Goal: Navigation & Orientation: Find specific page/section

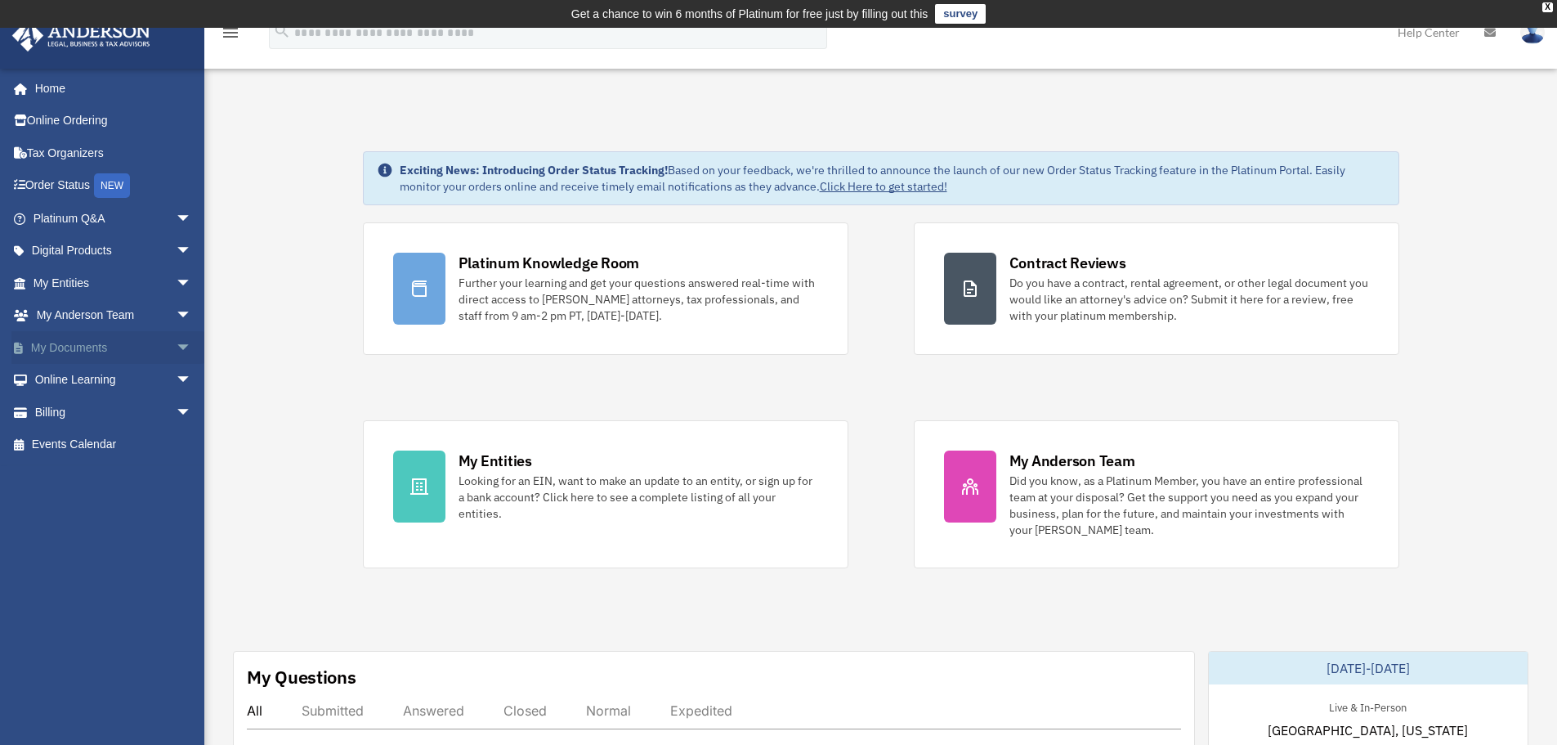
click at [117, 342] on link "My Documents arrow_drop_down" at bounding box center [113, 347] width 205 height 33
click at [176, 346] on span "arrow_drop_down" at bounding box center [192, 348] width 33 height 34
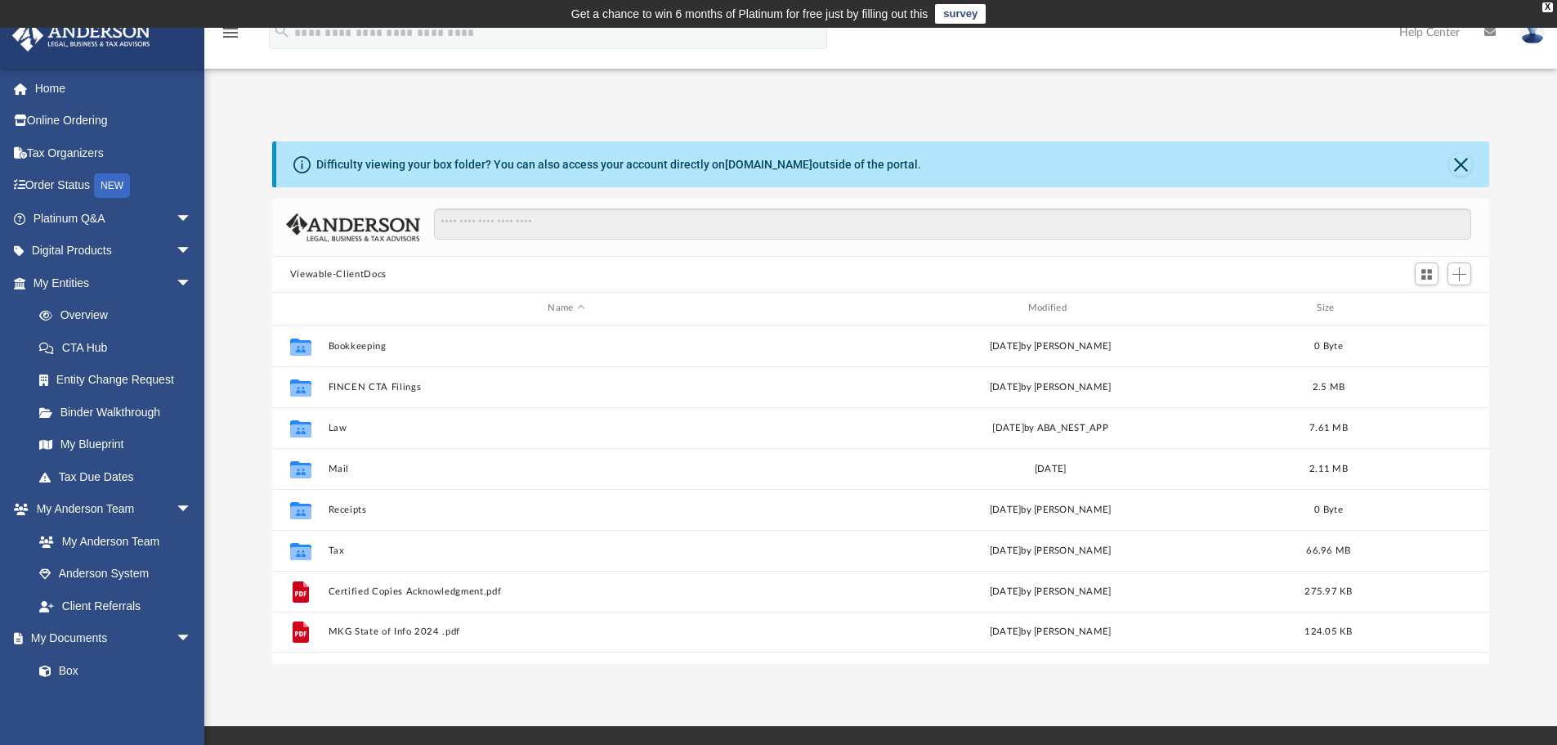
scroll to position [360, 1205]
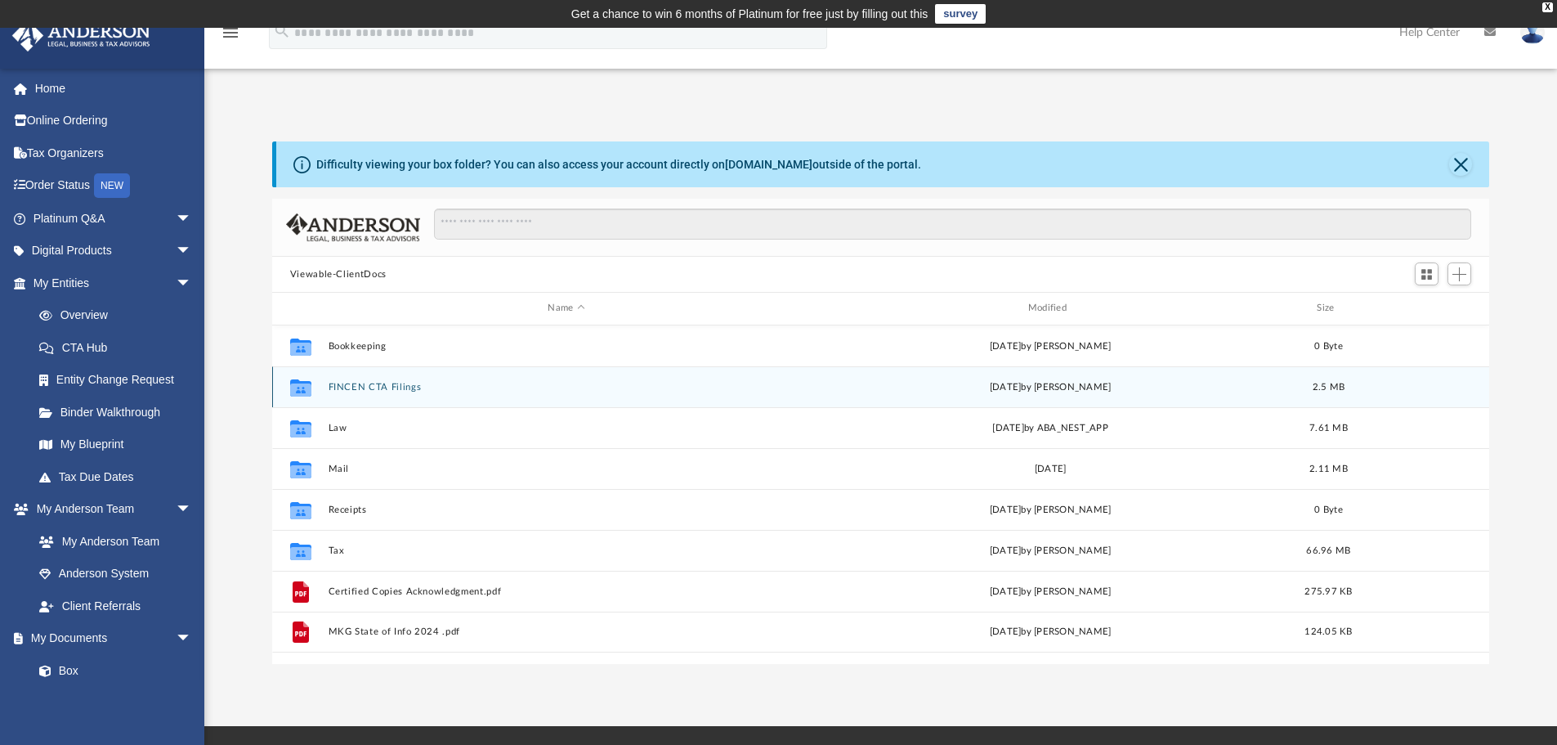
click at [378, 382] on button "FINCEN CTA Filings" at bounding box center [566, 387] width 477 height 11
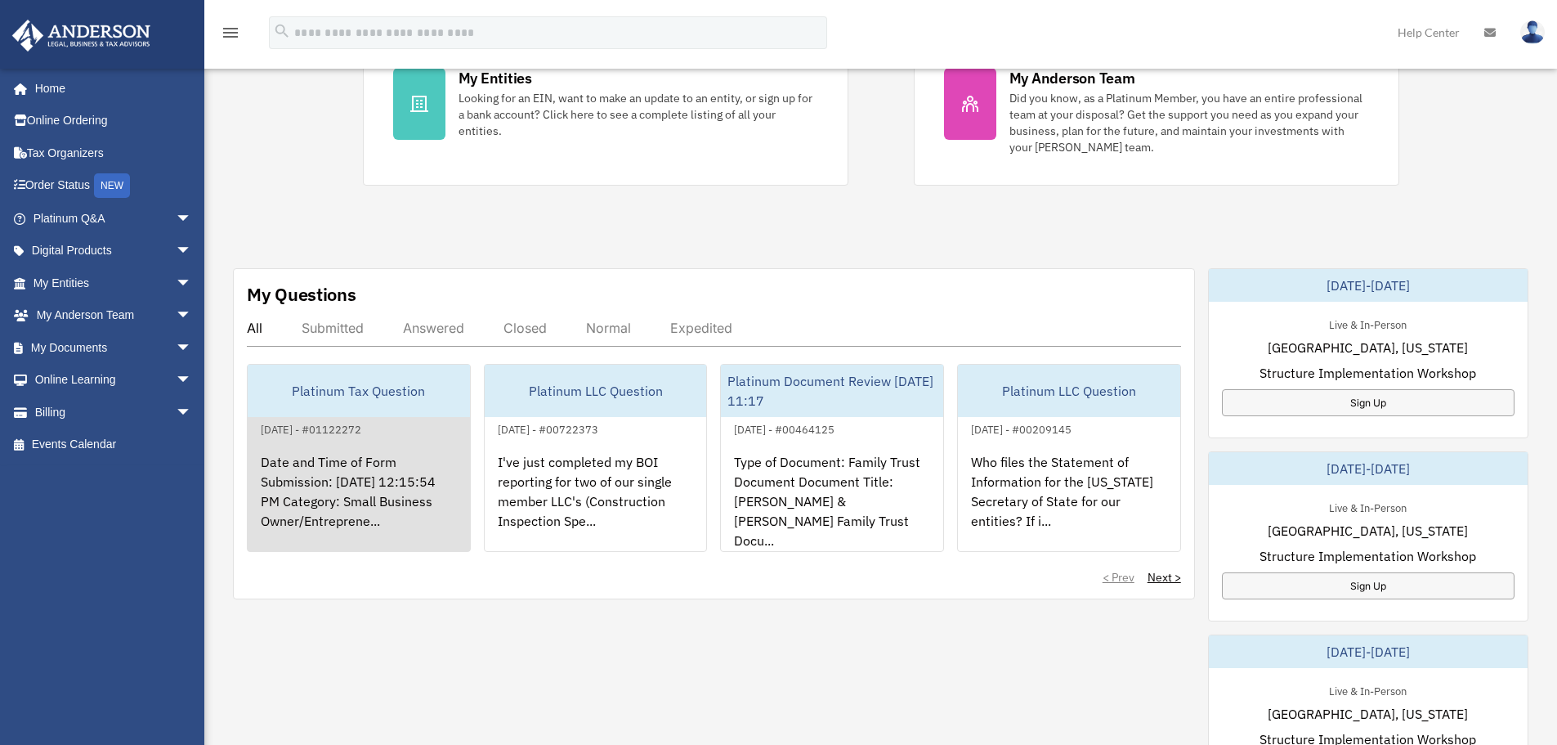
scroll to position [419, 0]
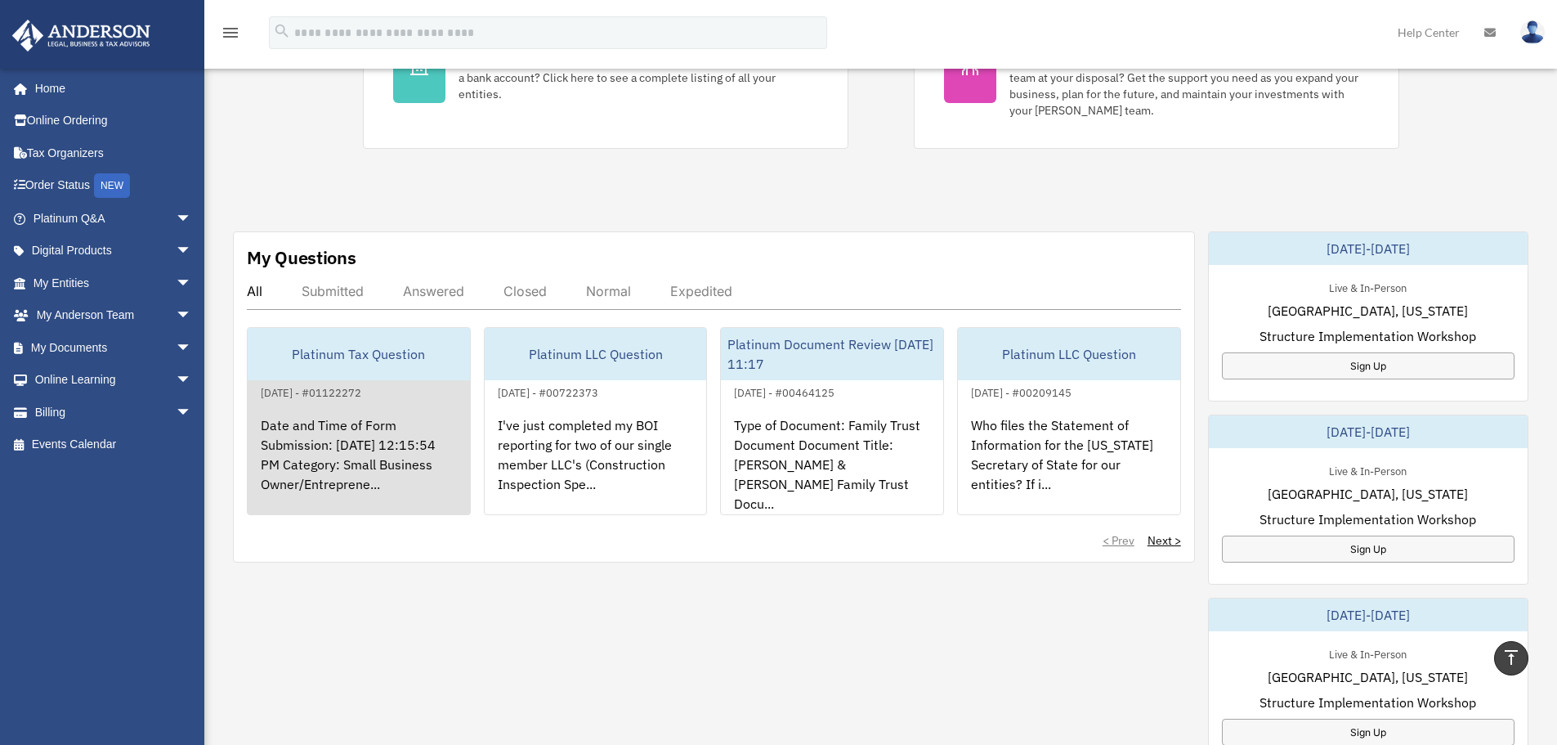
click at [322, 435] on div "Date and Time of Form Submission: 09/24/2025 12:15:54 PM Category: Small Busine…" at bounding box center [359, 466] width 222 height 128
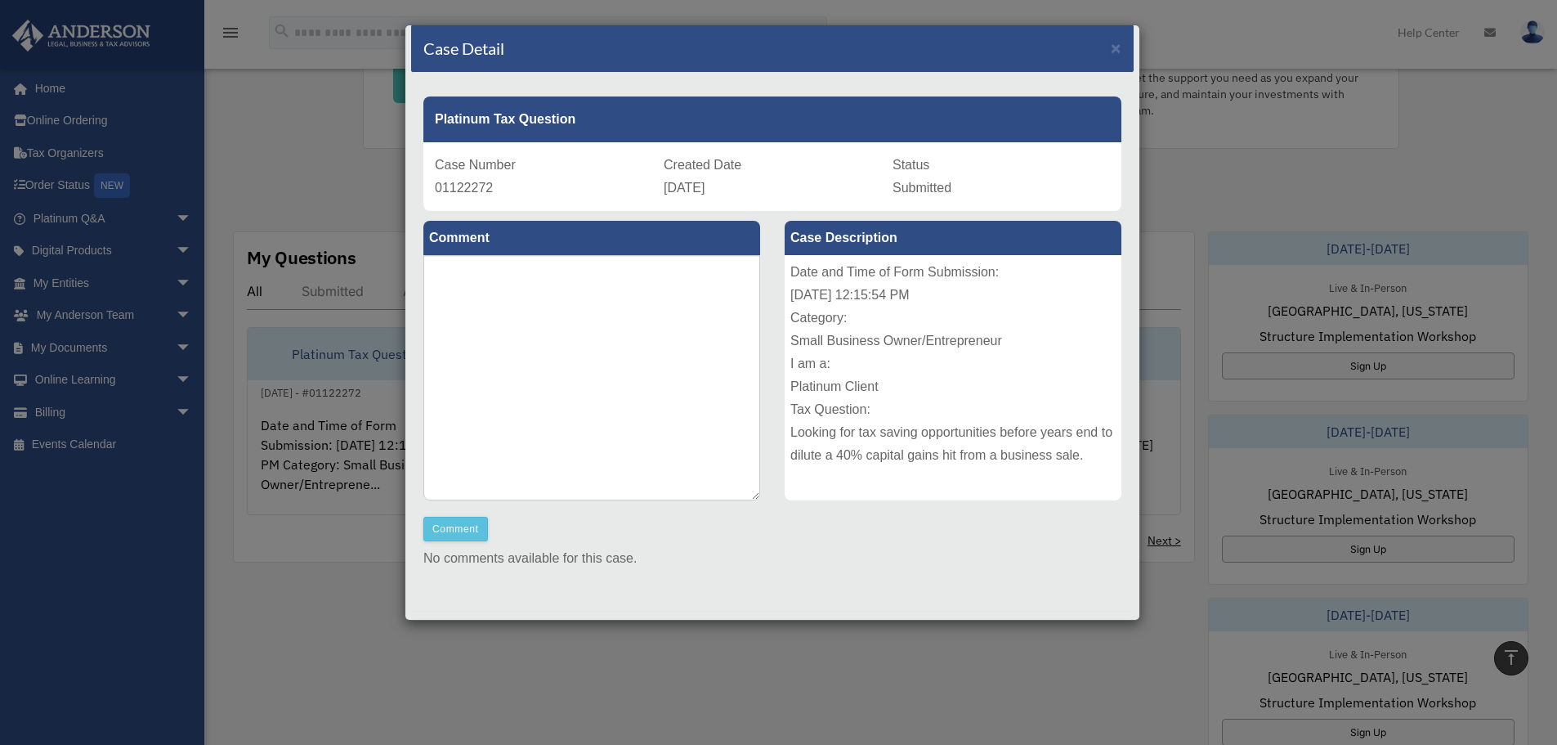
scroll to position [0, 0]
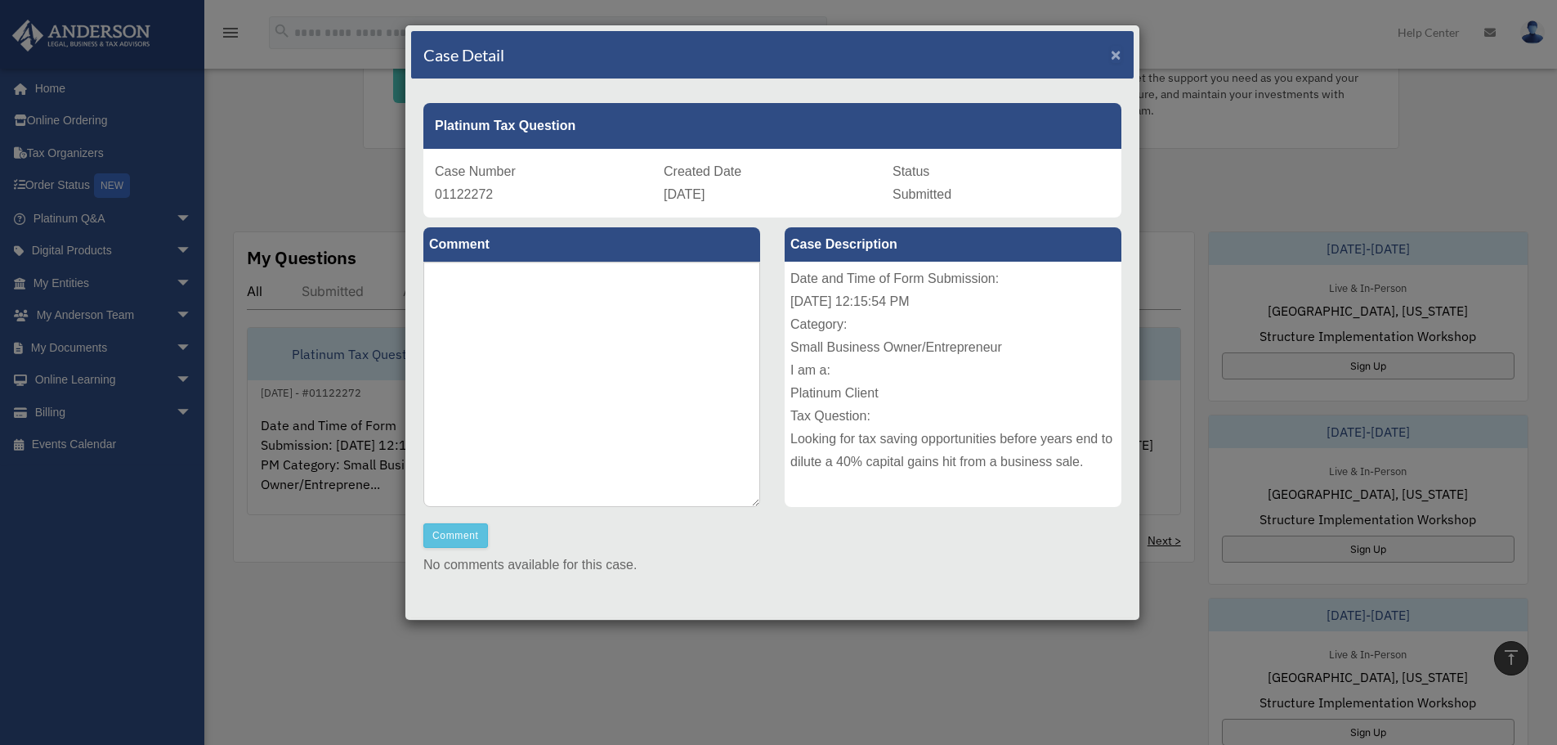
click at [1111, 48] on span "×" at bounding box center [1116, 54] width 11 height 19
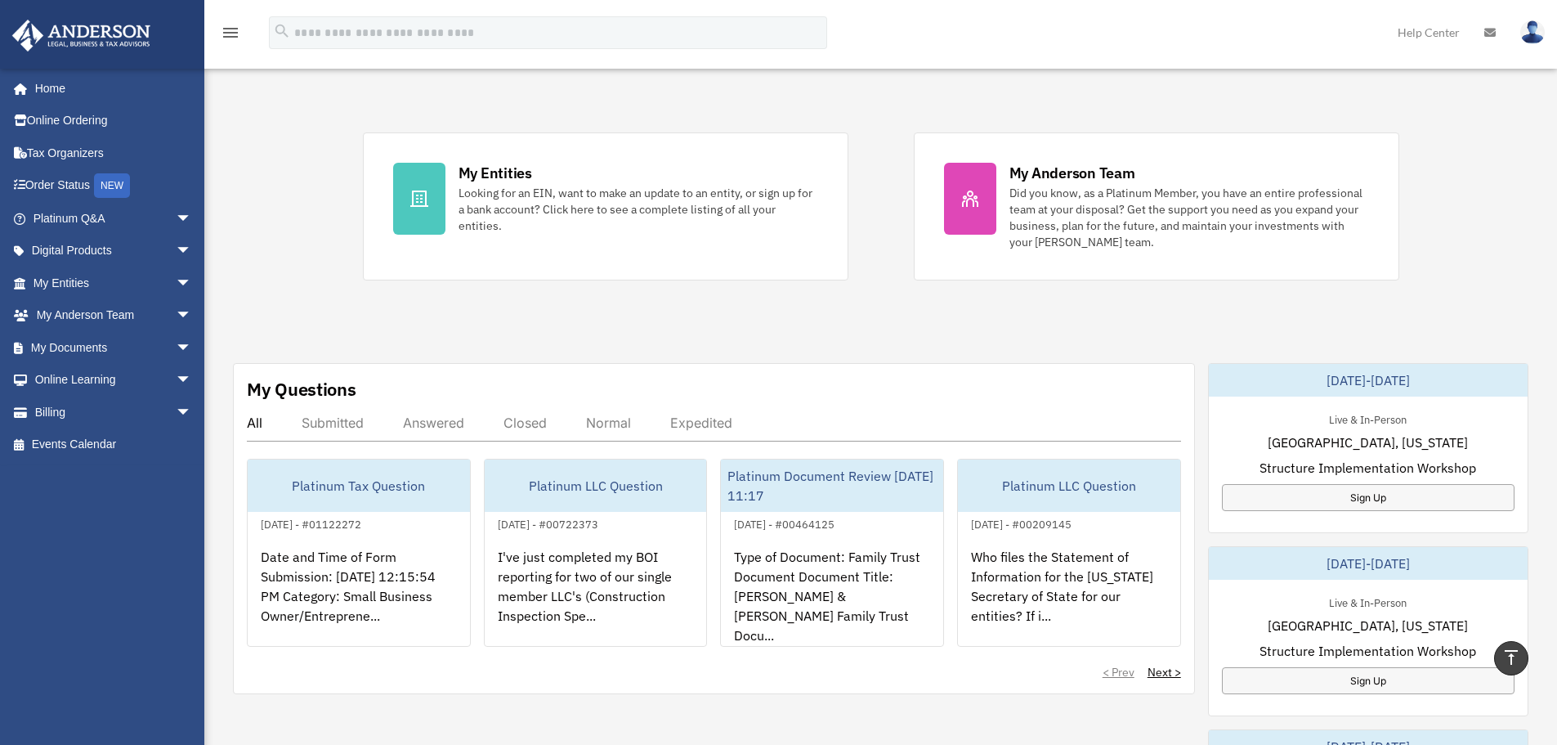
scroll to position [92, 0]
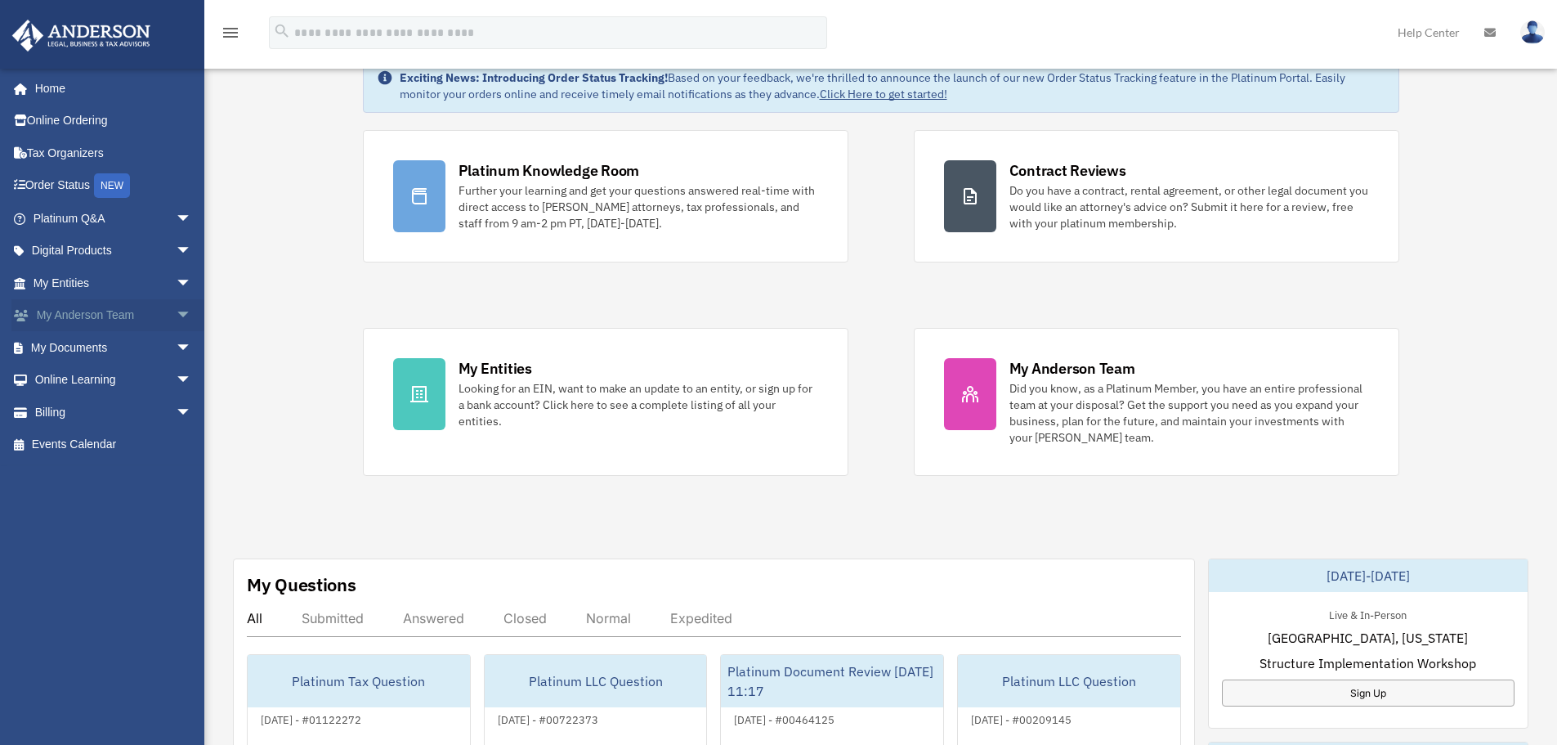
click at [176, 315] on span "arrow_drop_down" at bounding box center [192, 316] width 33 height 34
click at [144, 344] on link "My Anderson Team" at bounding box center [120, 347] width 194 height 33
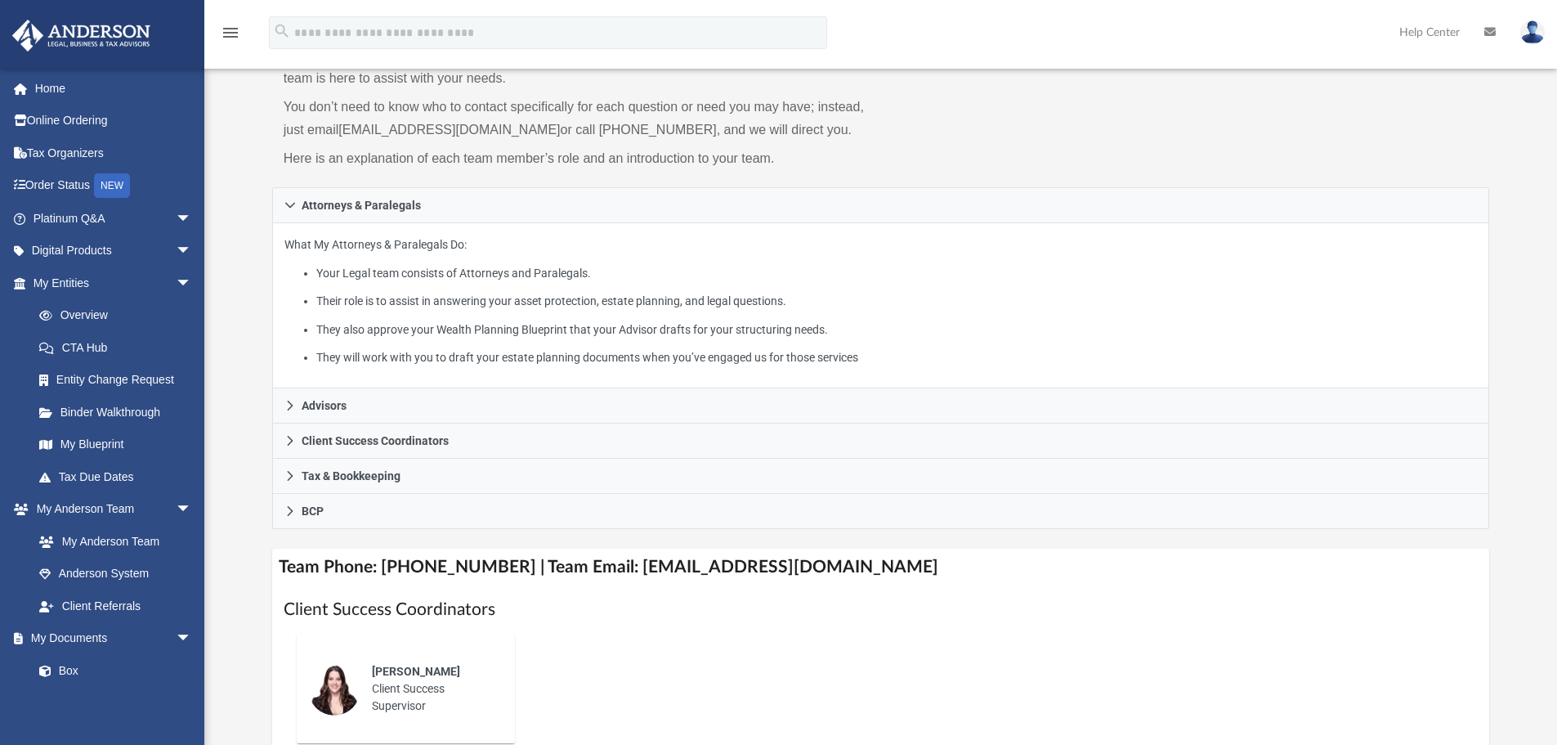
scroll to position [163, 0]
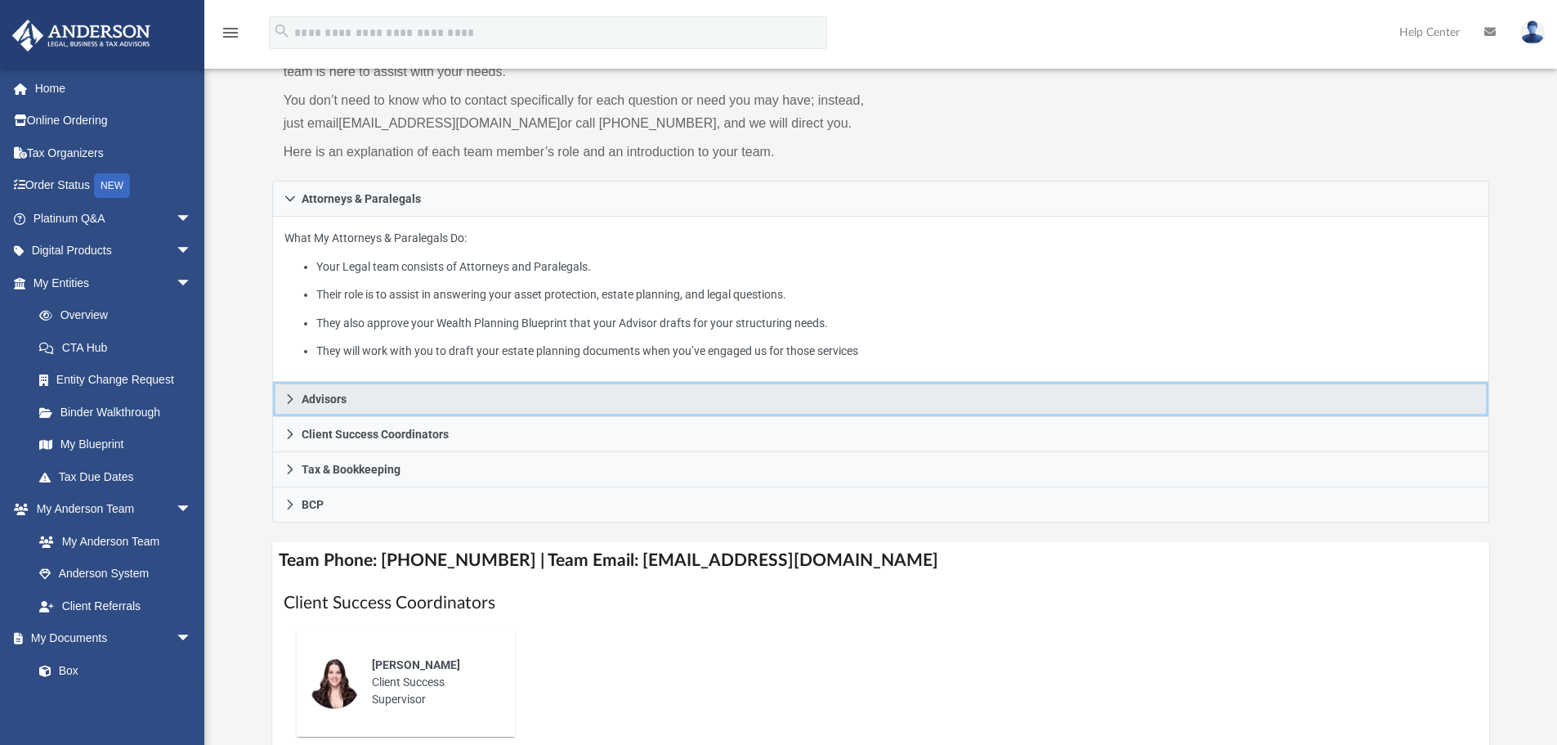
click at [288, 397] on icon at bounding box center [289, 398] width 11 height 11
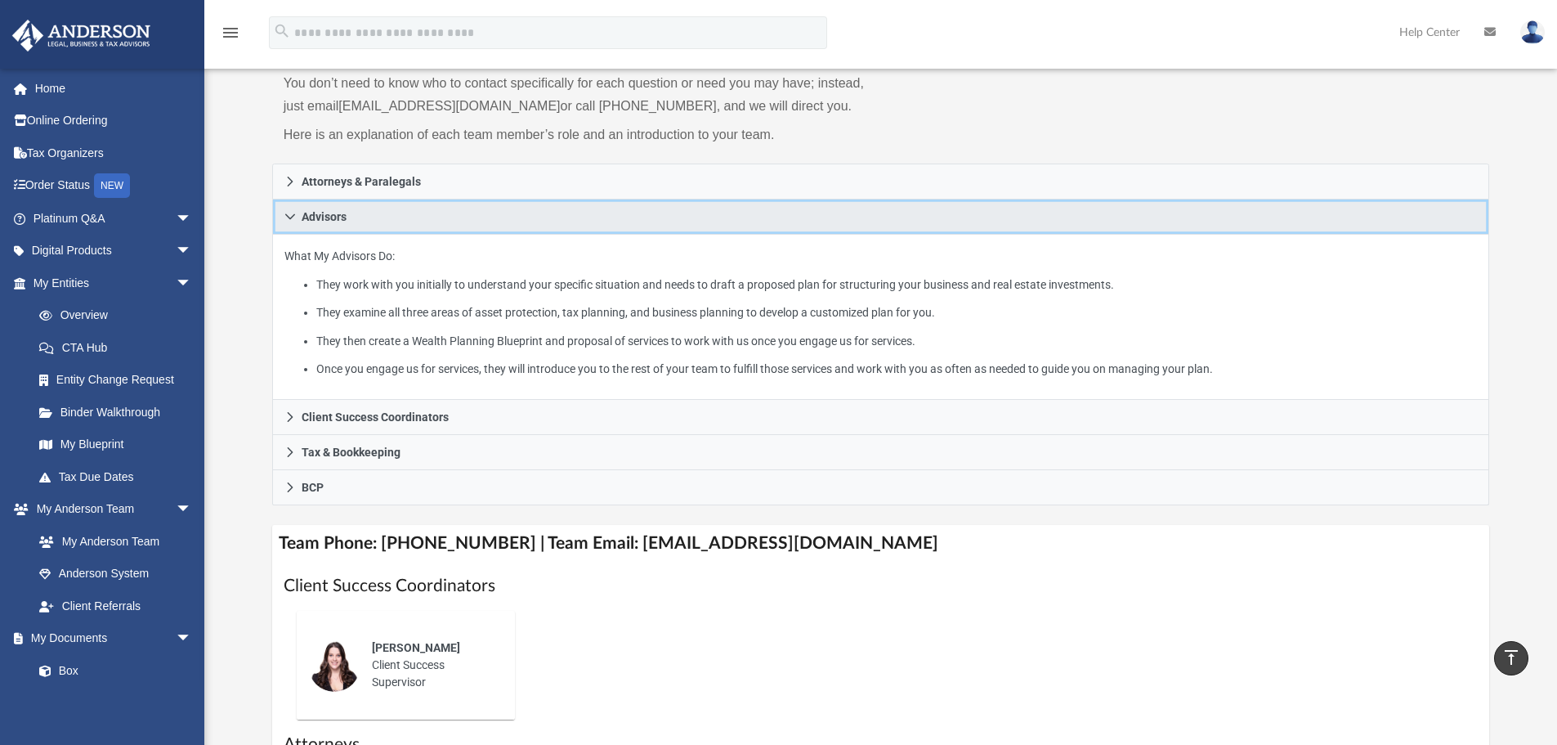
scroll to position [0, 0]
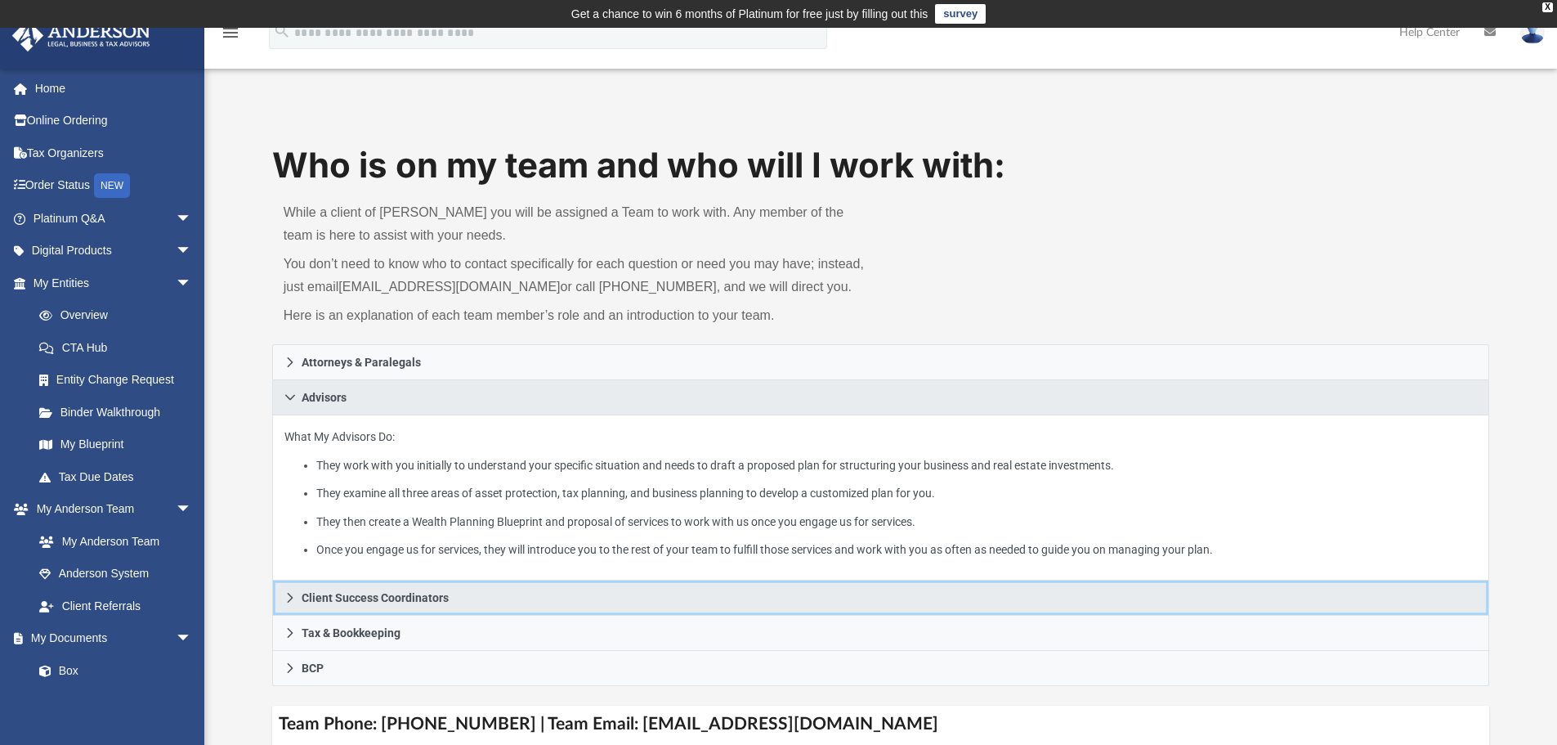
click at [289, 596] on icon at bounding box center [289, 597] width 11 height 11
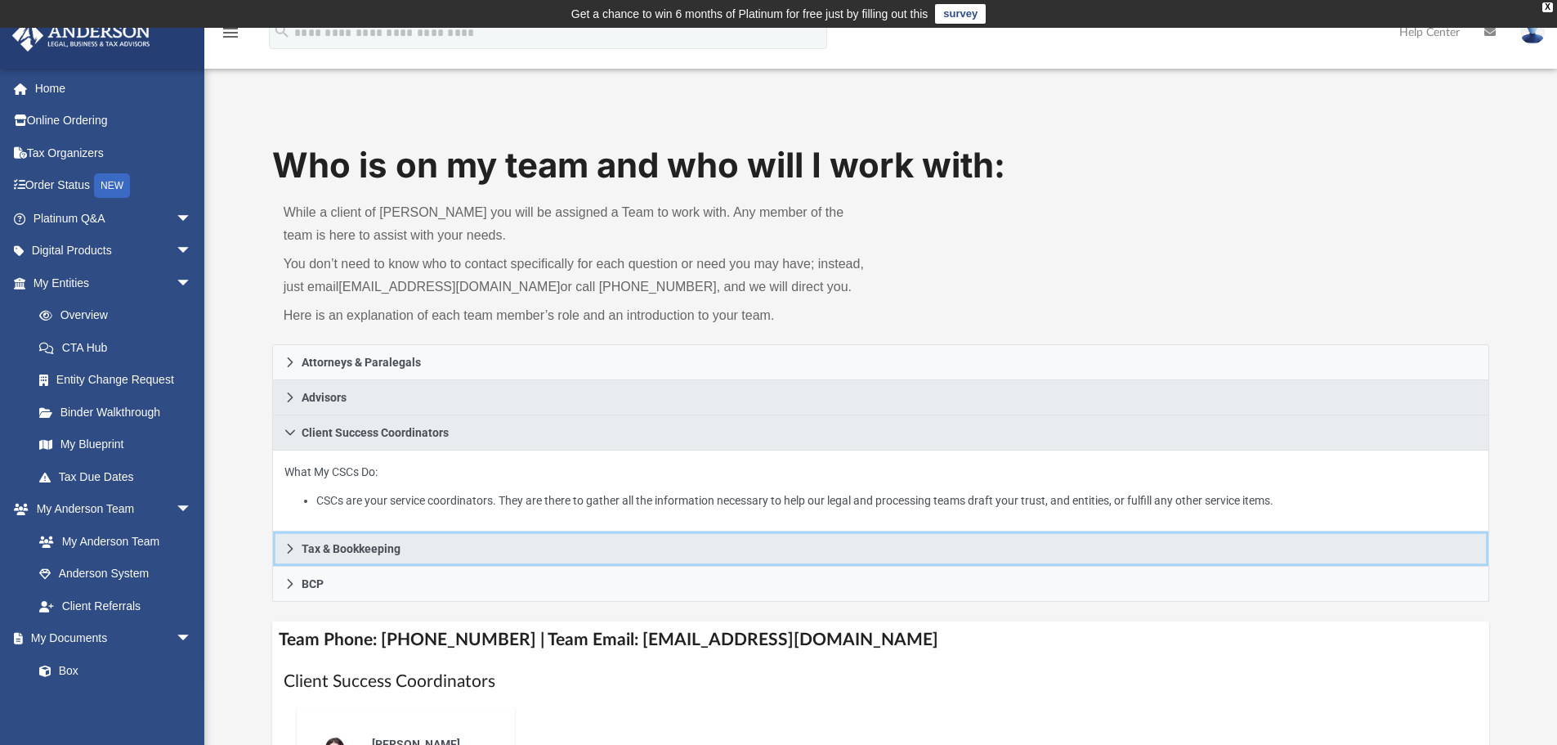
click at [289, 548] on icon at bounding box center [289, 548] width 11 height 11
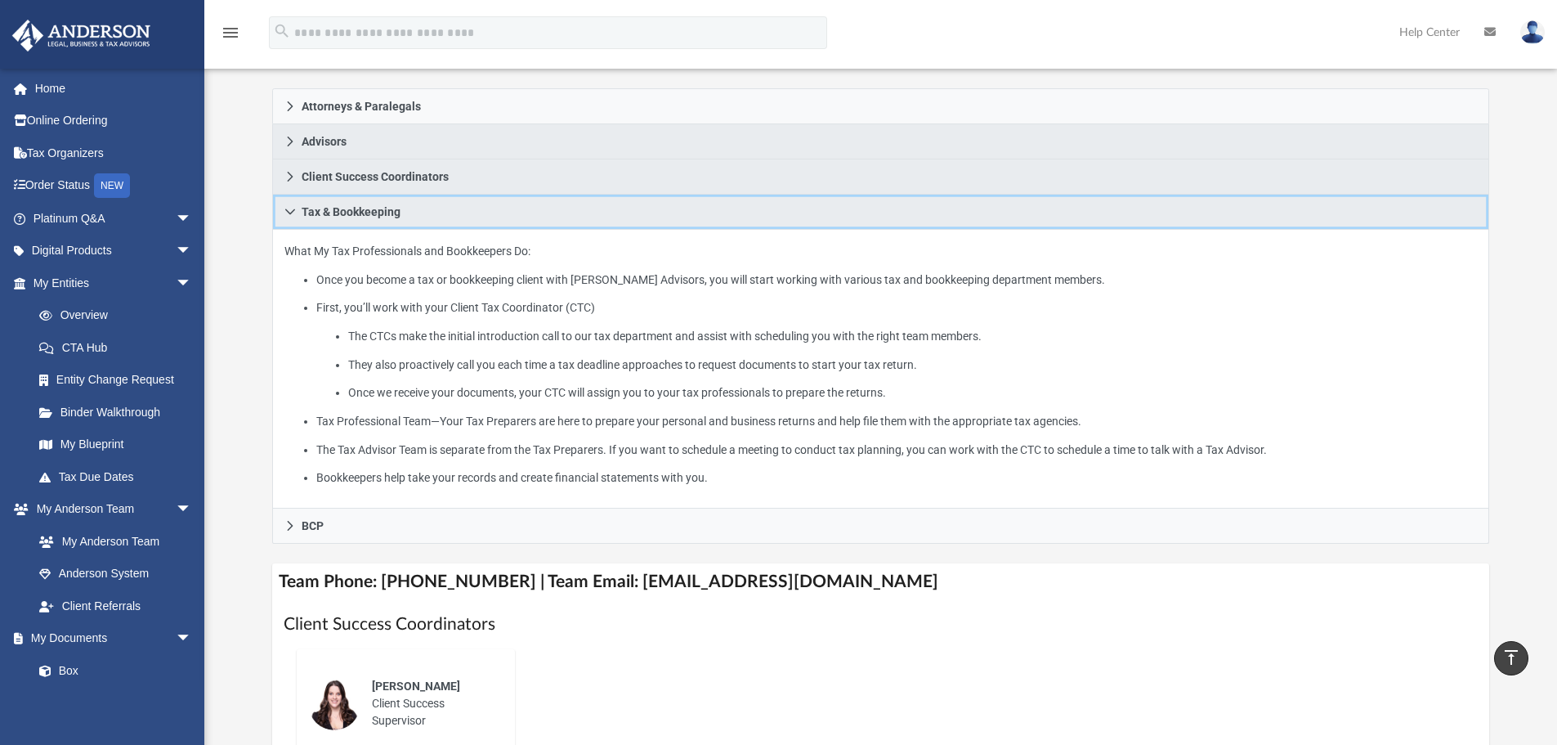
scroll to position [230, 0]
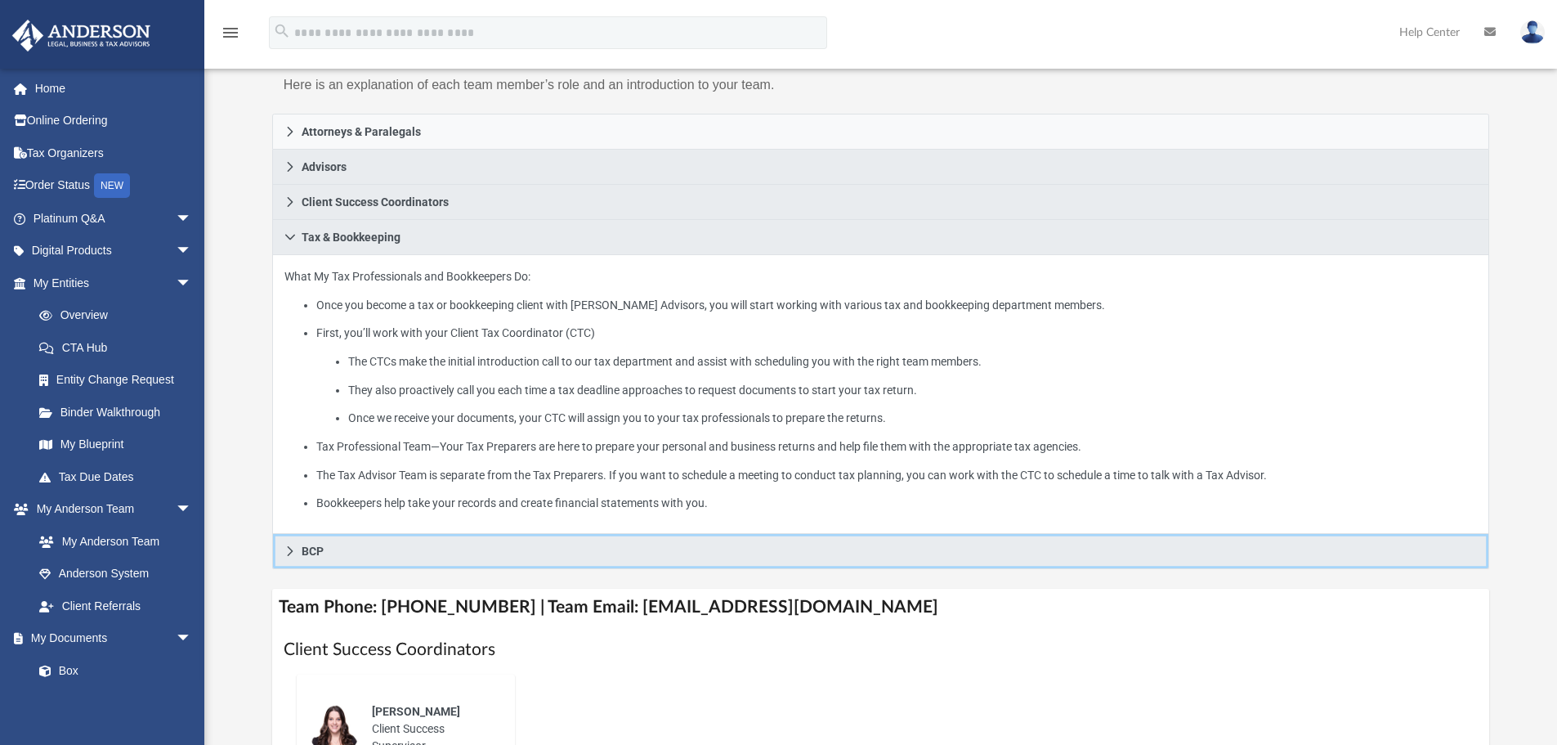
click at [287, 550] on icon at bounding box center [289, 550] width 11 height 11
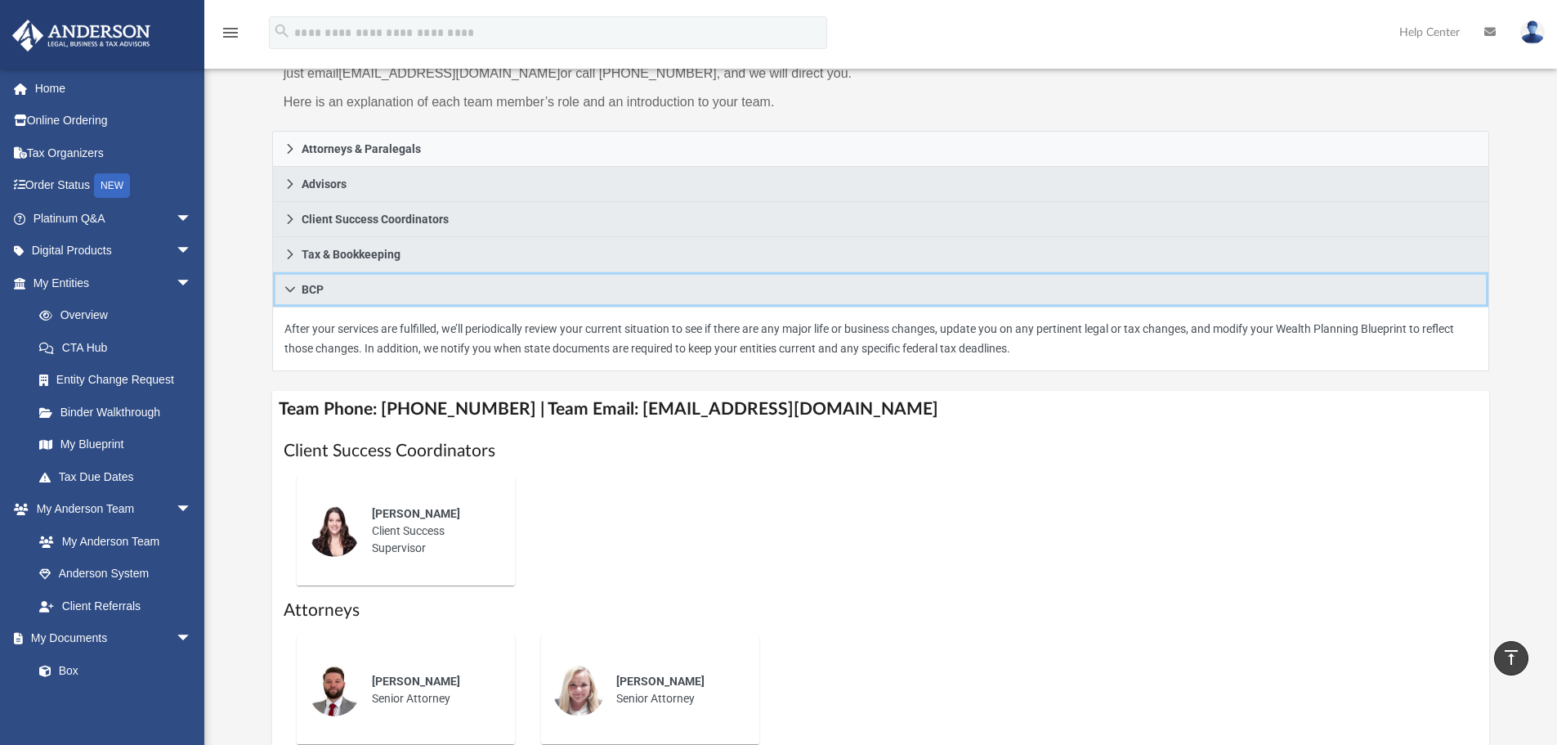
scroll to position [0, 0]
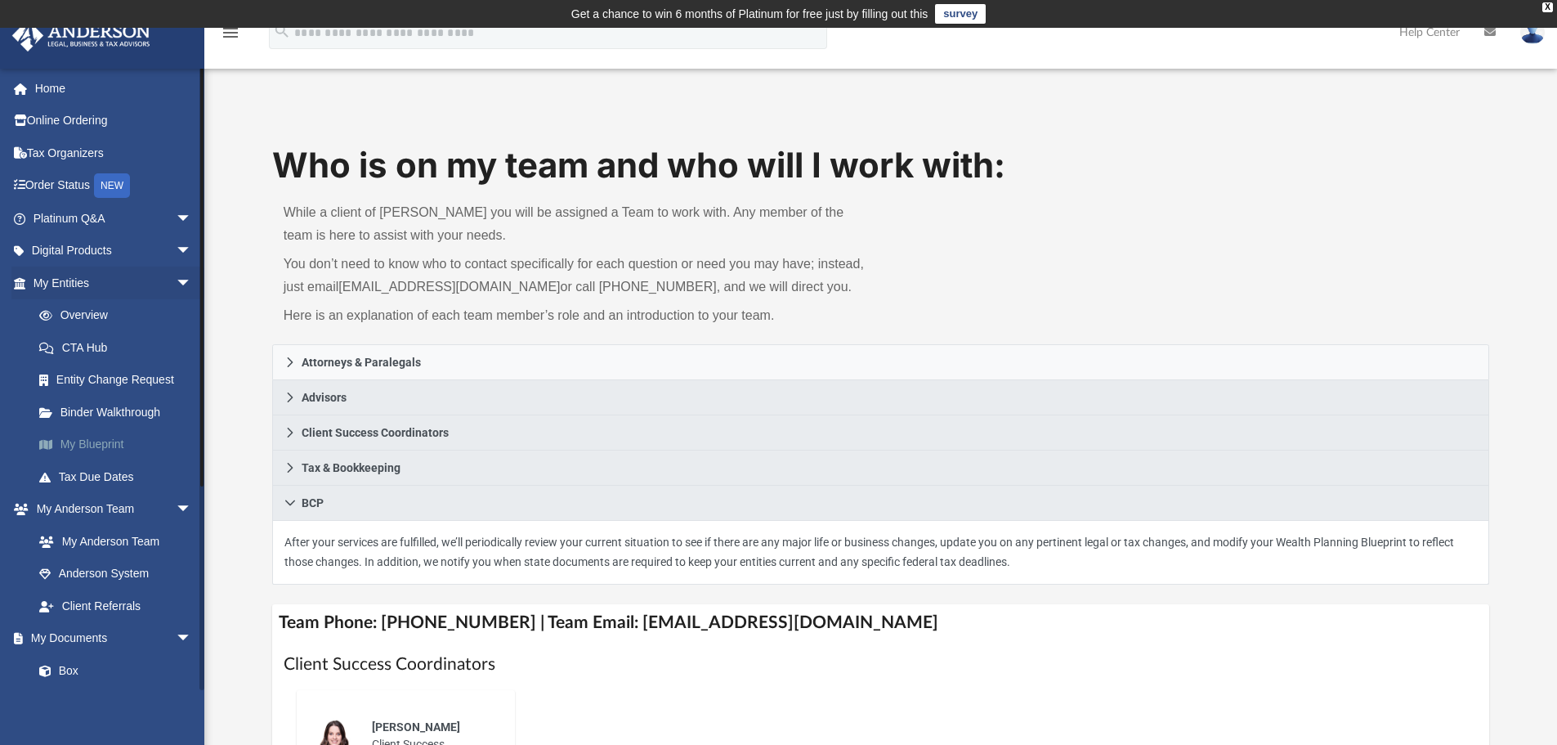
click at [97, 441] on link "My Blueprint" at bounding box center [120, 444] width 194 height 33
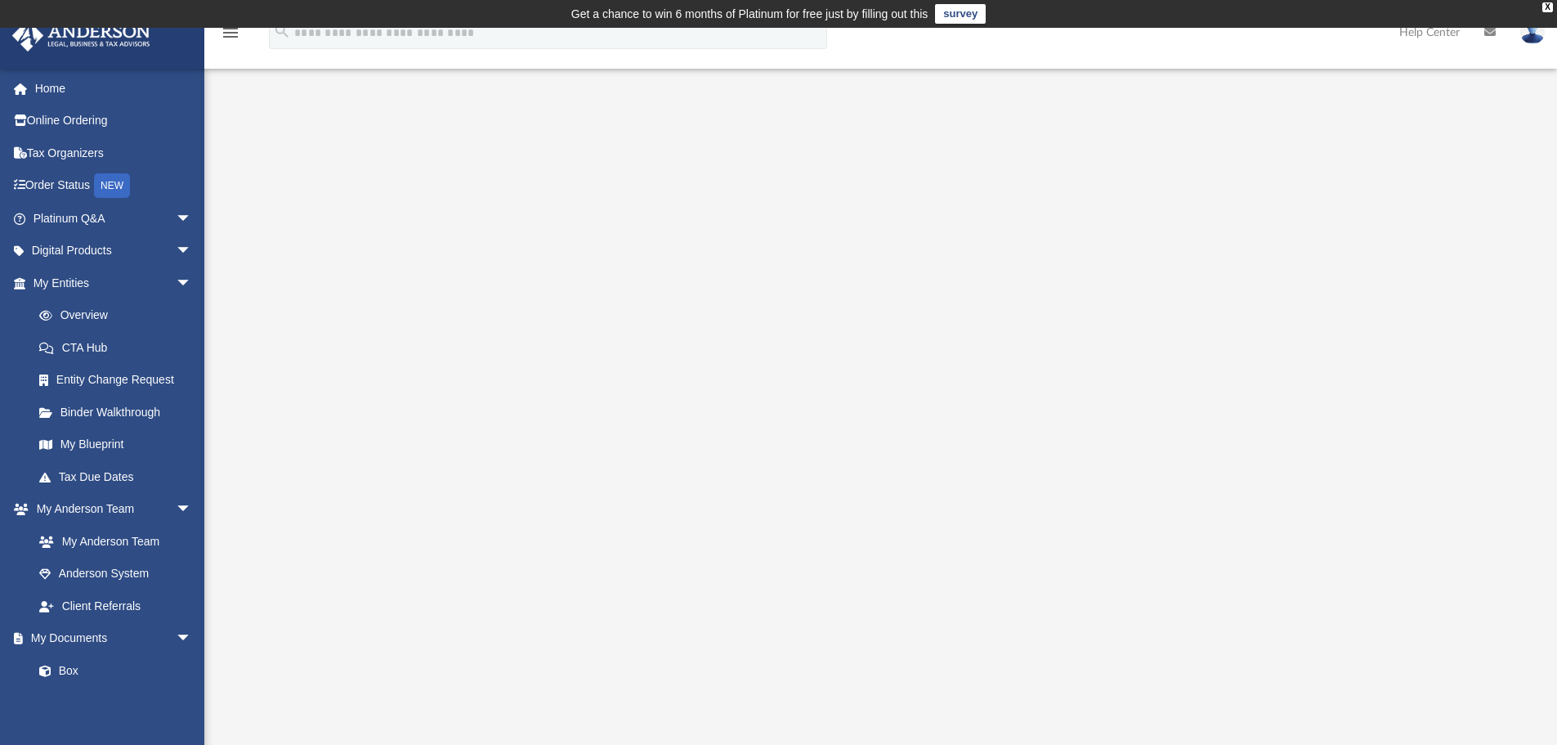
click at [962, 11] on link "survey" at bounding box center [960, 14] width 51 height 20
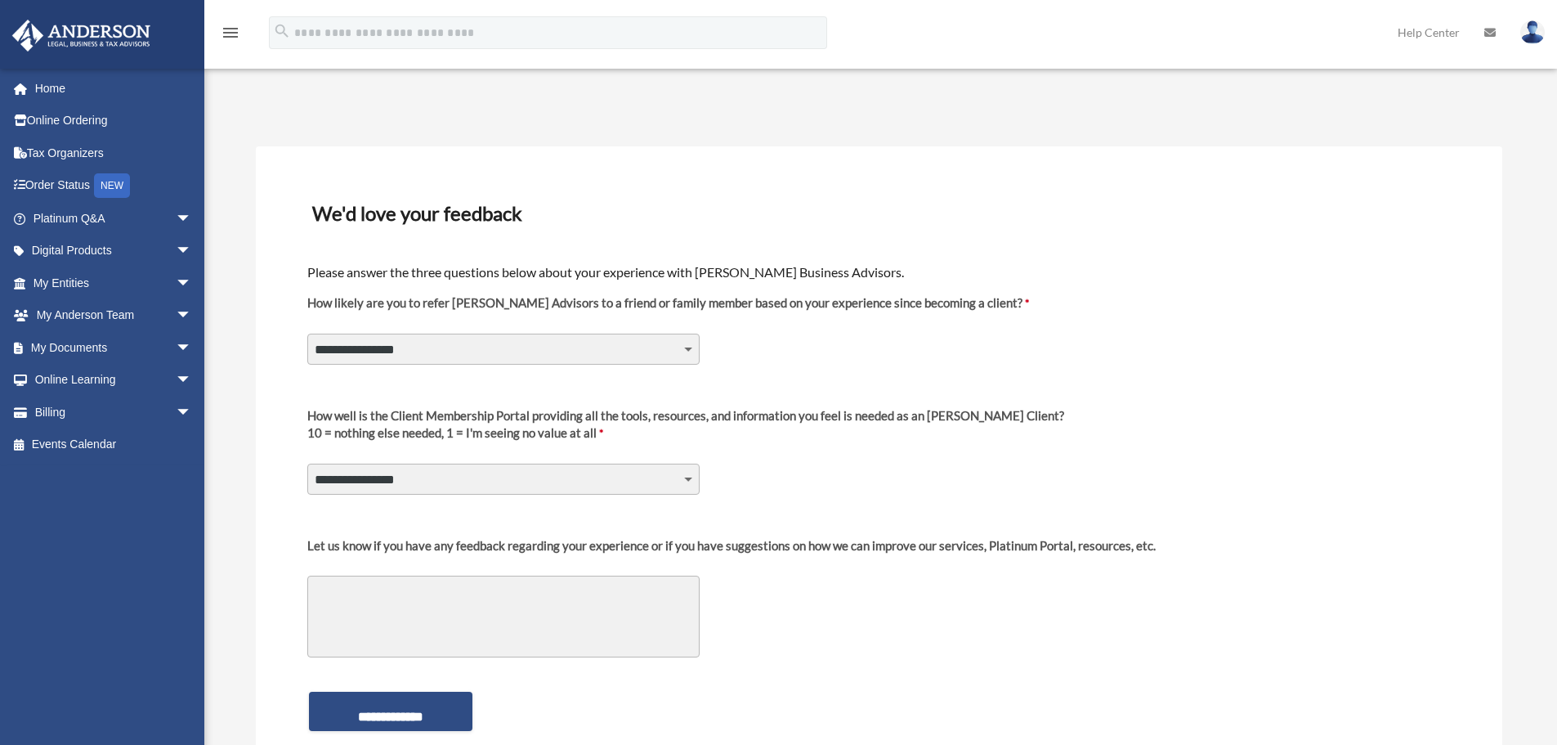
click at [687, 348] on select "**********" at bounding box center [503, 348] width 392 height 31
select select "********"
click at [307, 333] on select "**********" at bounding box center [503, 348] width 392 height 31
click at [690, 477] on select "**********" at bounding box center [503, 478] width 392 height 31
select select "********"
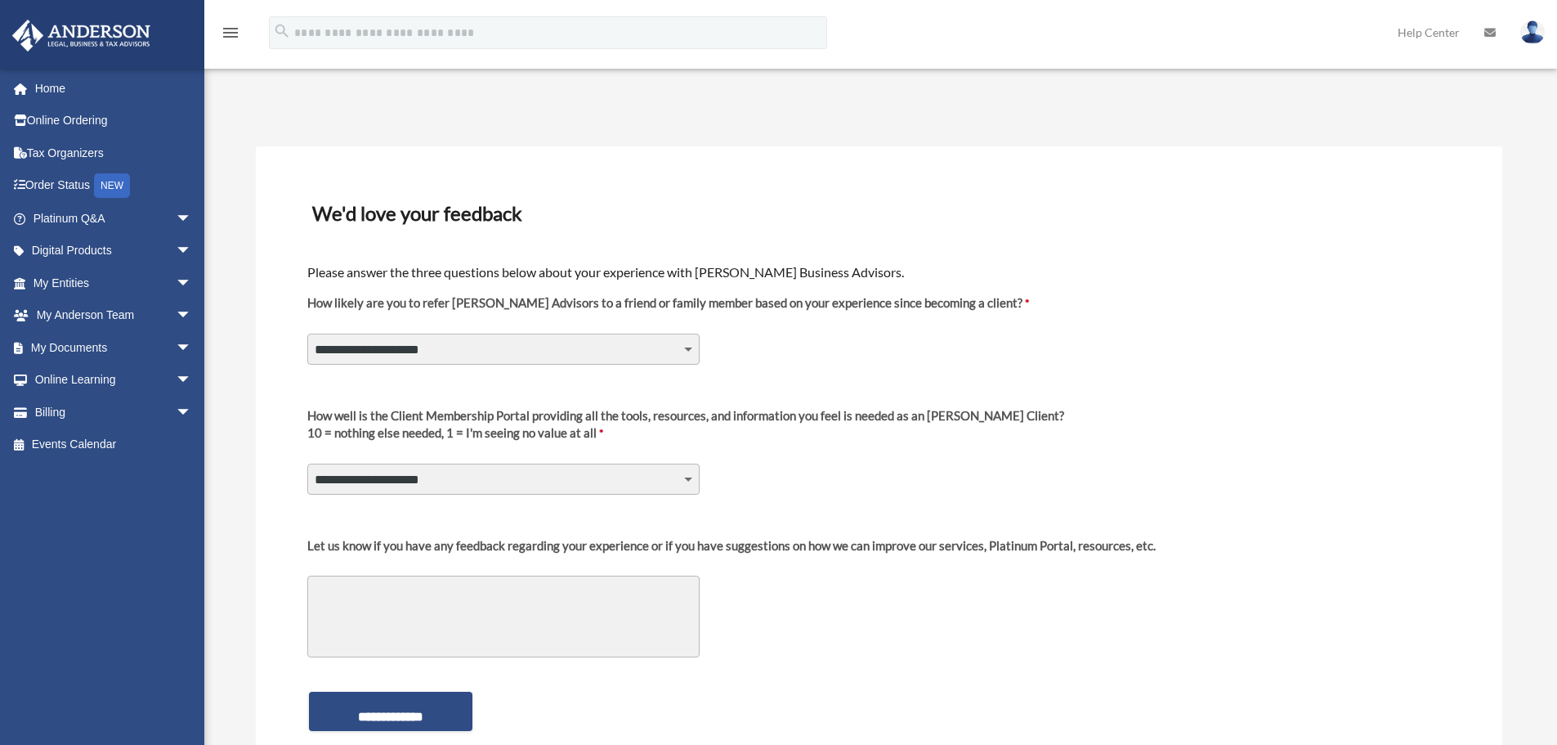
click at [307, 463] on select "**********" at bounding box center [503, 478] width 392 height 31
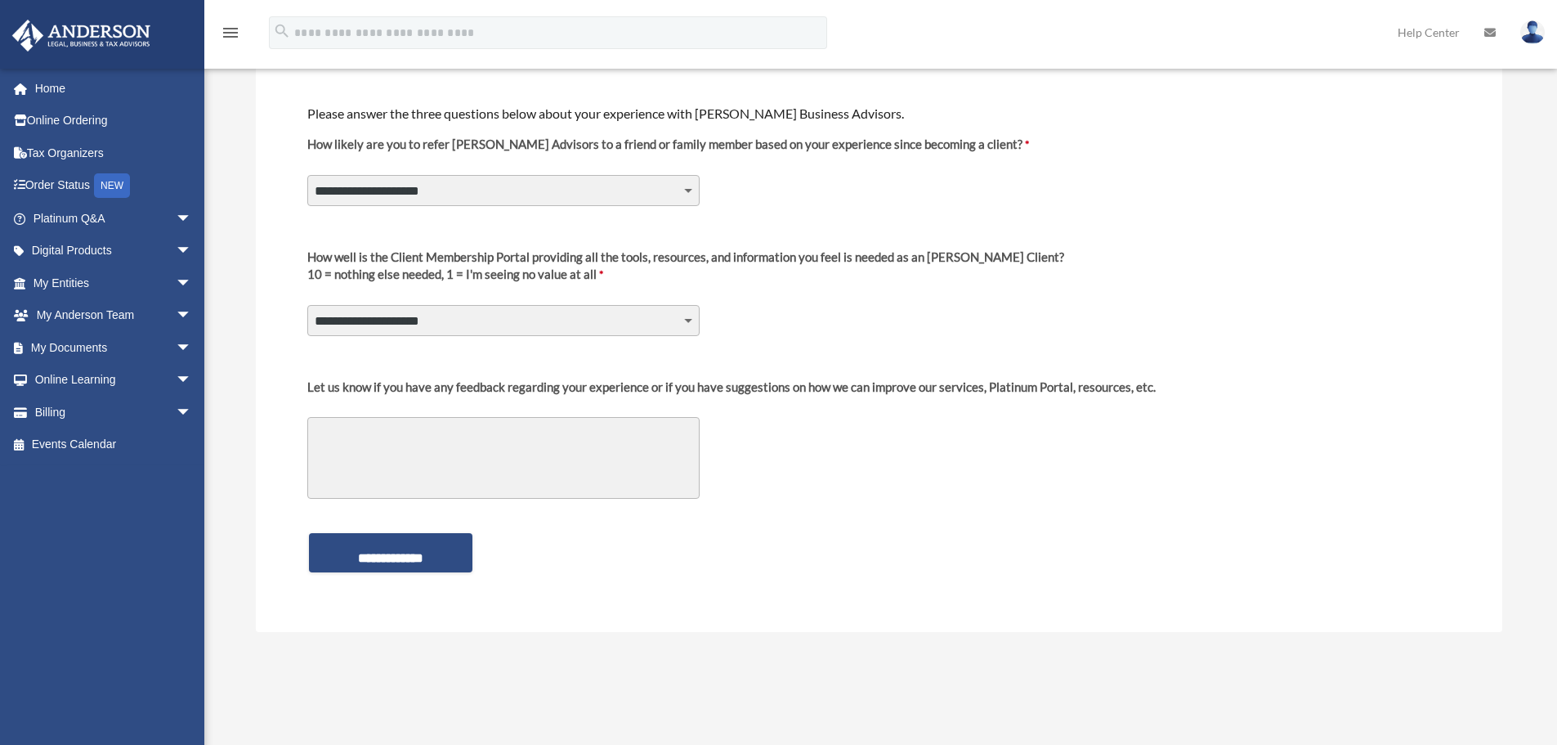
scroll to position [163, 0]
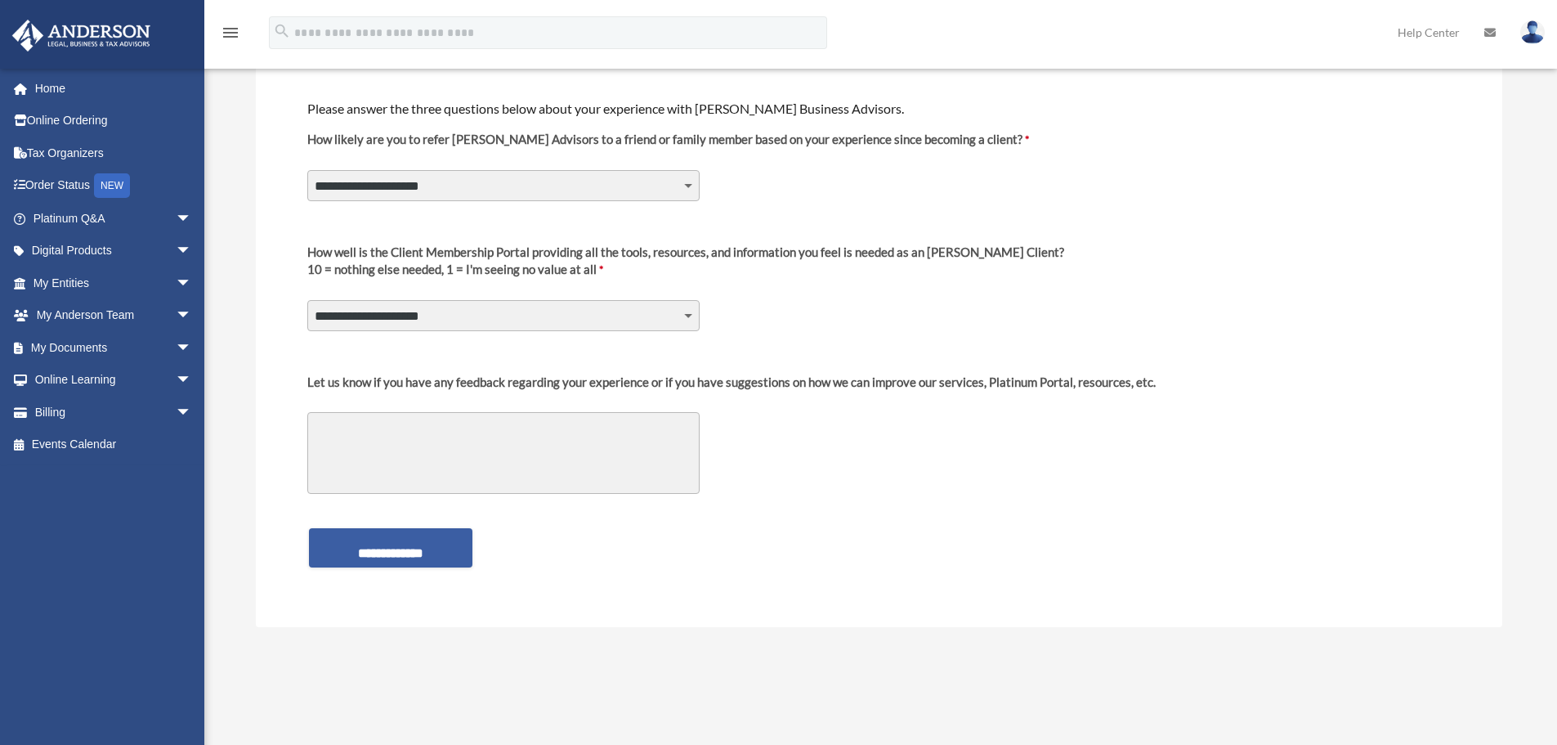
click at [400, 557] on input "**********" at bounding box center [390, 547] width 163 height 39
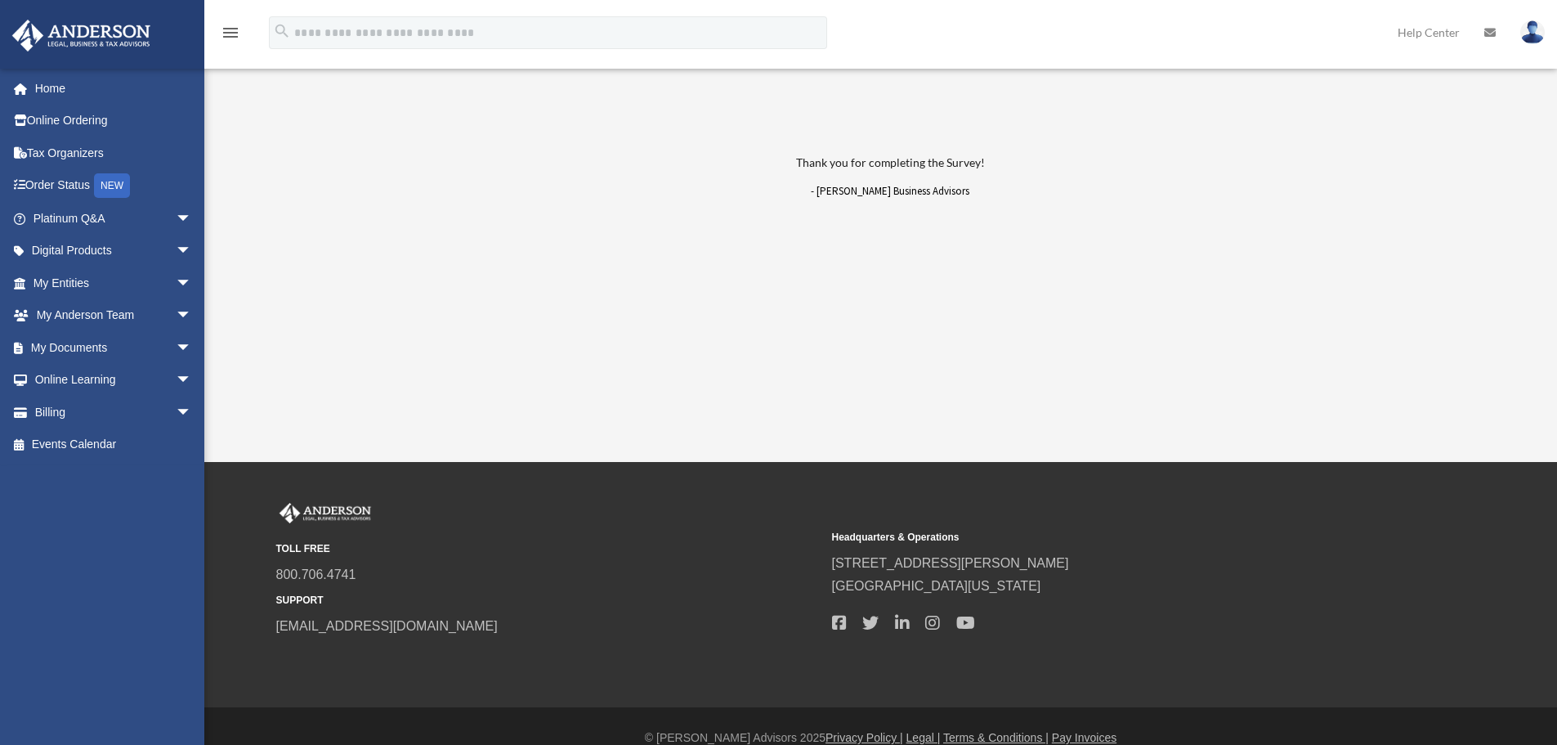
scroll to position [70, 0]
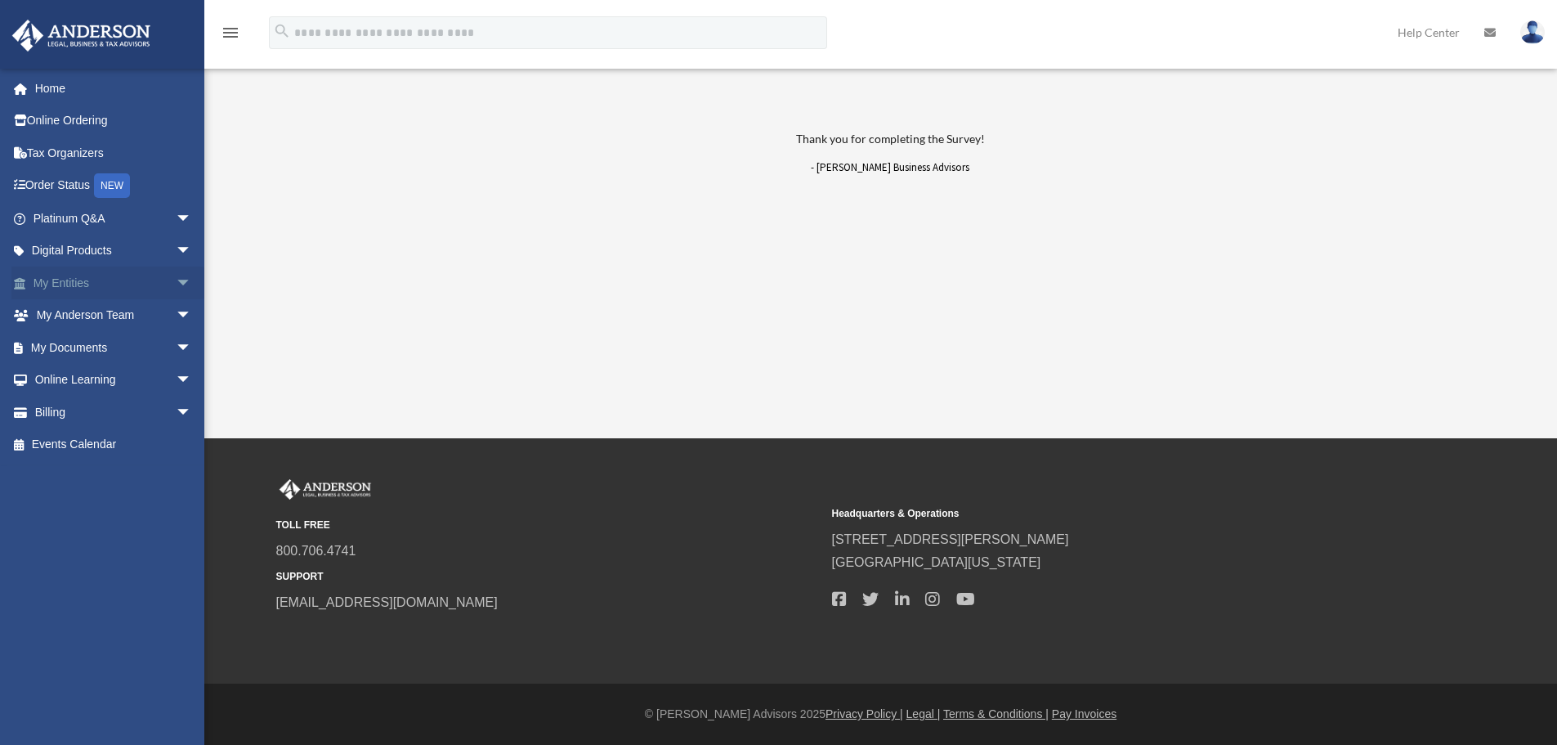
click at [56, 280] on link "My Entities arrow_drop_down" at bounding box center [113, 282] width 205 height 33
click at [176, 282] on span "arrow_drop_down" at bounding box center [192, 283] width 33 height 34
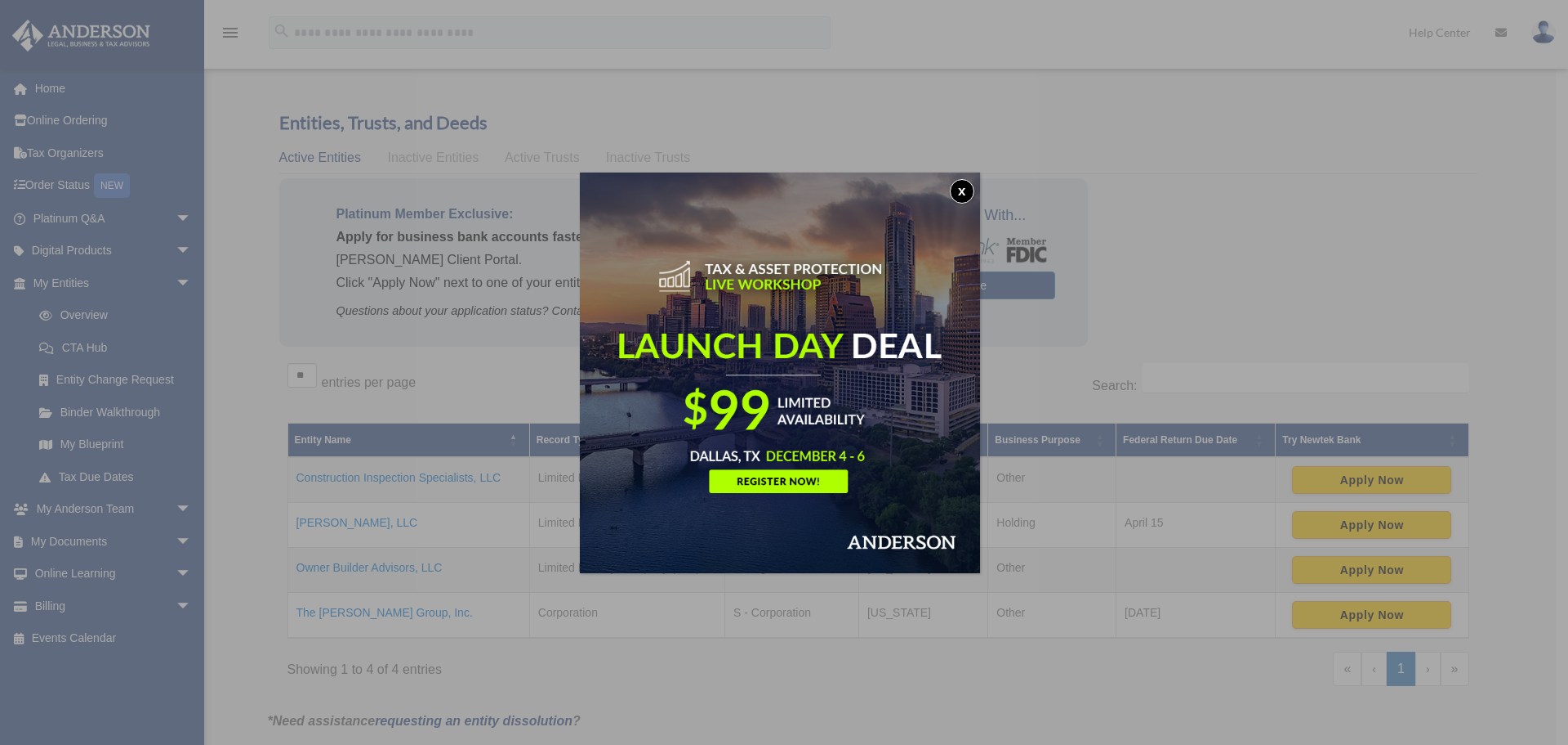
click at [964, 188] on button "x" at bounding box center [962, 191] width 25 height 25
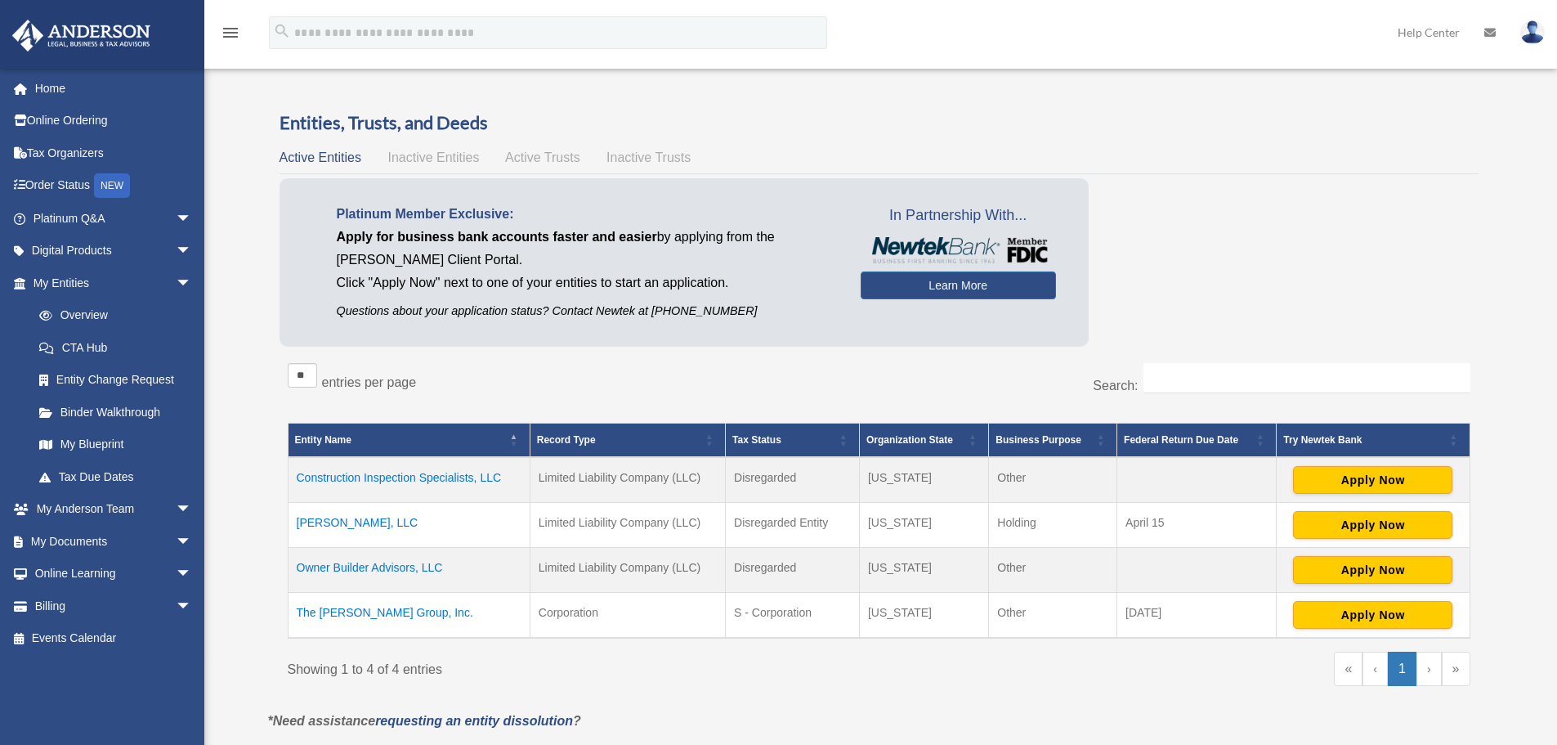
click at [423, 477] on td "Construction Inspection Specialists, LLC" at bounding box center [409, 480] width 242 height 46
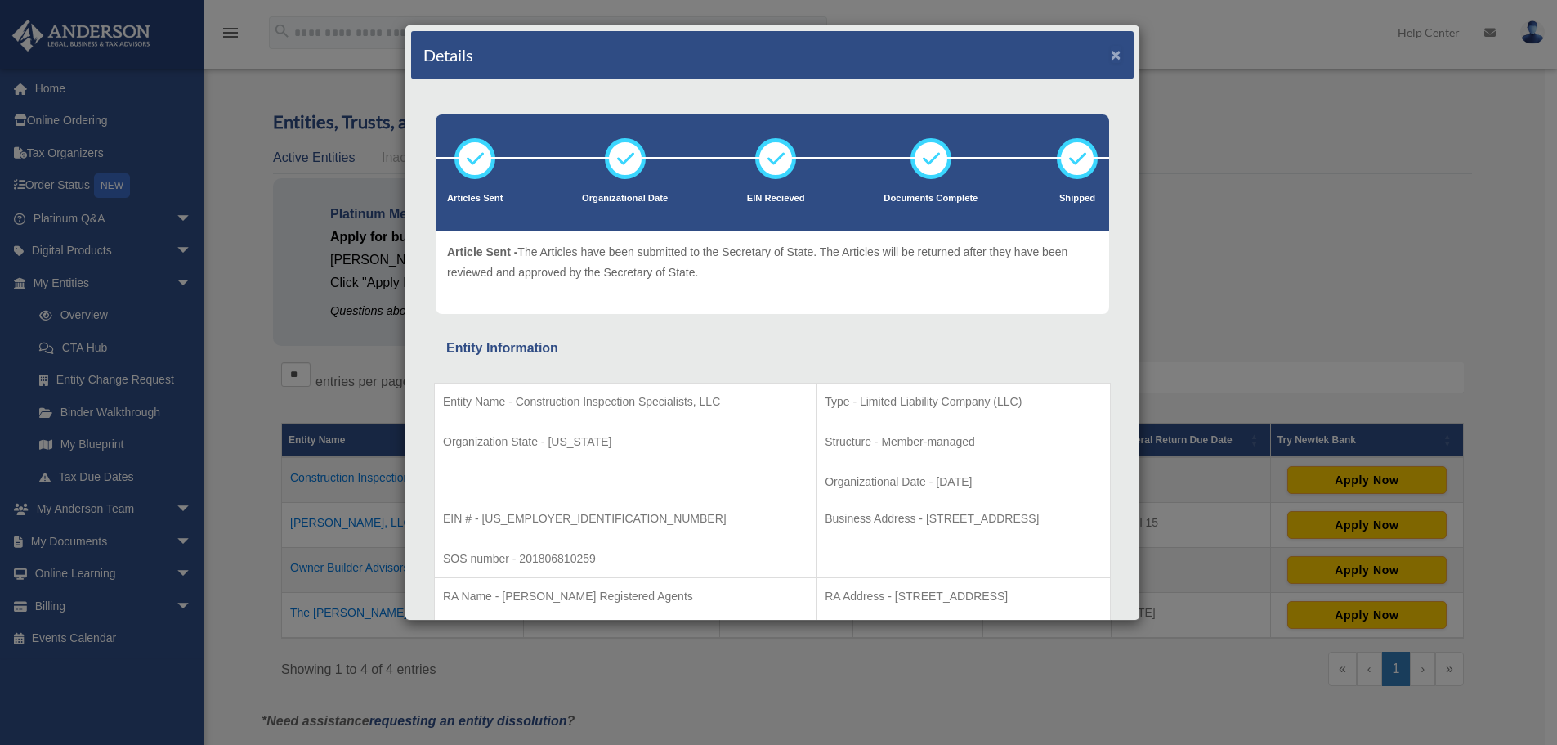
click at [1111, 53] on button "×" at bounding box center [1116, 54] width 11 height 17
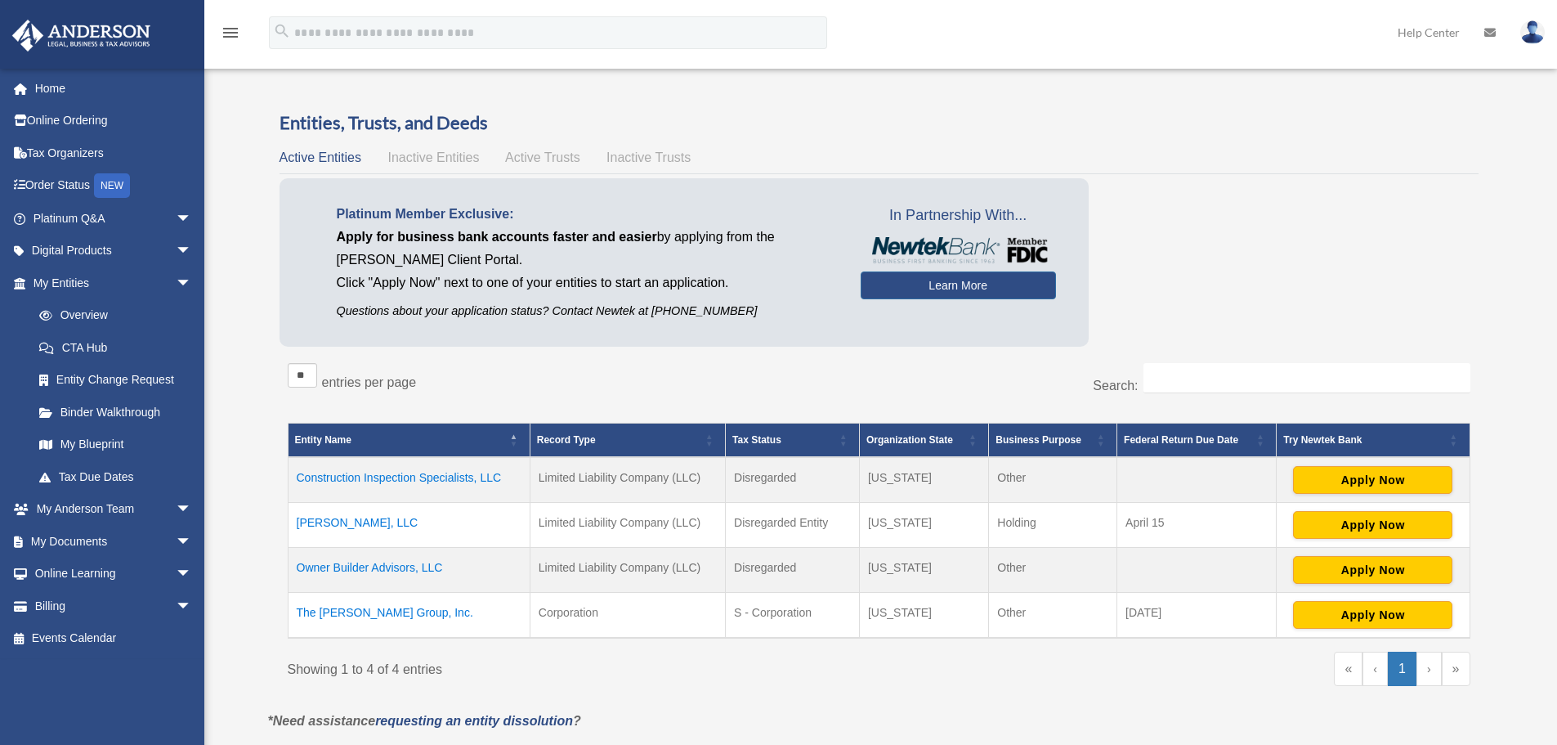
click at [317, 522] on td "MAKL, LLC" at bounding box center [409, 525] width 242 height 45
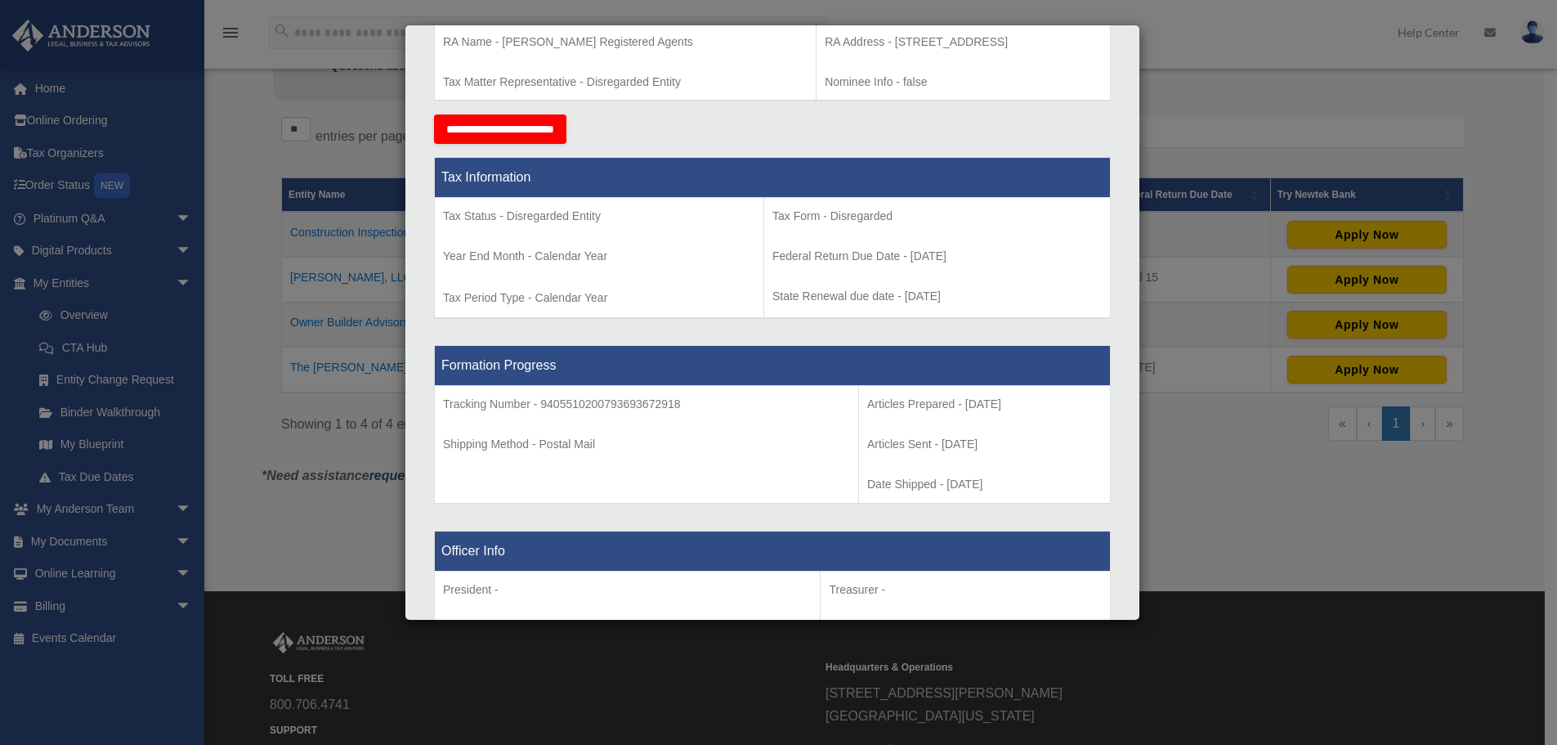
scroll to position [253, 0]
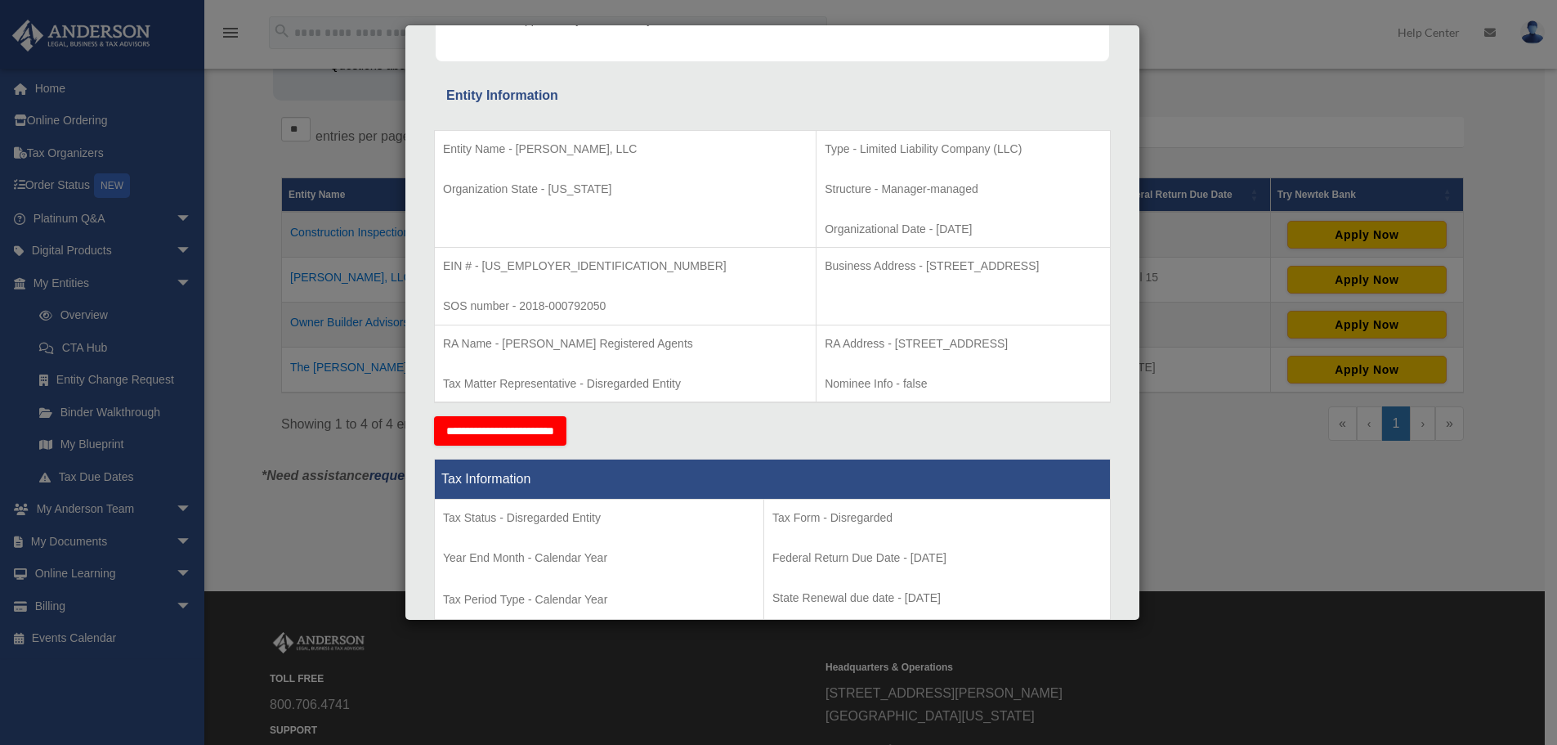
click at [268, 148] on div "Details × Articles Sent Organizational Date" at bounding box center [778, 372] width 1557 height 745
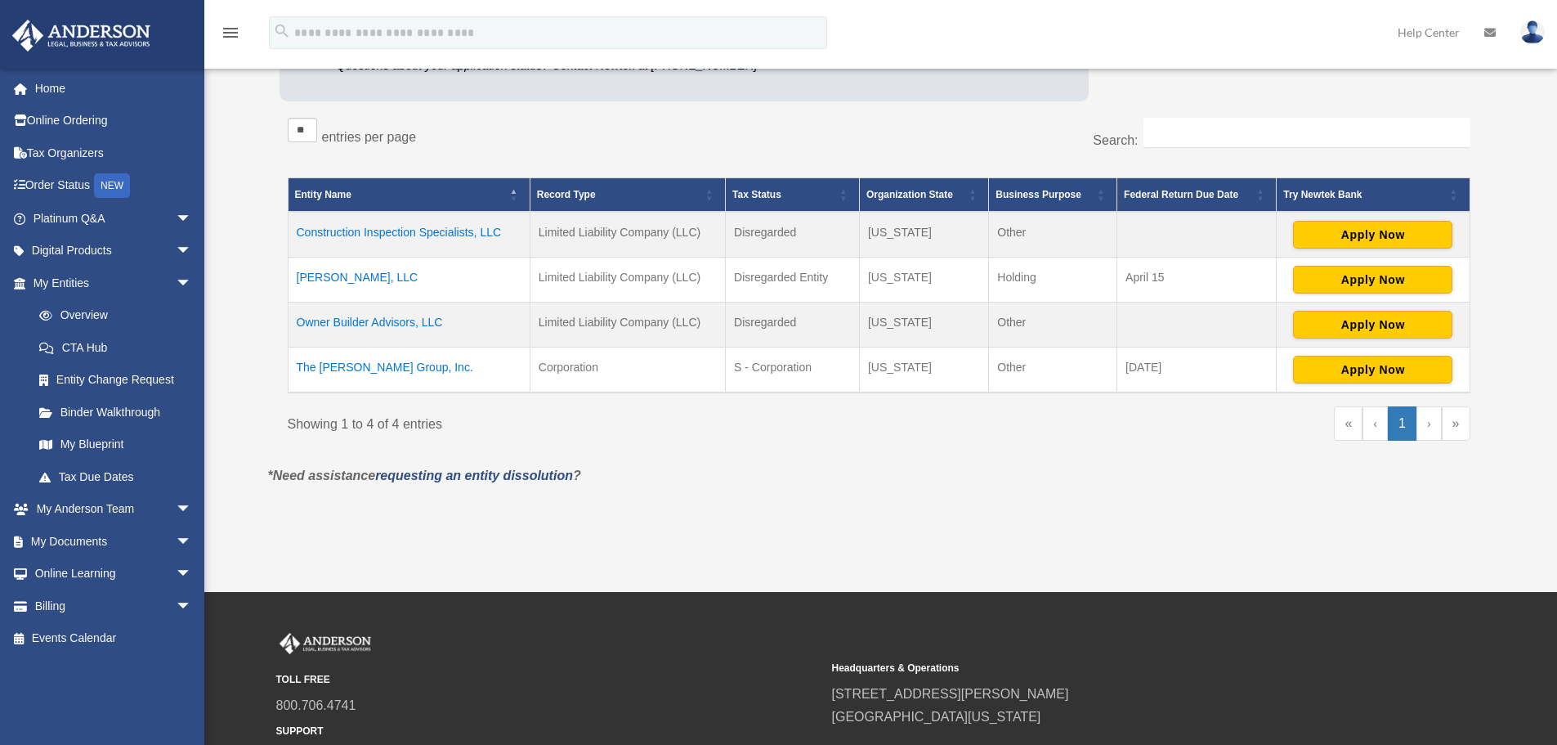
click at [349, 323] on td "Owner Builder Advisors, LLC" at bounding box center [409, 324] width 242 height 45
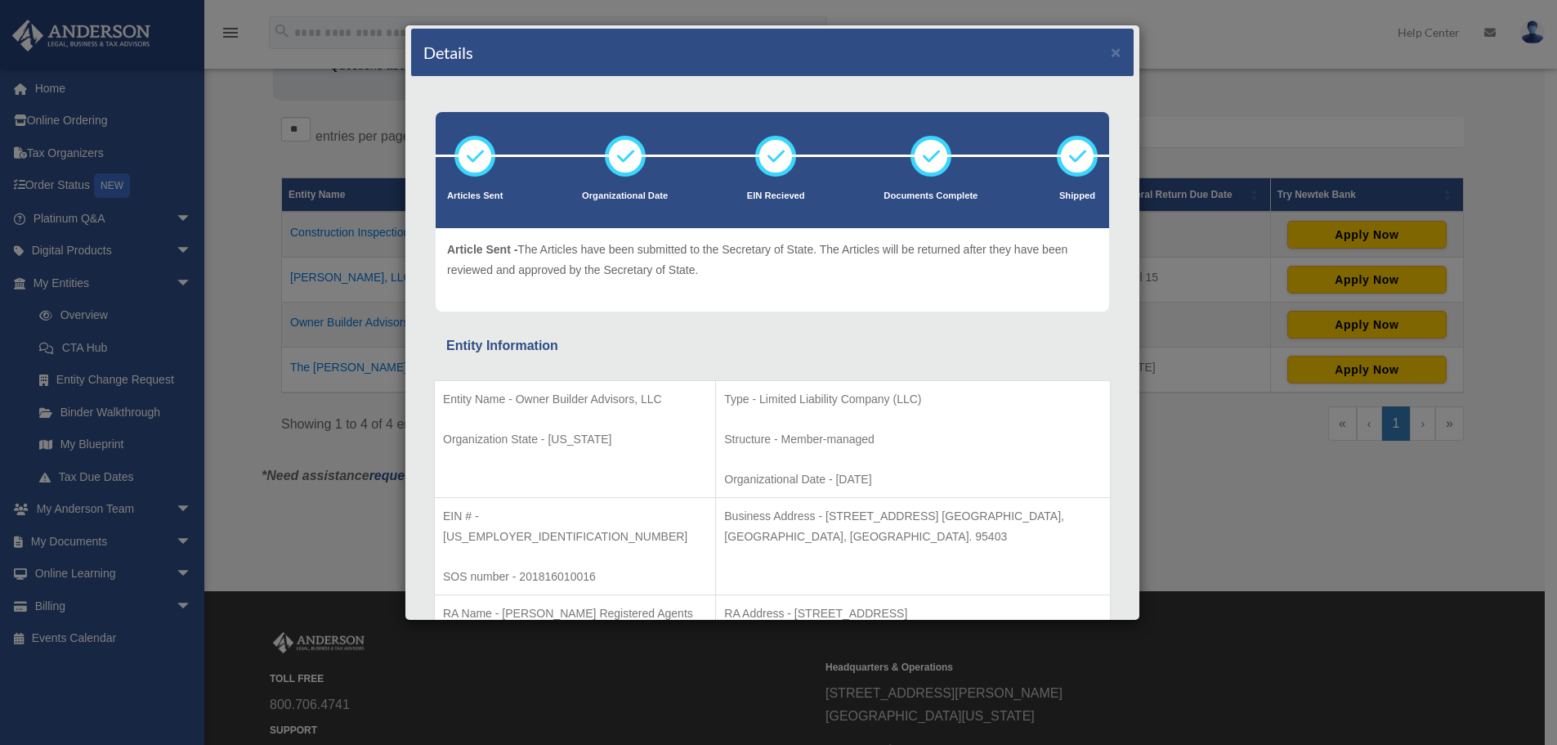
scroll to position [0, 0]
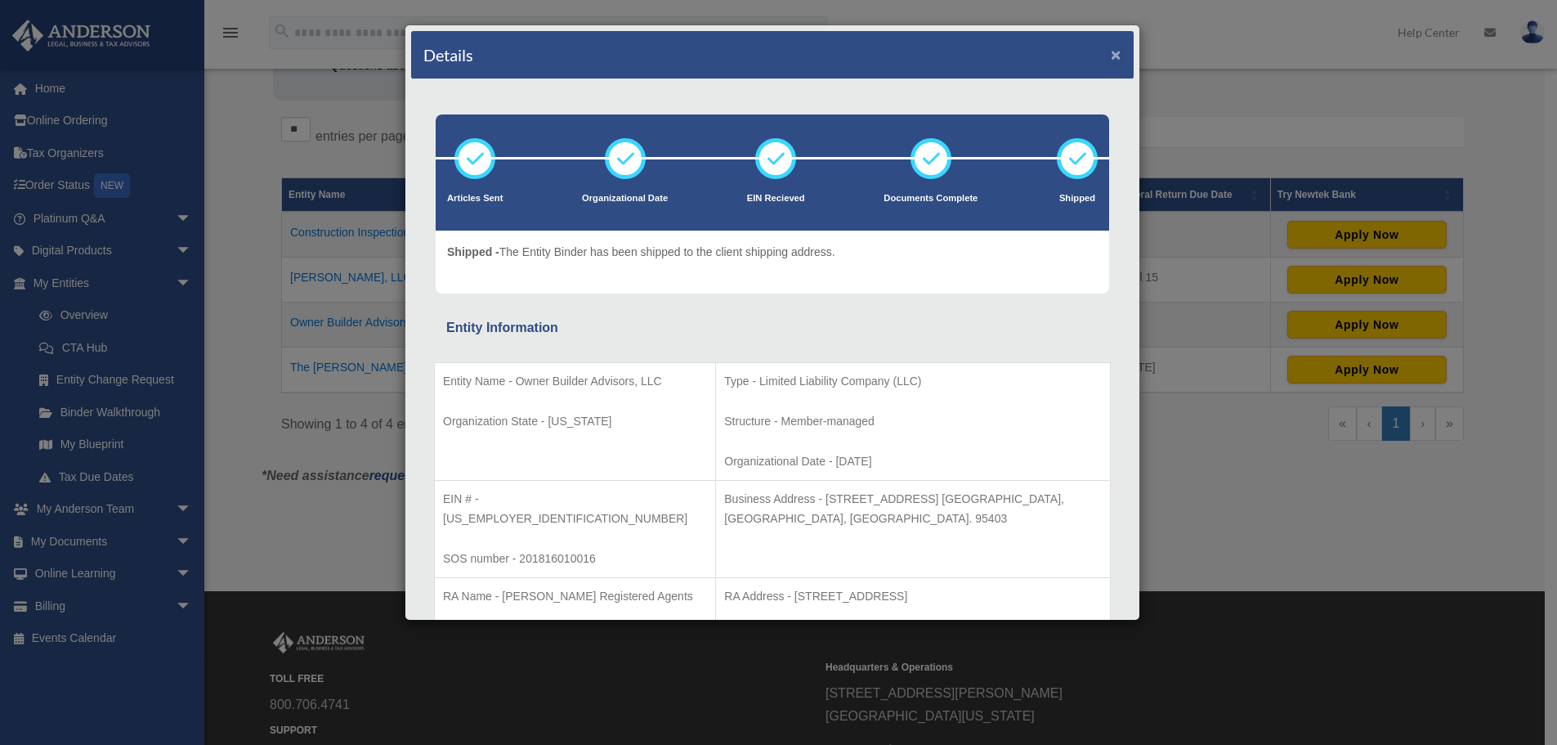
click at [1111, 55] on button "×" at bounding box center [1116, 54] width 11 height 17
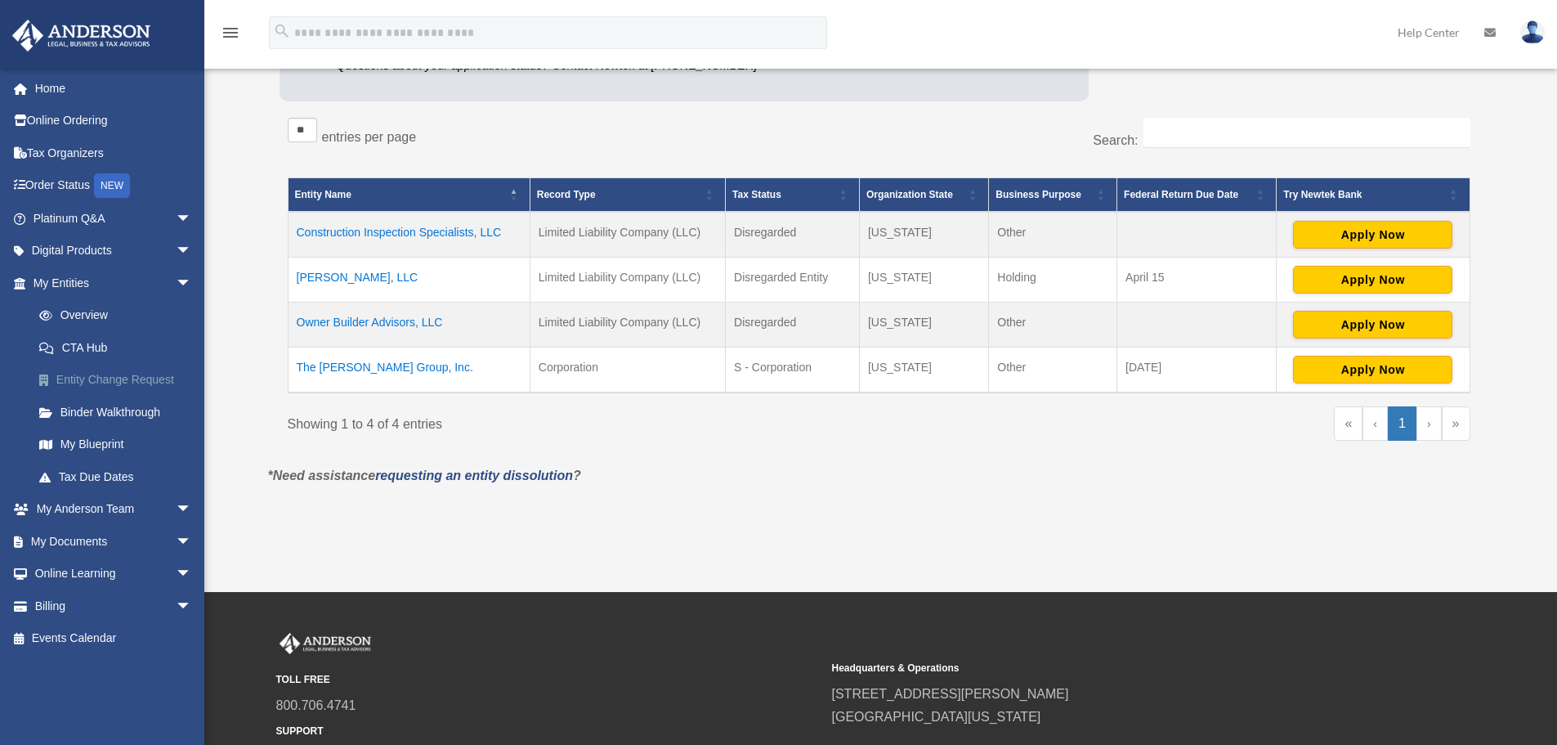
click at [113, 378] on link "Entity Change Request" at bounding box center [120, 380] width 194 height 33
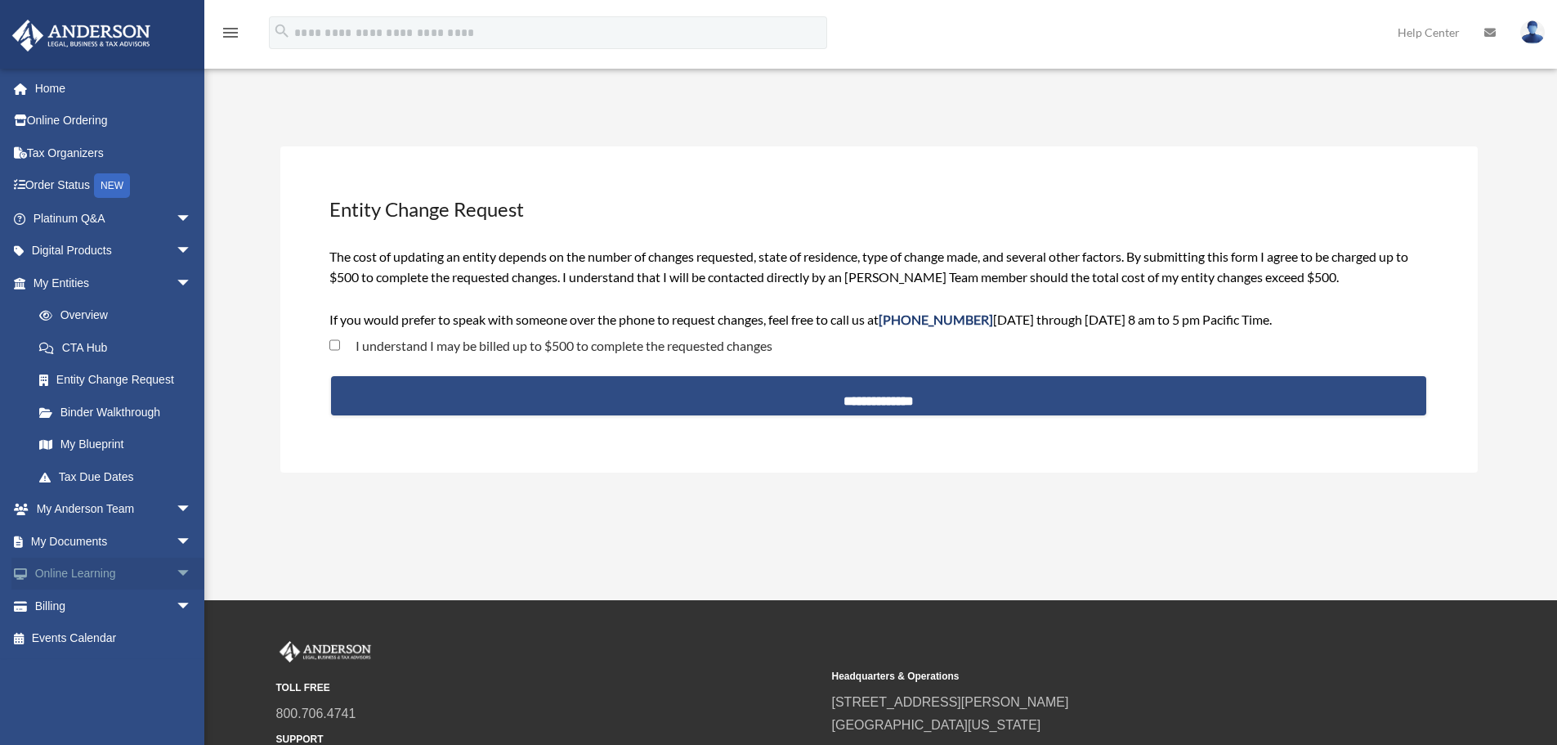
click at [80, 571] on link "Online Learning arrow_drop_down" at bounding box center [113, 573] width 205 height 33
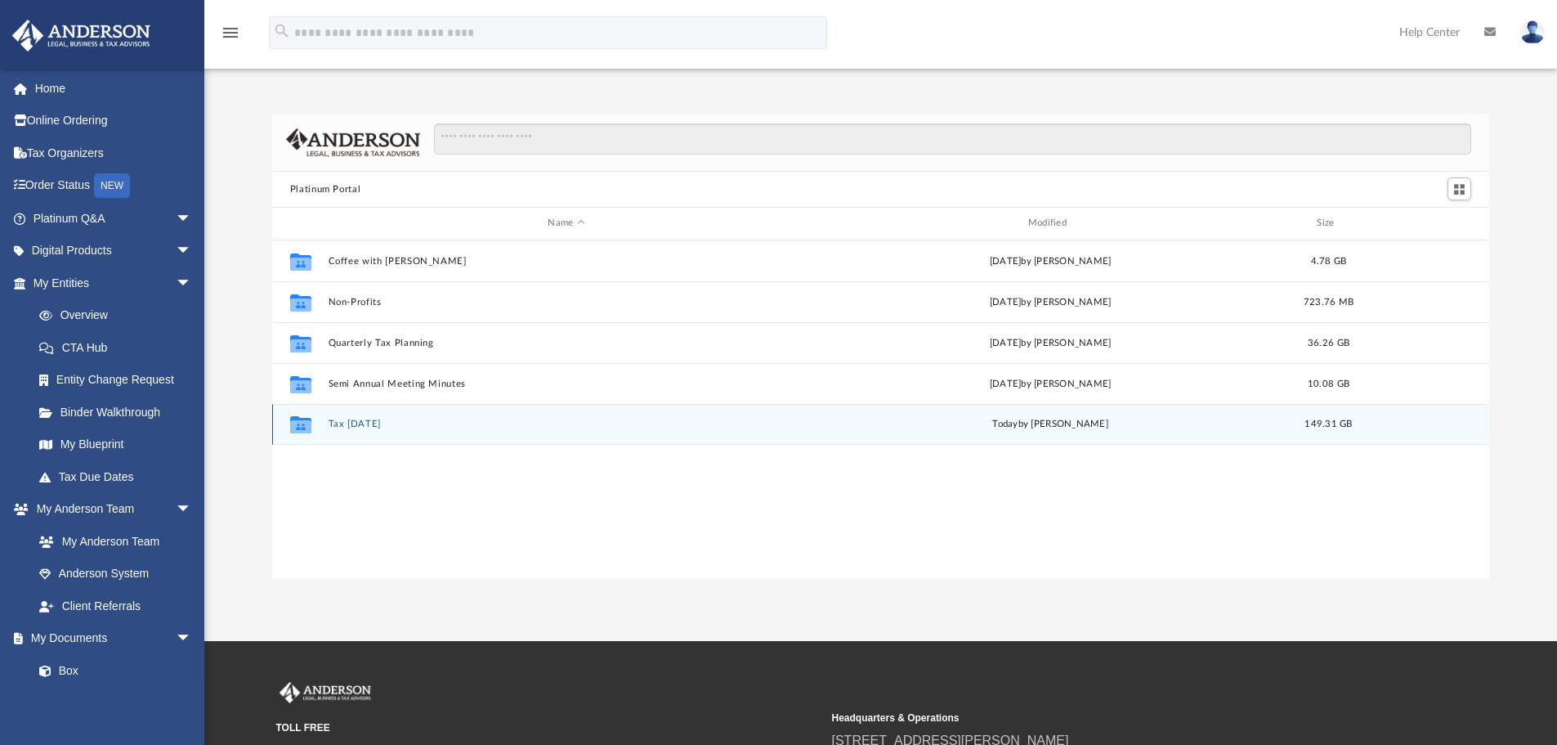
scroll to position [360, 1205]
click at [351, 414] on div "Collaborated Folder Tax Tuesday today by Zyan Treadwell 149.31 GB" at bounding box center [881, 424] width 1218 height 41
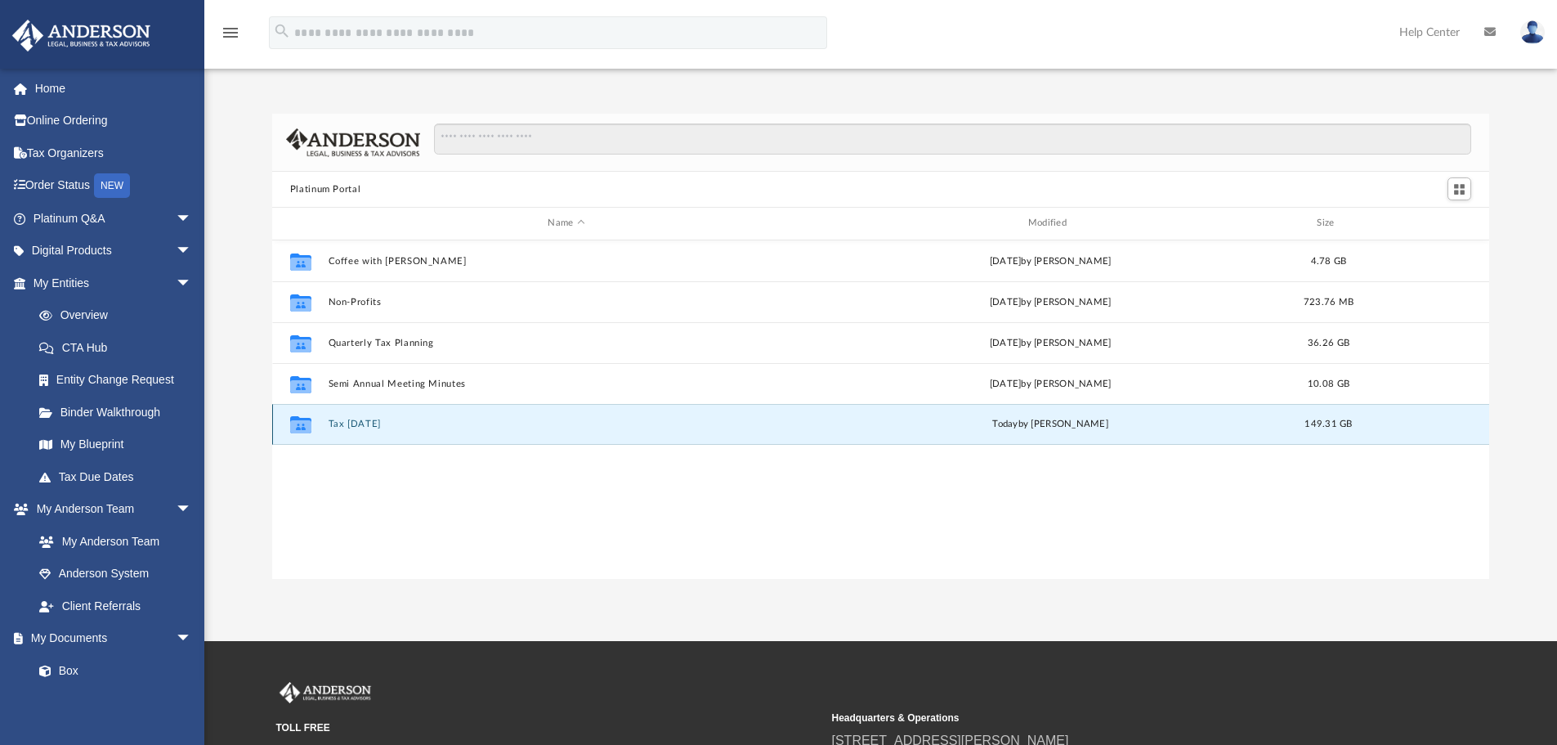
click at [366, 423] on button "Tax Tuesday" at bounding box center [566, 423] width 477 height 11
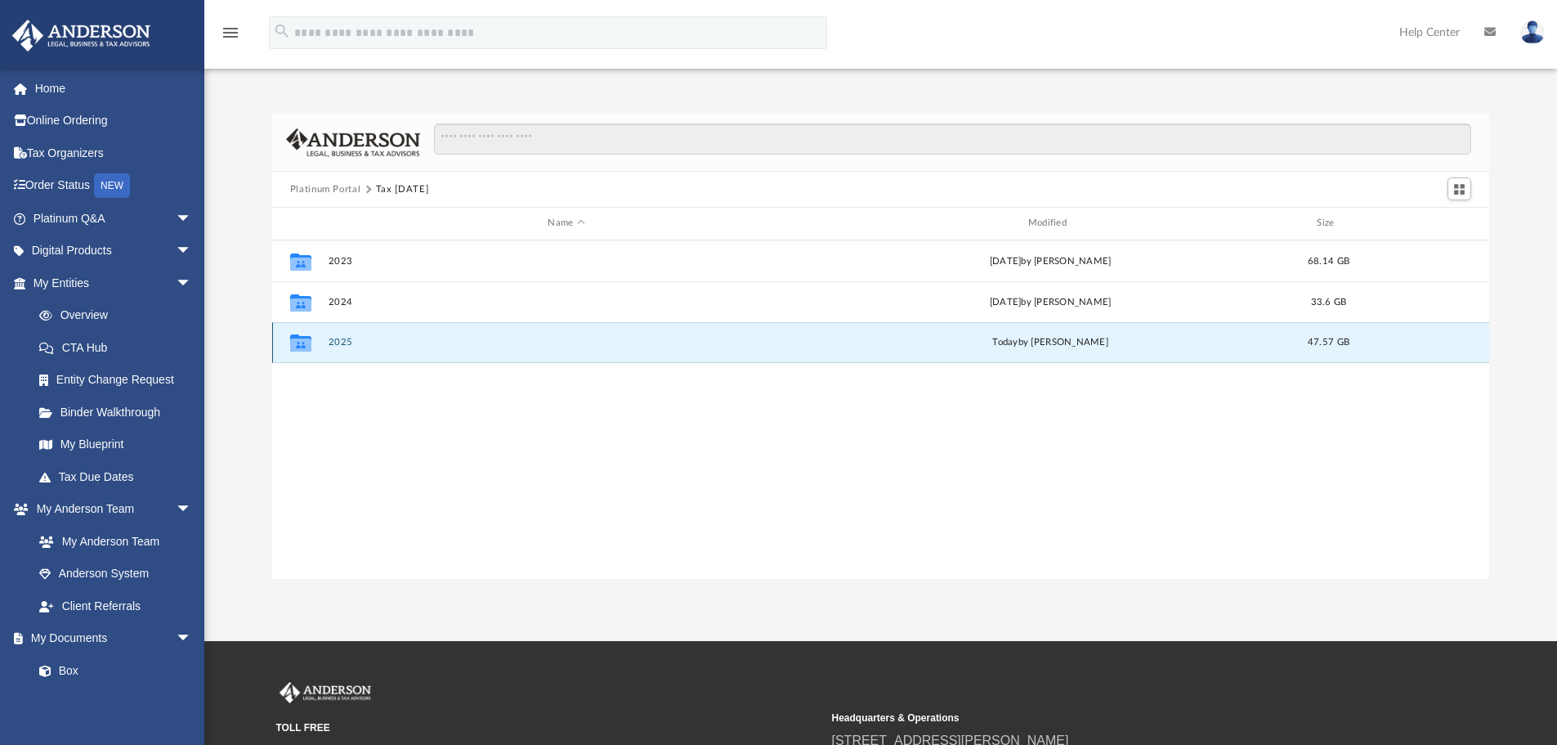
click at [340, 344] on button "2025" at bounding box center [566, 342] width 477 height 11
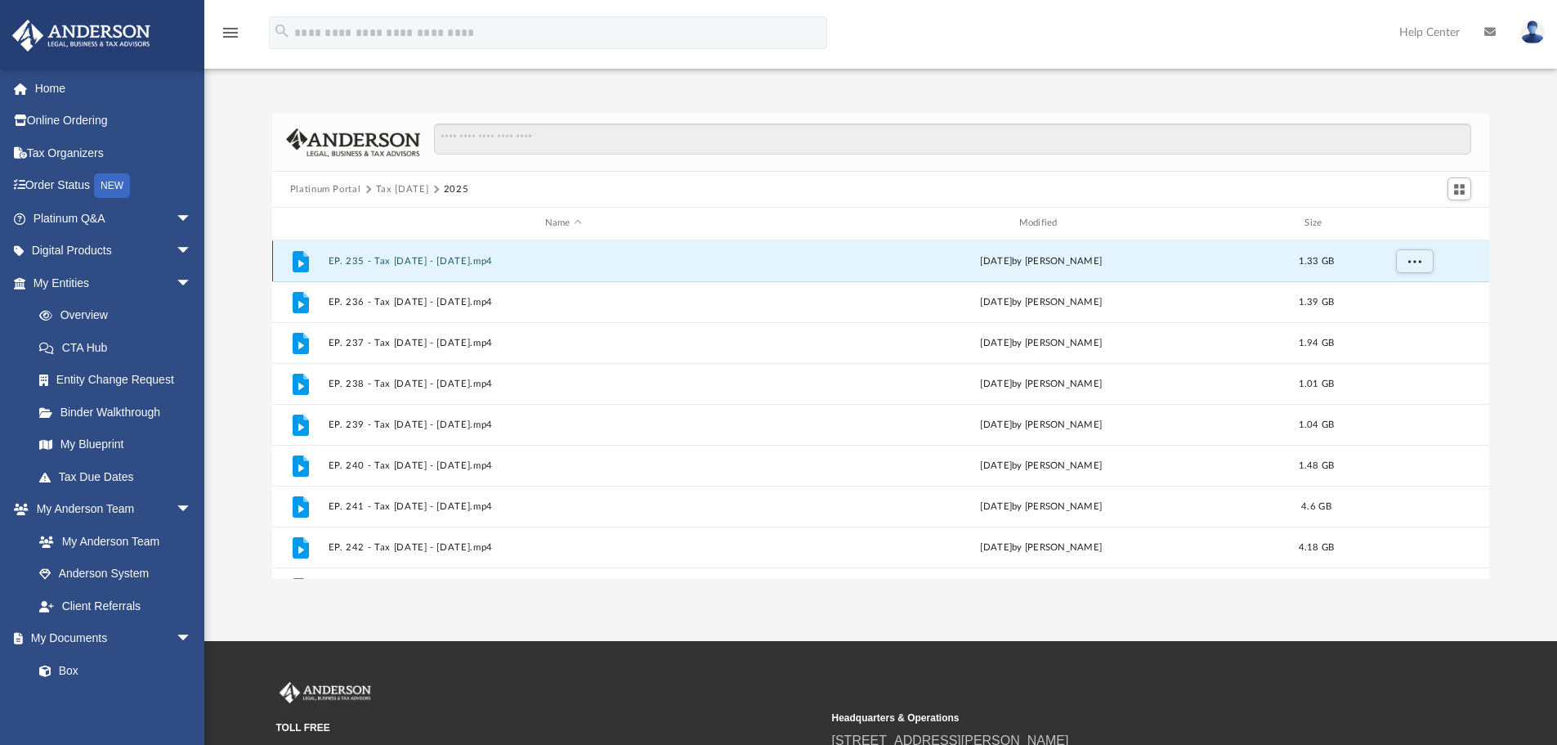
click at [442, 257] on button "EP. 235 - Tax Tuesday - January 14th, 2025.mp4" at bounding box center [563, 261] width 471 height 11
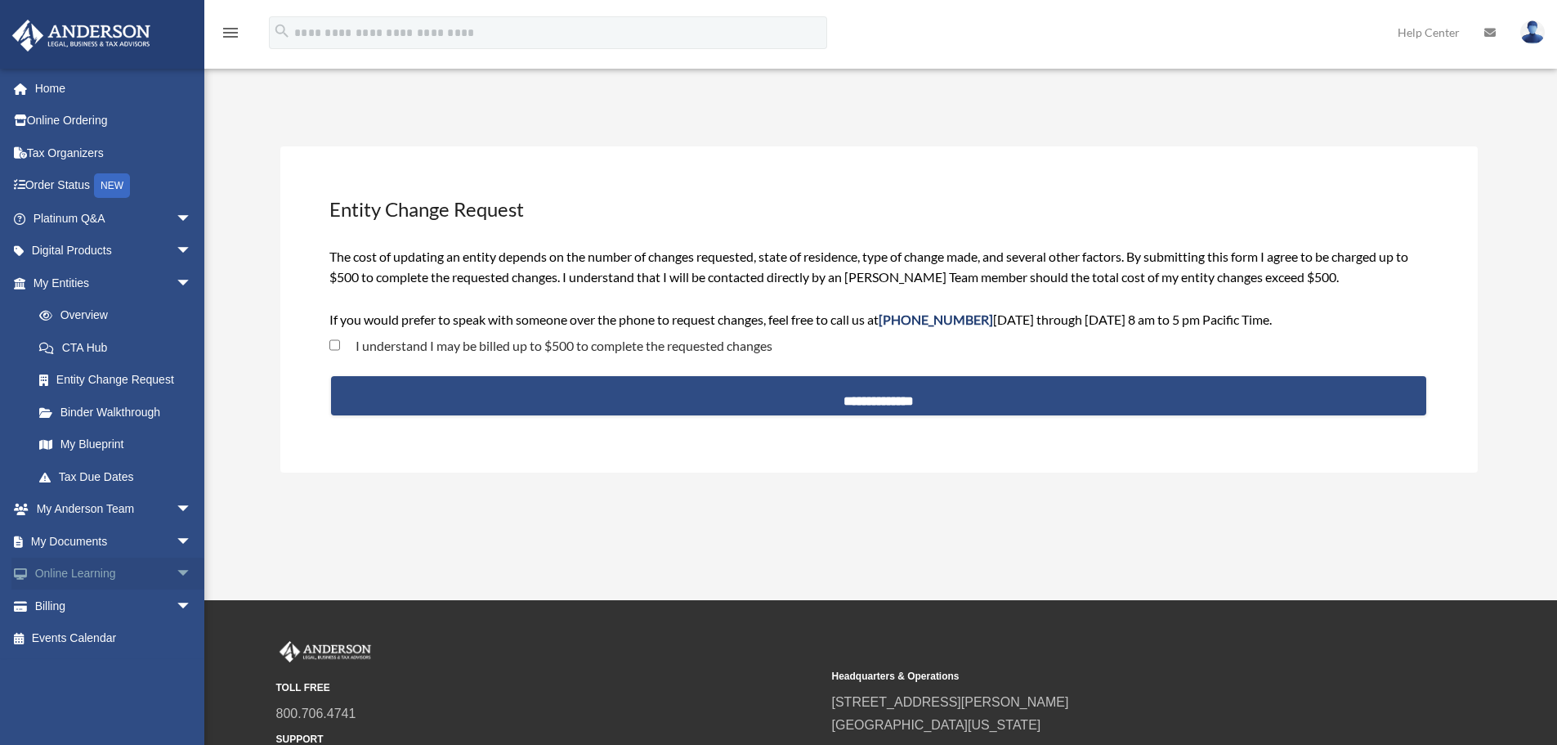
click at [176, 571] on span "arrow_drop_down" at bounding box center [192, 574] width 33 height 34
click at [92, 601] on link "Courses" at bounding box center [120, 605] width 194 height 33
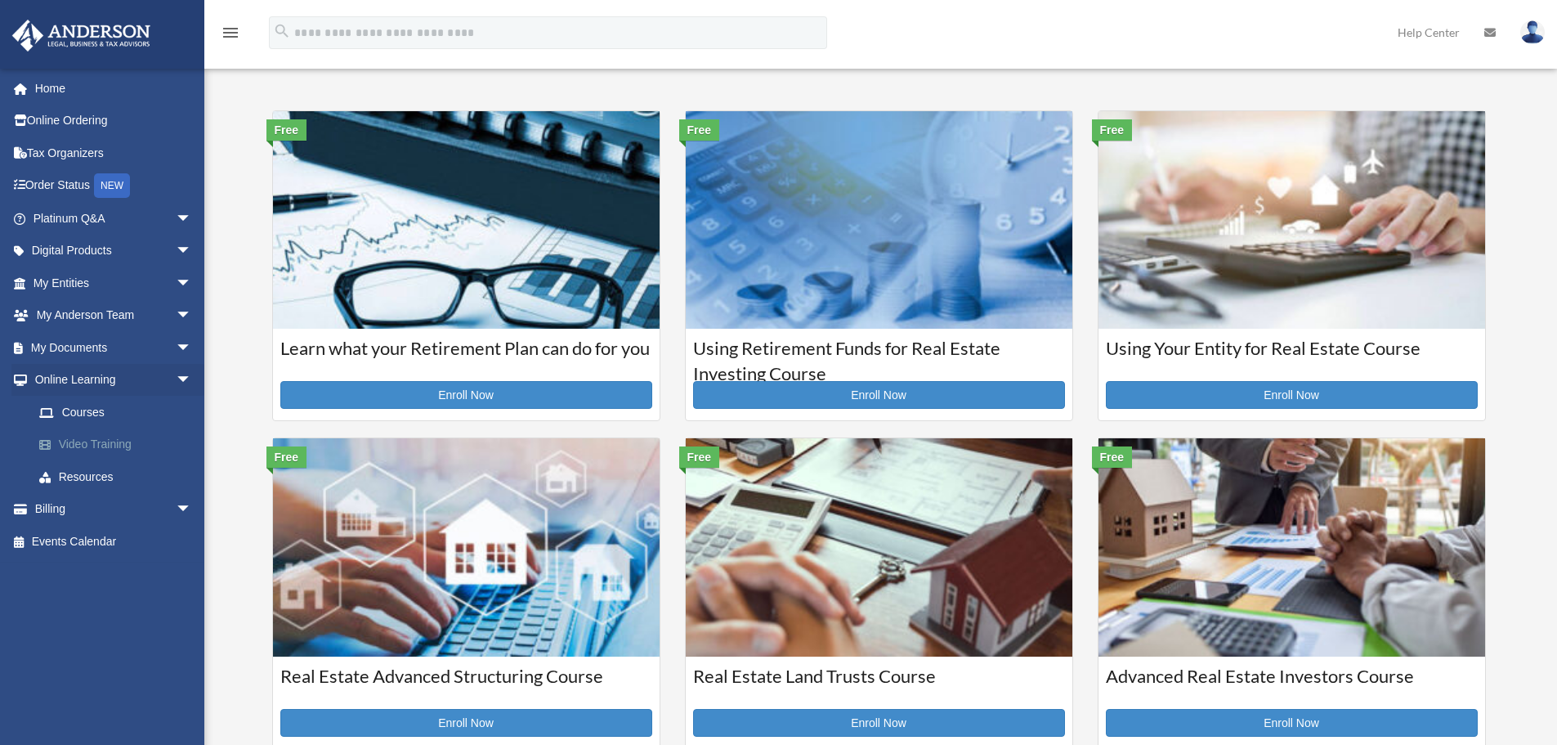
click at [98, 445] on link "Video Training" at bounding box center [120, 444] width 194 height 33
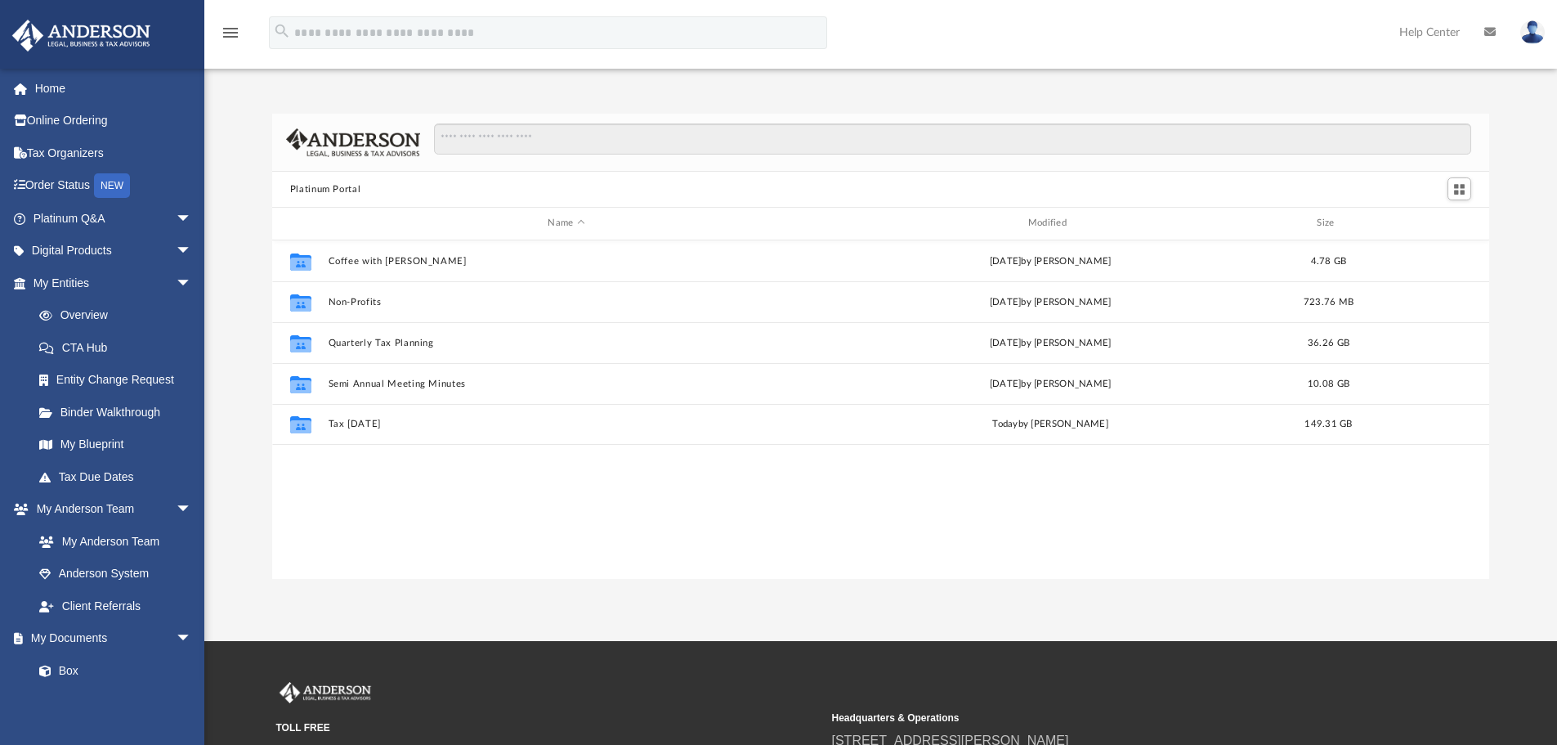
scroll to position [360, 1205]
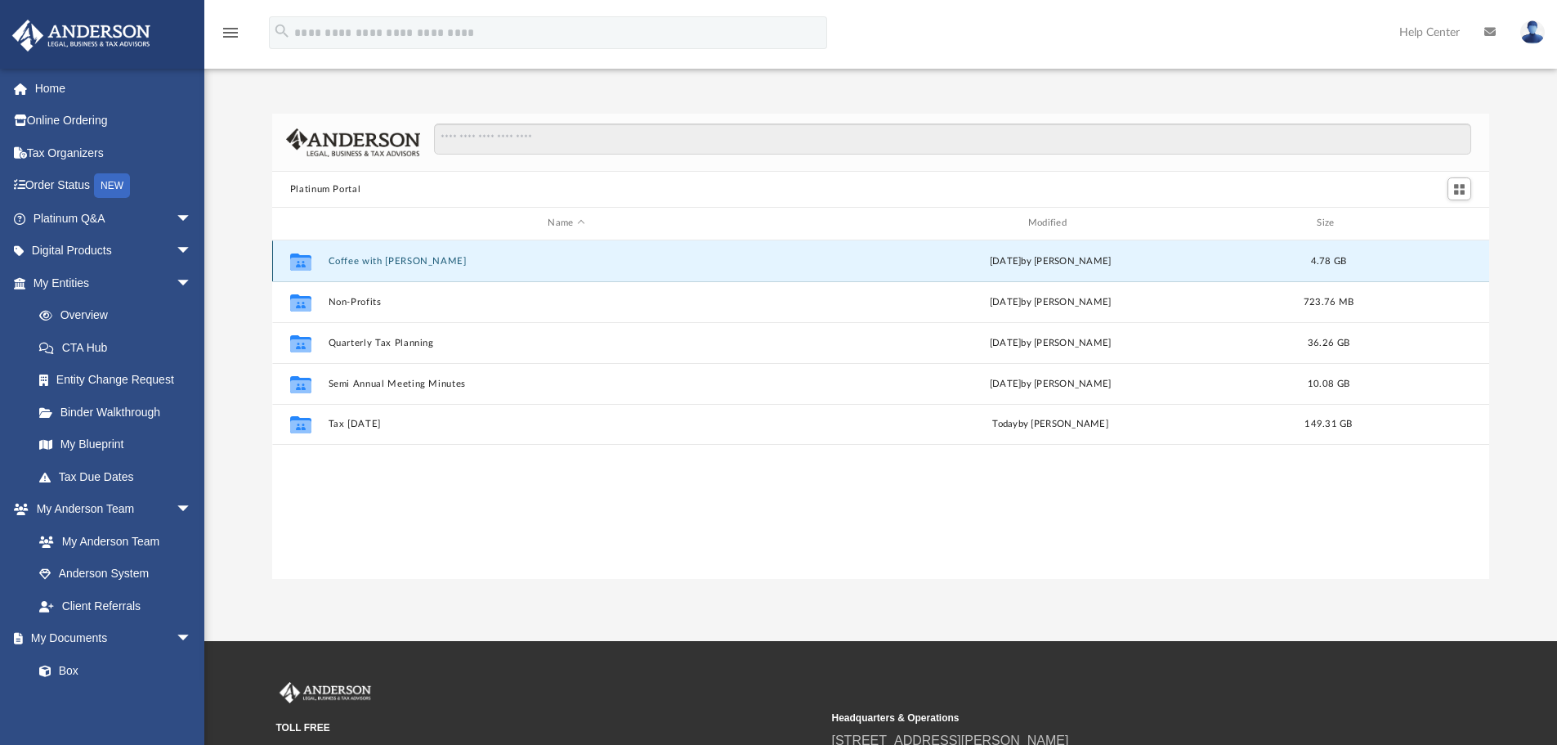
click at [374, 262] on button "Coffee with Carl" at bounding box center [566, 261] width 477 height 11
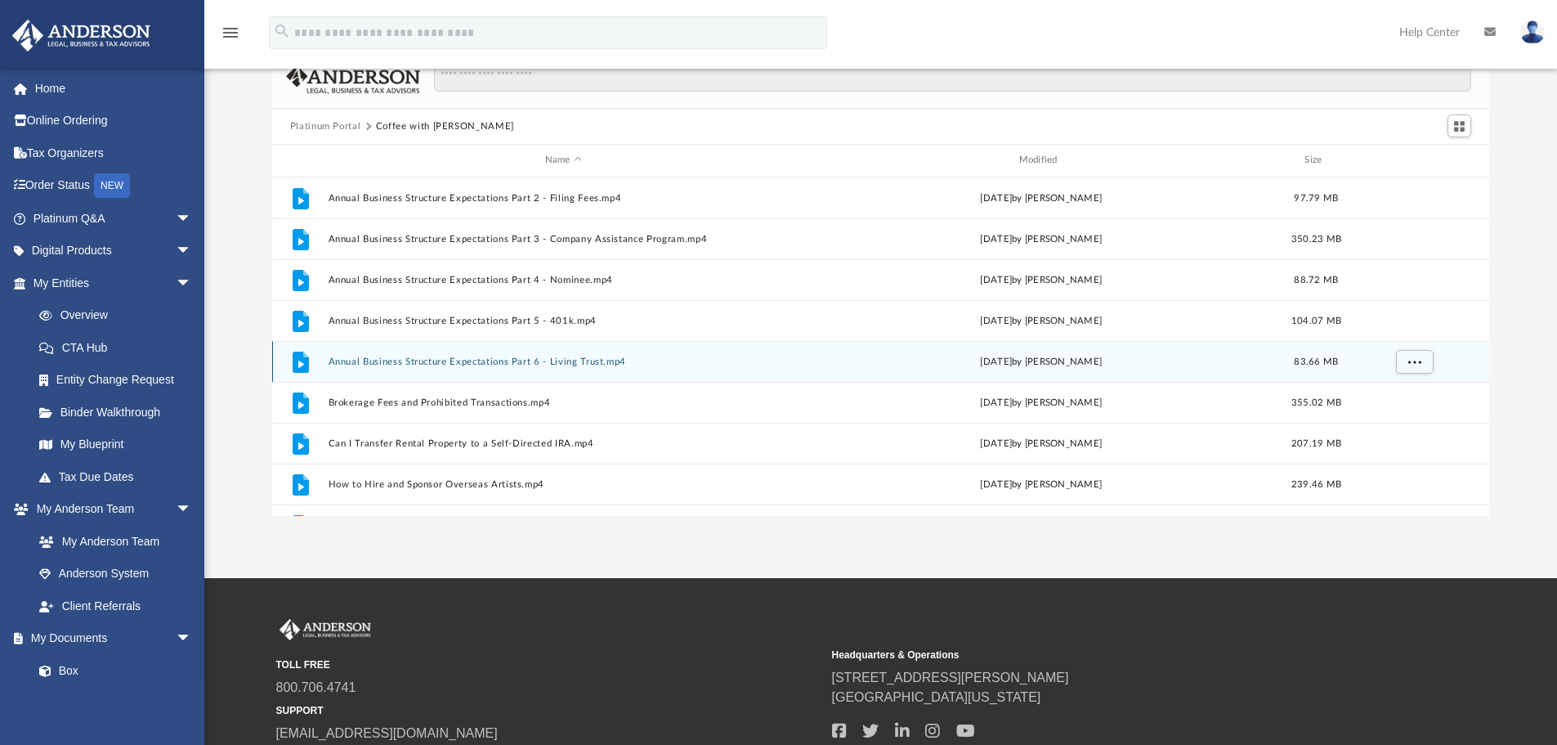
scroll to position [0, 0]
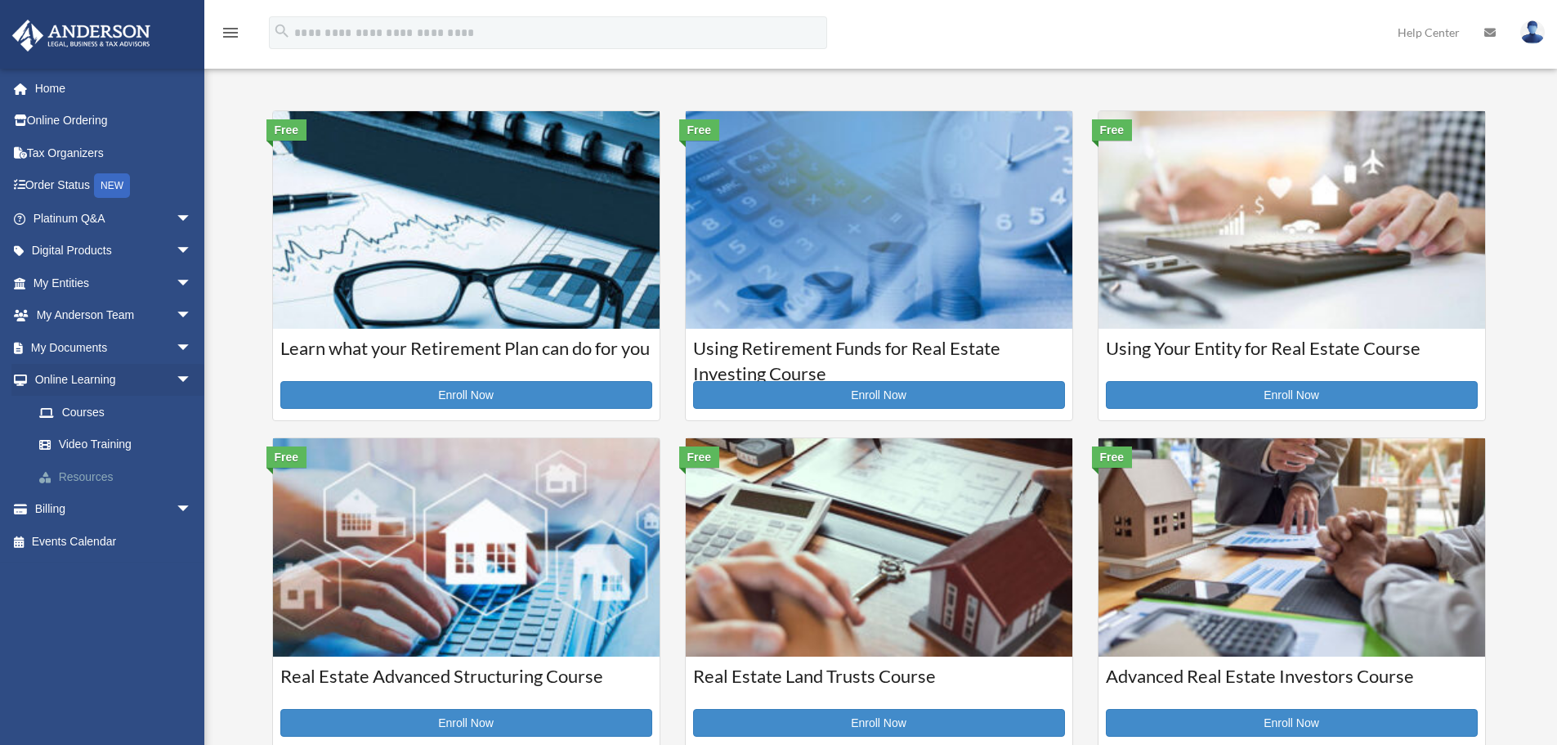
click at [81, 477] on link "Resources" at bounding box center [120, 476] width 194 height 33
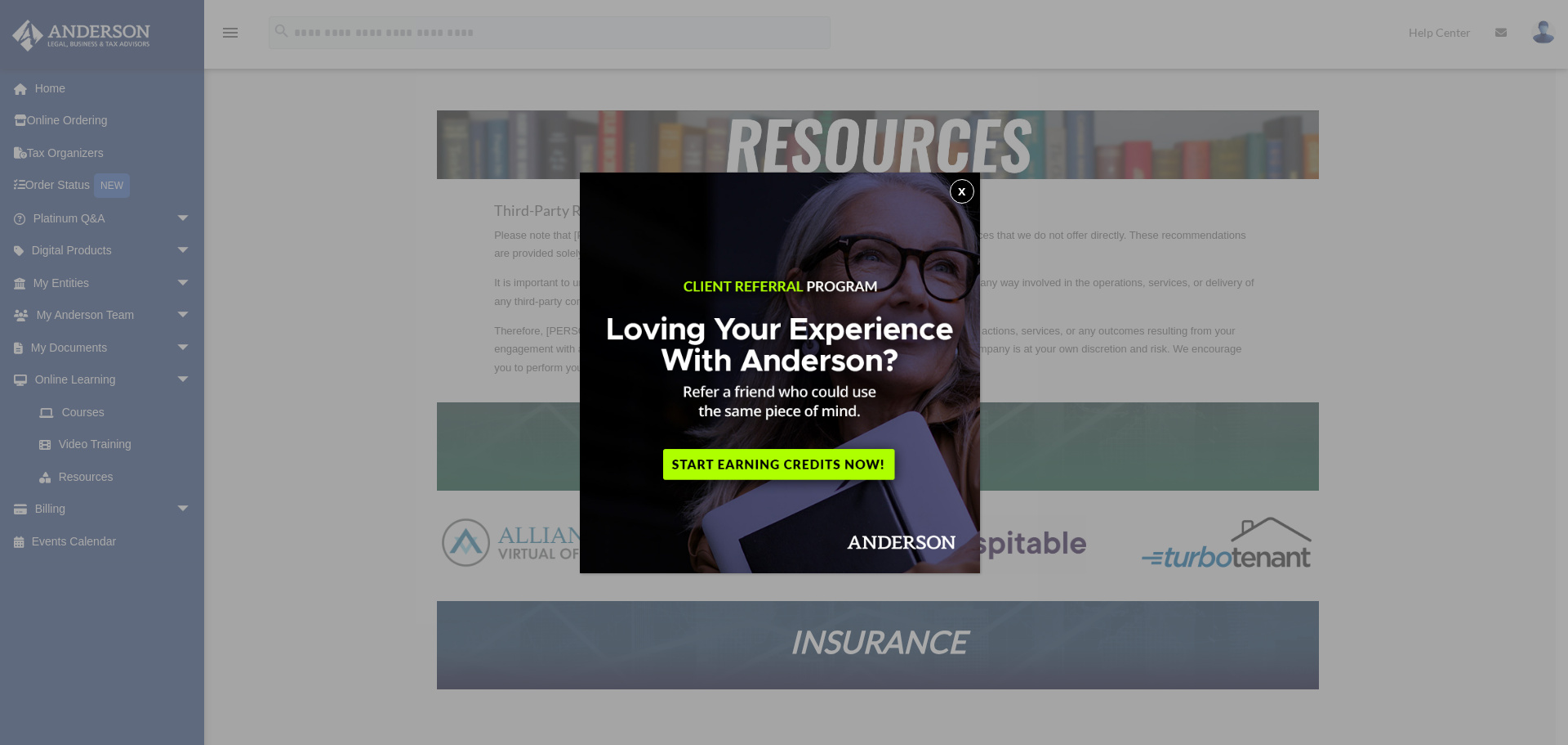
click at [968, 181] on button "x" at bounding box center [962, 191] width 25 height 25
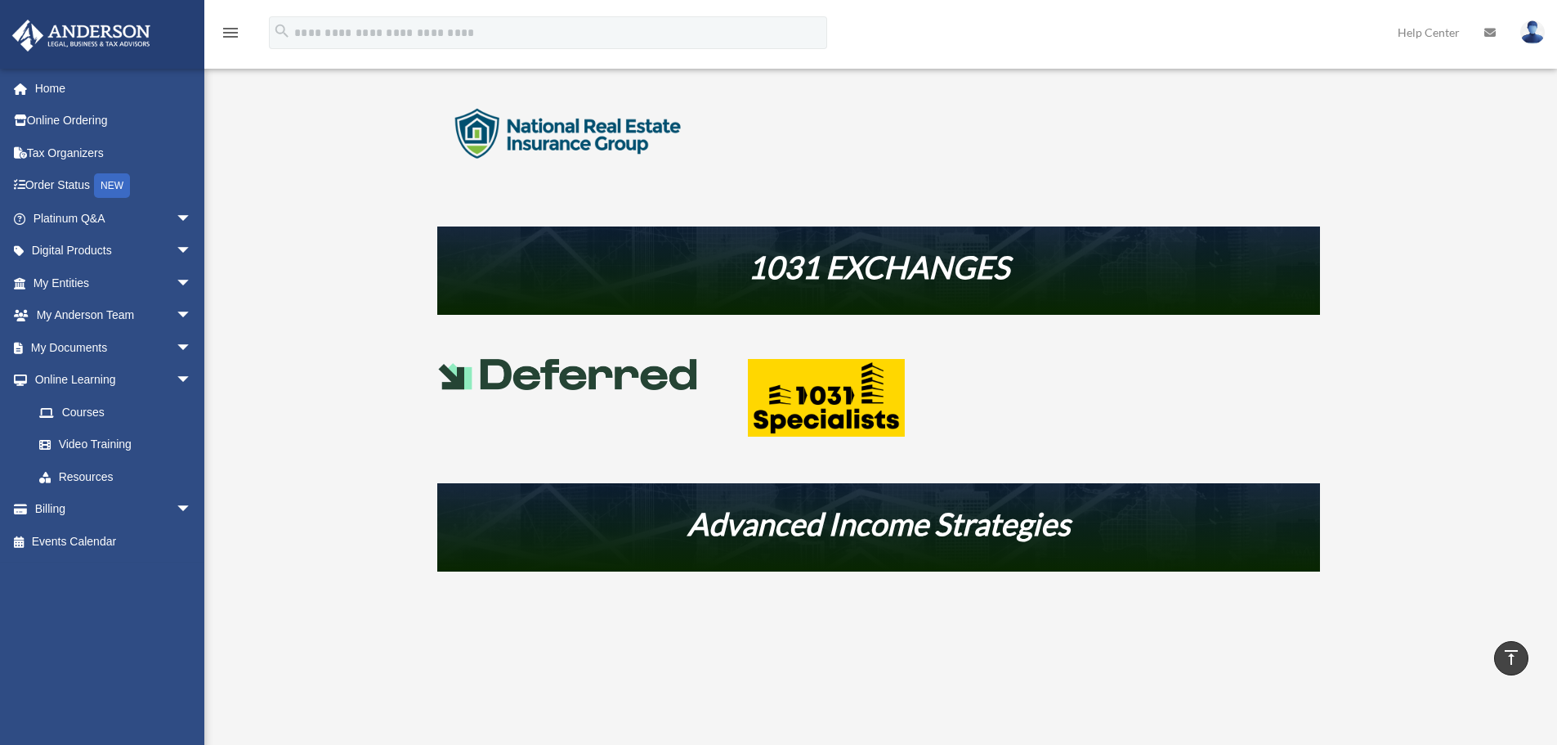
scroll to position [817, 0]
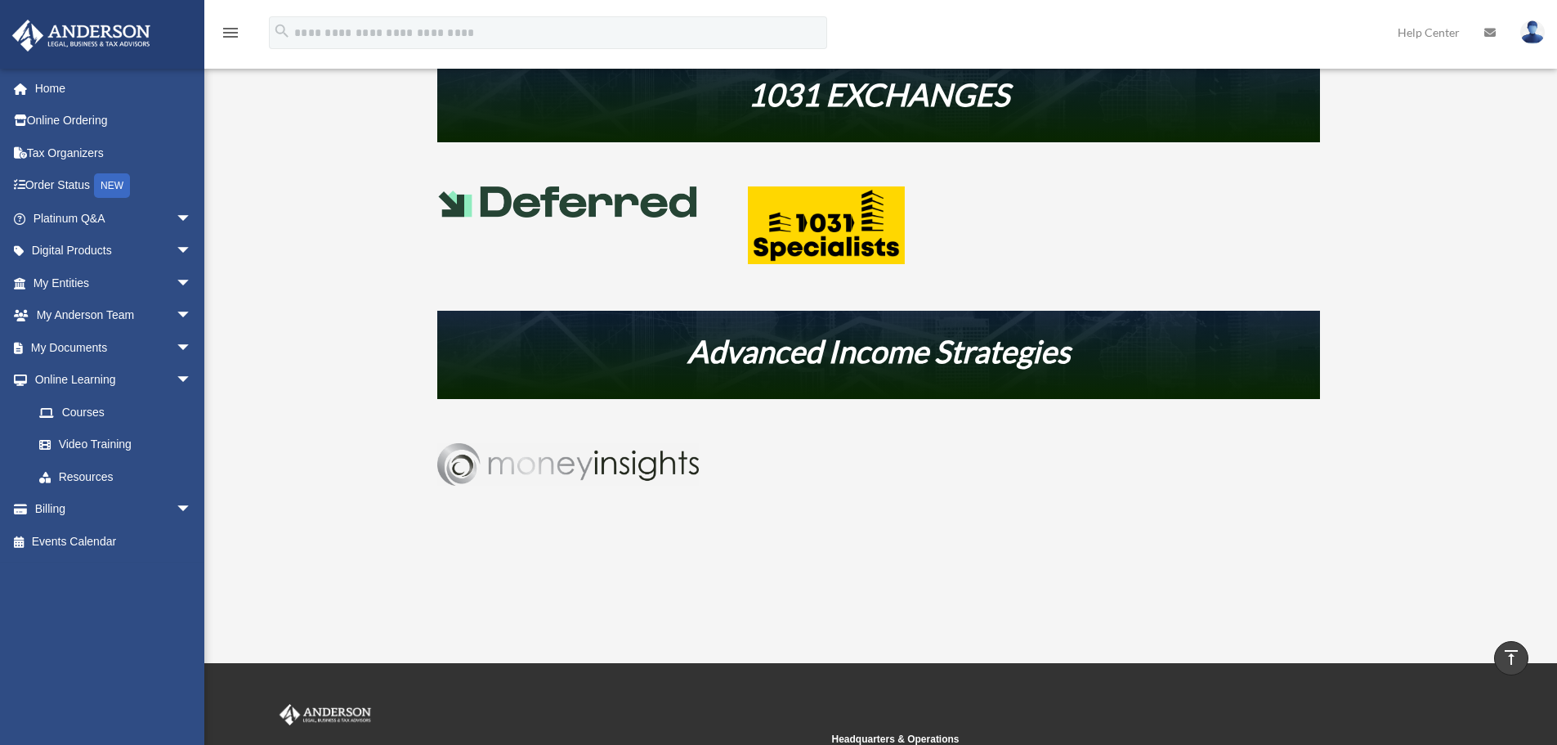
click at [660, 468] on img at bounding box center [568, 464] width 262 height 43
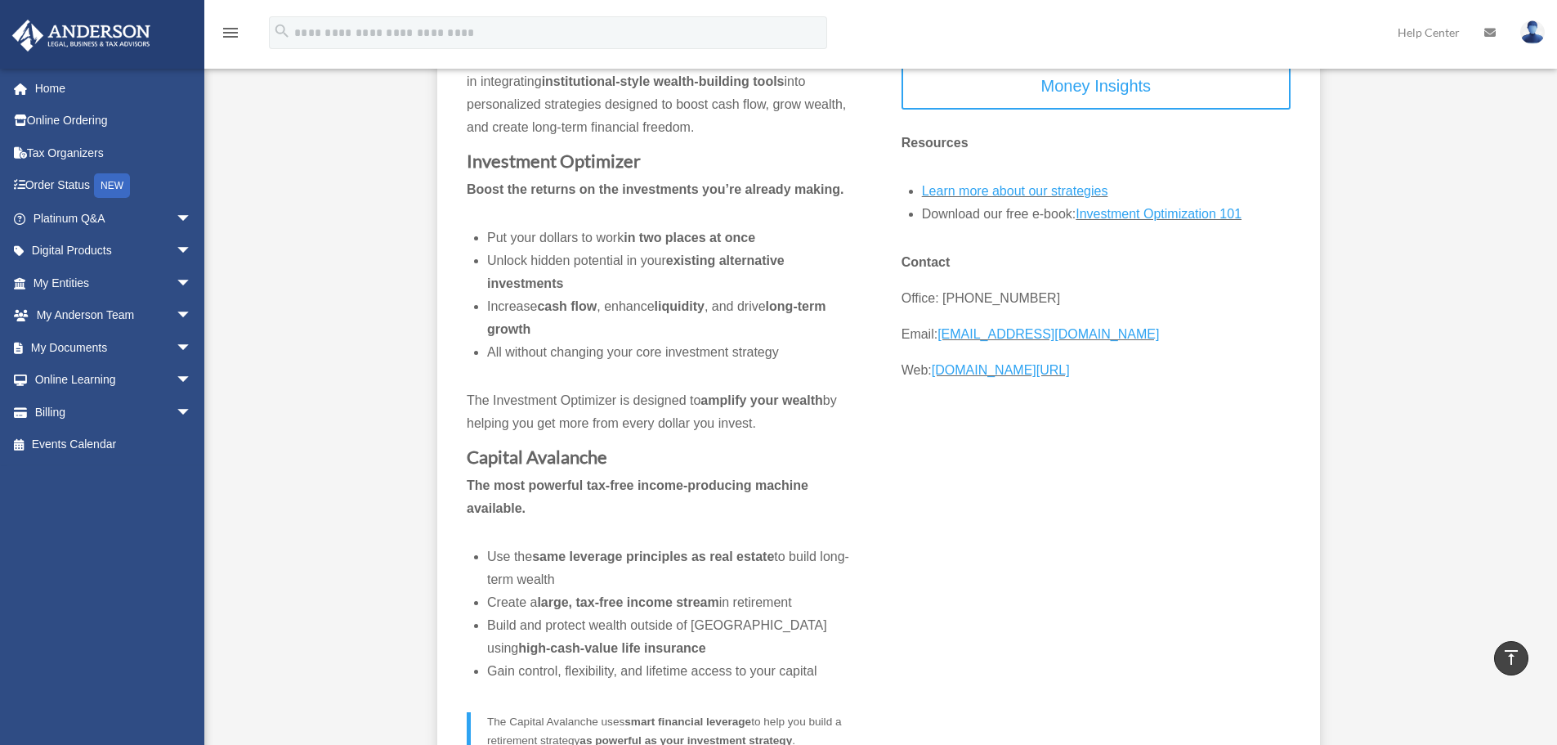
scroll to position [245, 0]
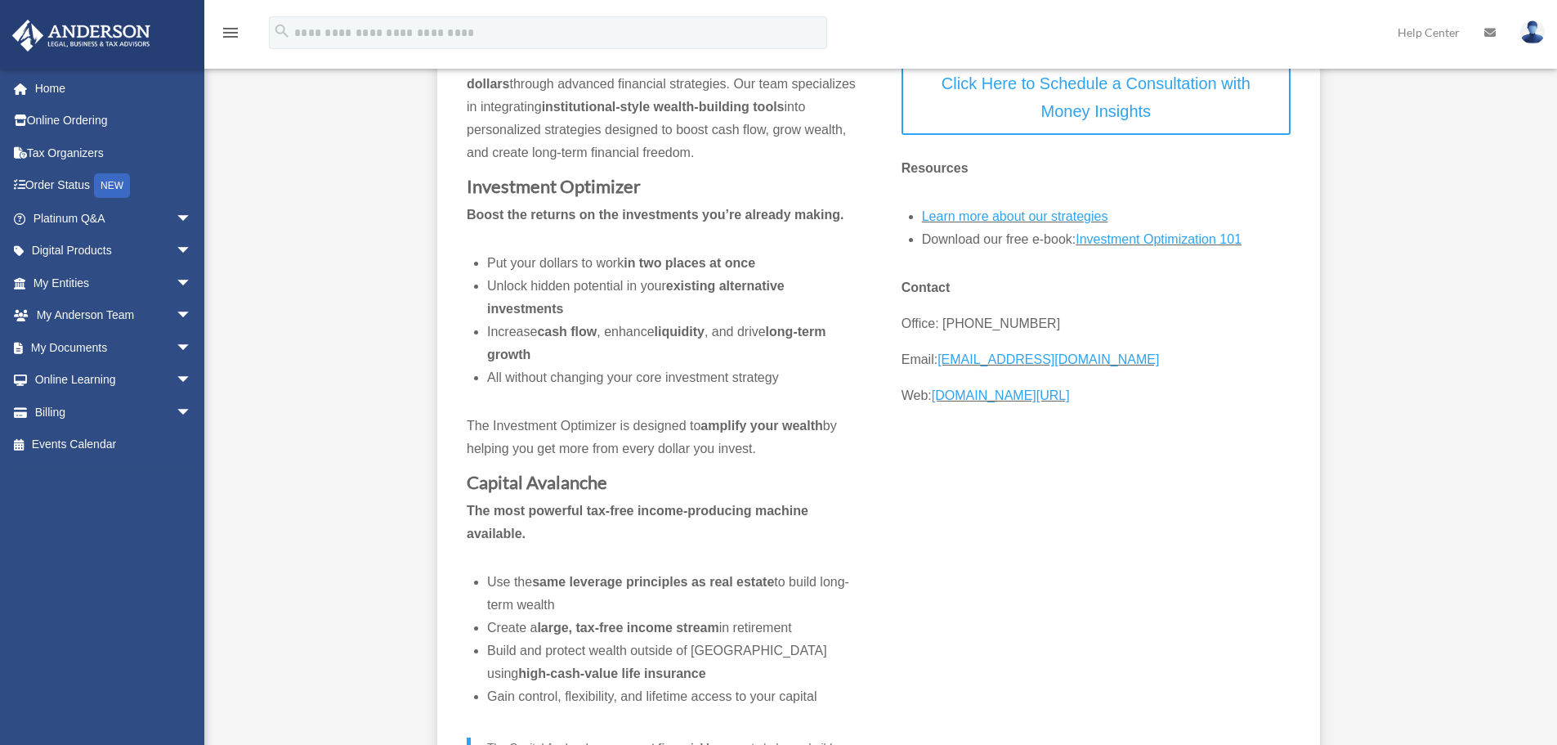
click at [1006, 216] on link "Learn more about our strategies" at bounding box center [1015, 220] width 186 height 22
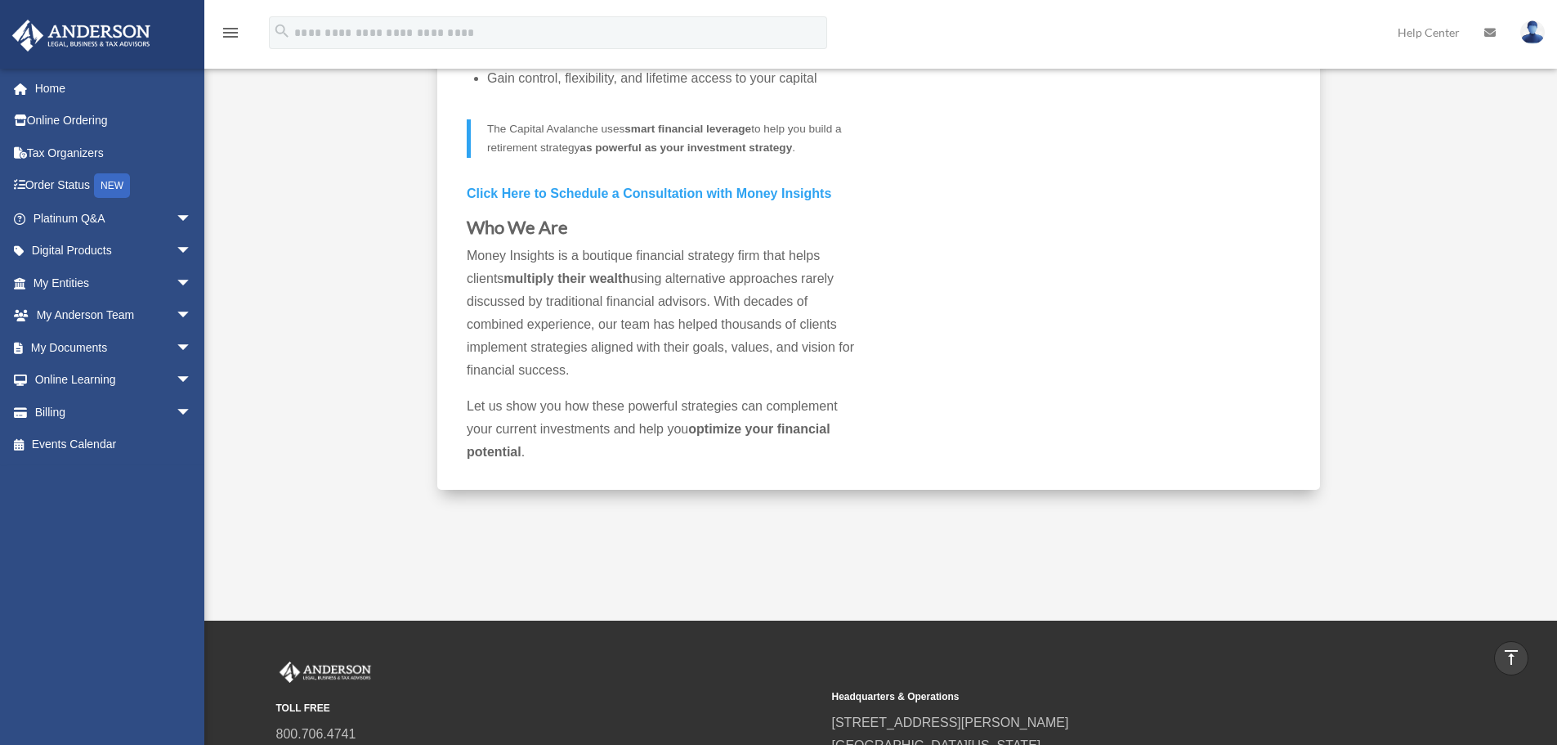
scroll to position [899, 0]
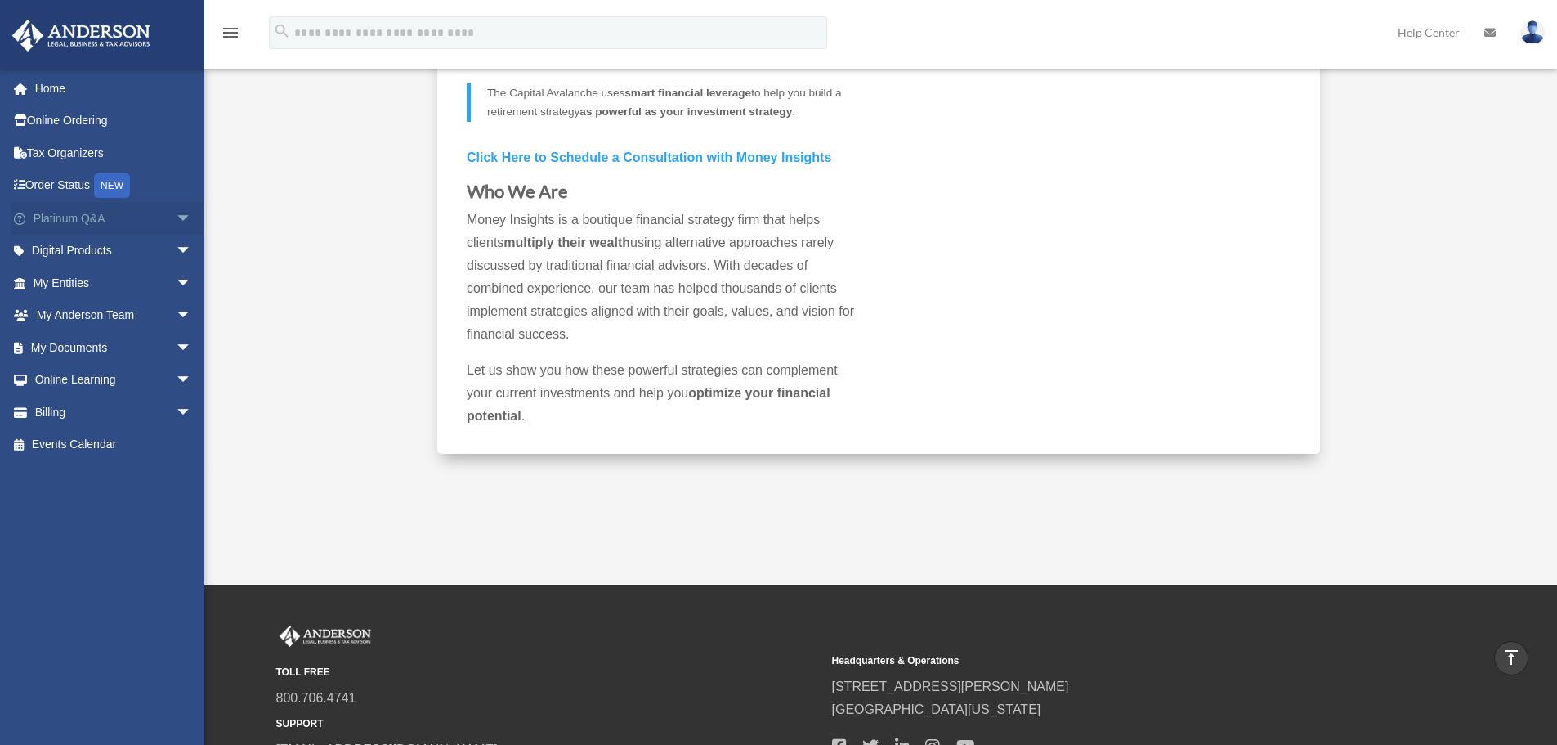
click at [70, 217] on link "Platinum Q&A arrow_drop_down" at bounding box center [113, 218] width 205 height 33
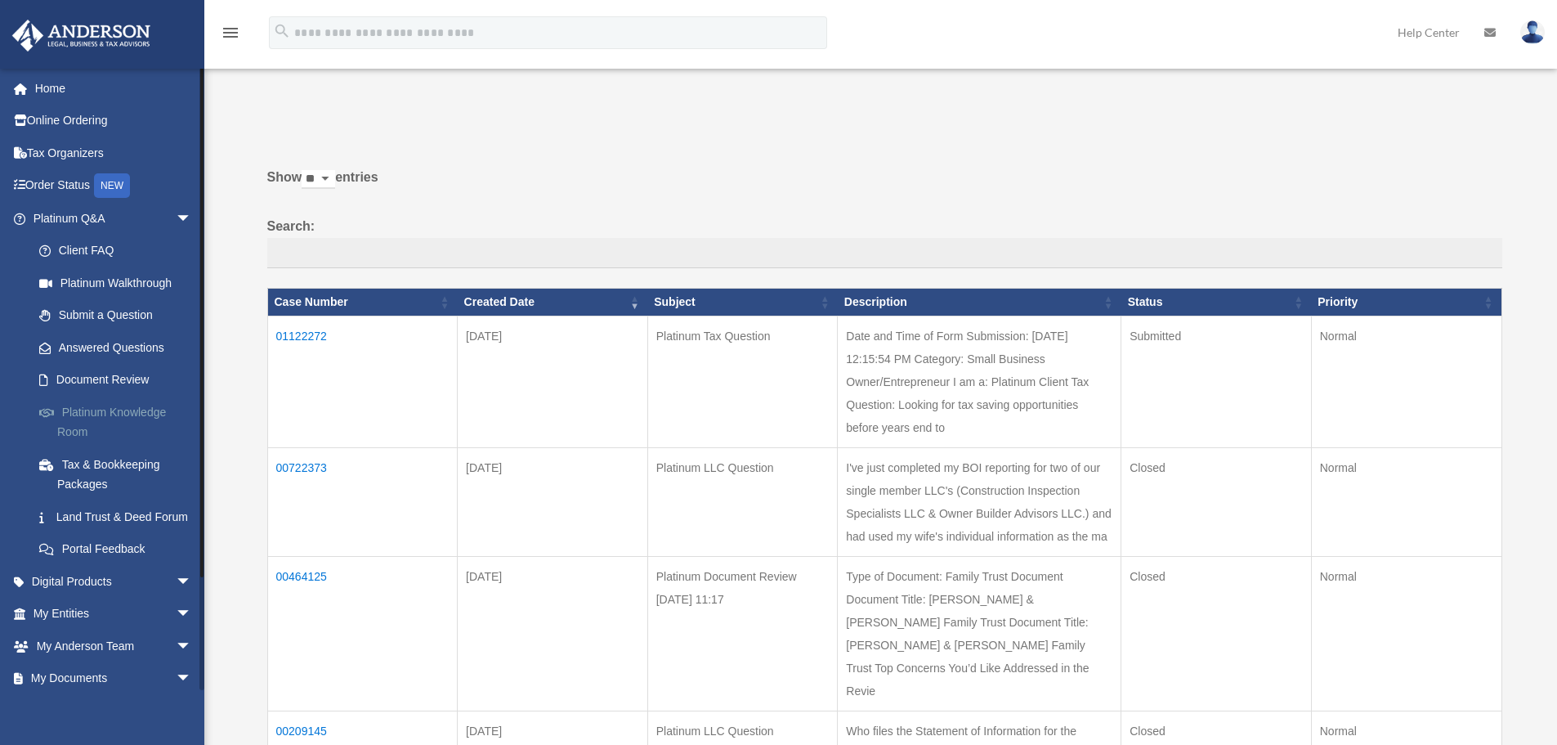
click at [118, 408] on link "Platinum Knowledge Room" at bounding box center [120, 422] width 194 height 52
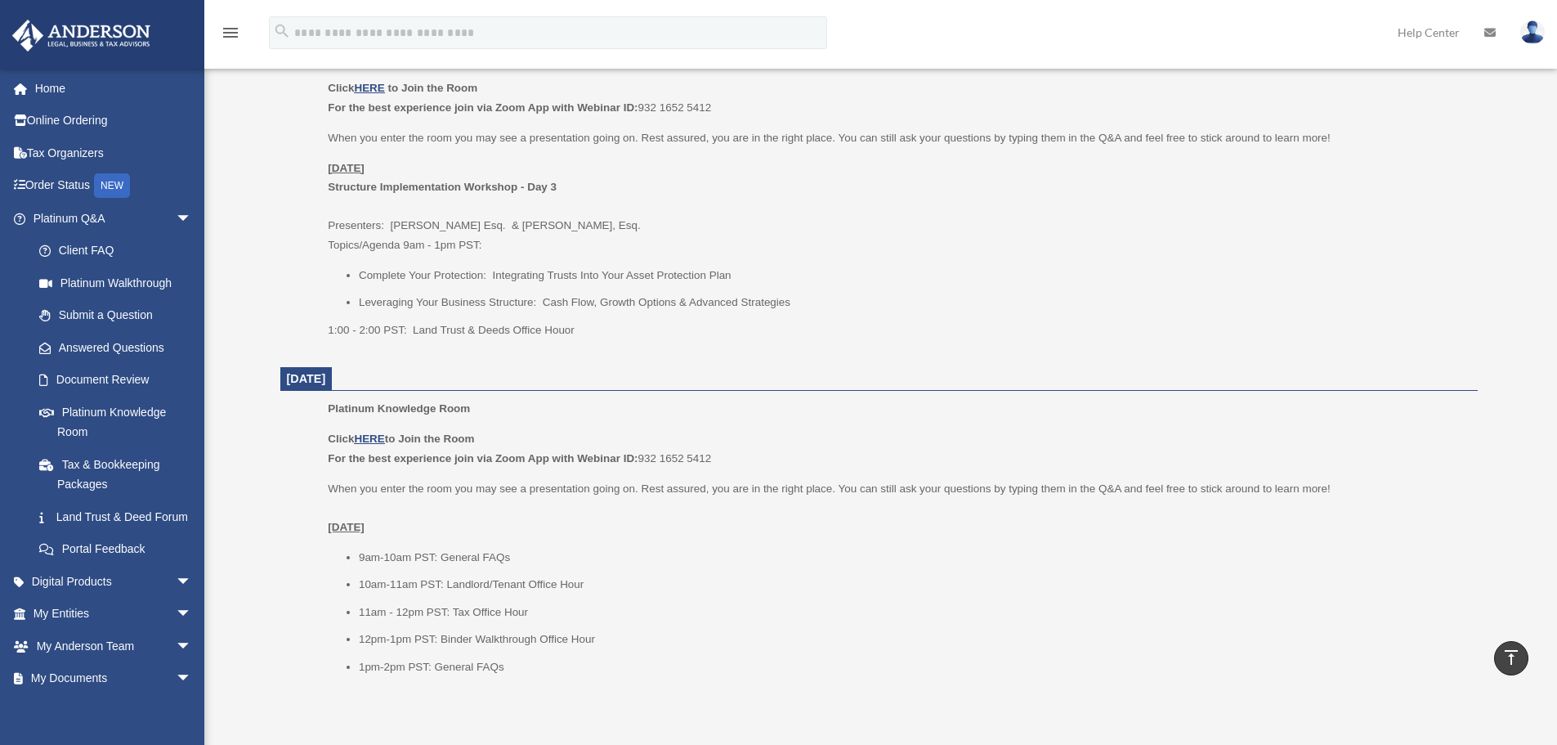
scroll to position [1553, 0]
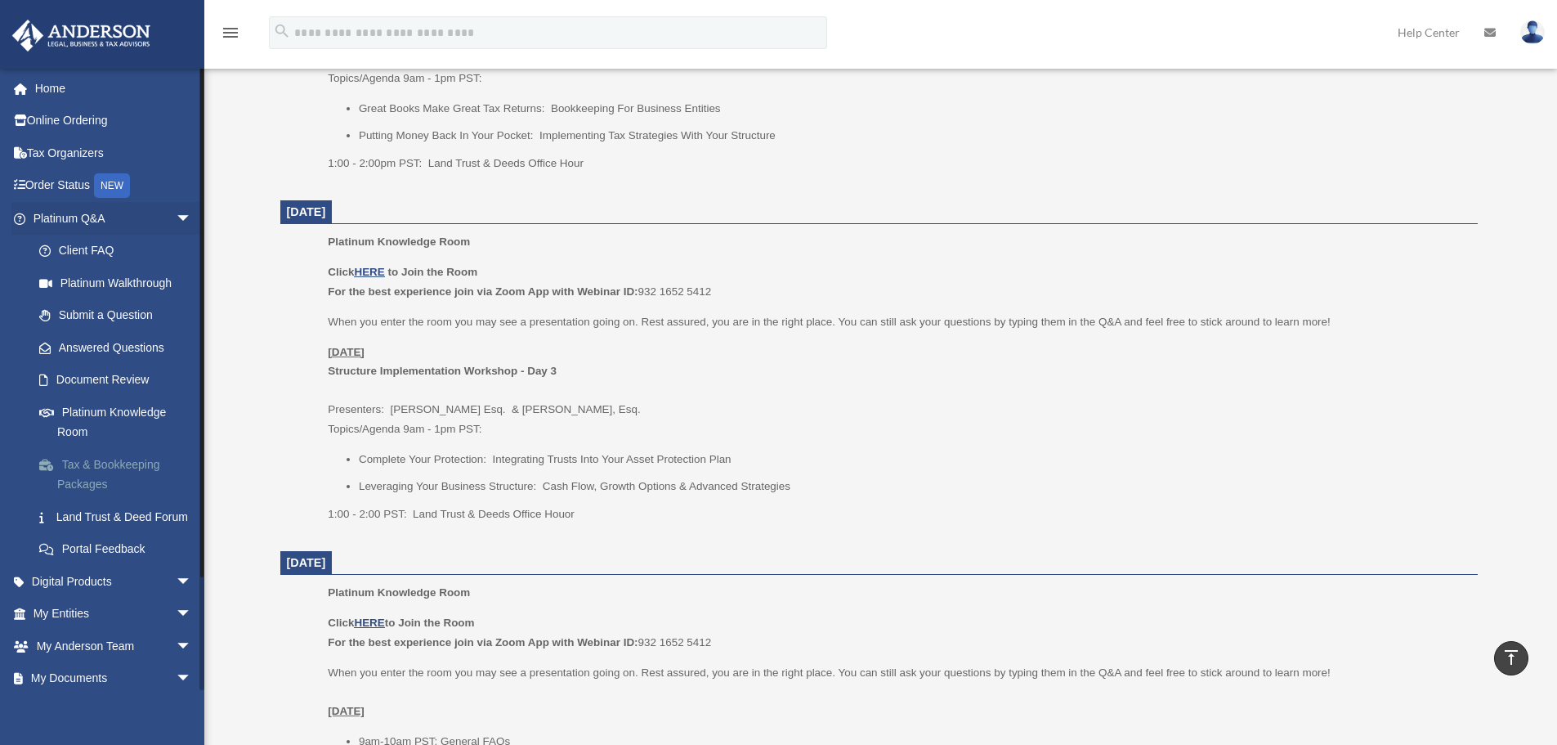
click at [103, 460] on link "Tax & Bookkeeping Packages" at bounding box center [120, 474] width 194 height 52
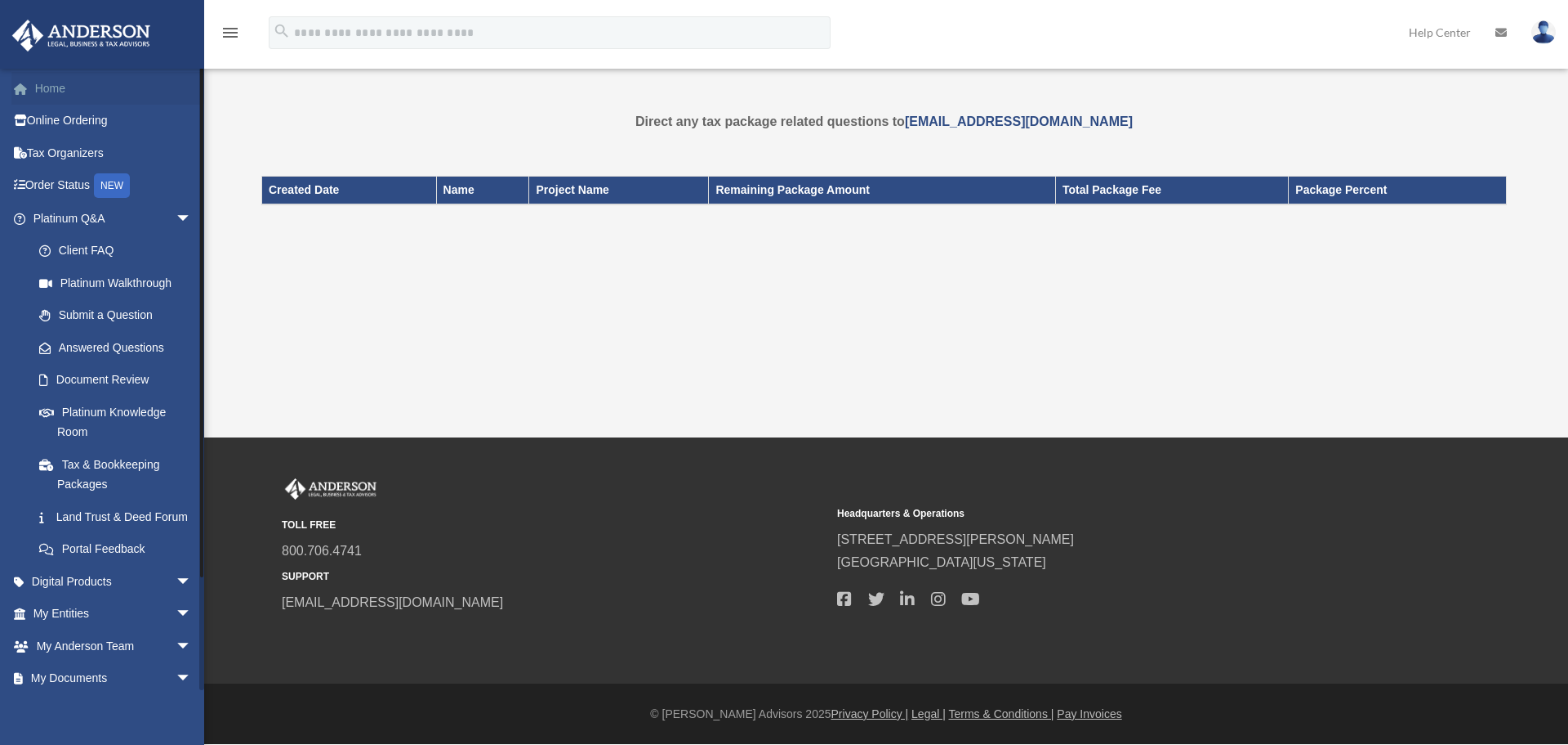
click at [48, 88] on link "Home" at bounding box center [113, 88] width 205 height 33
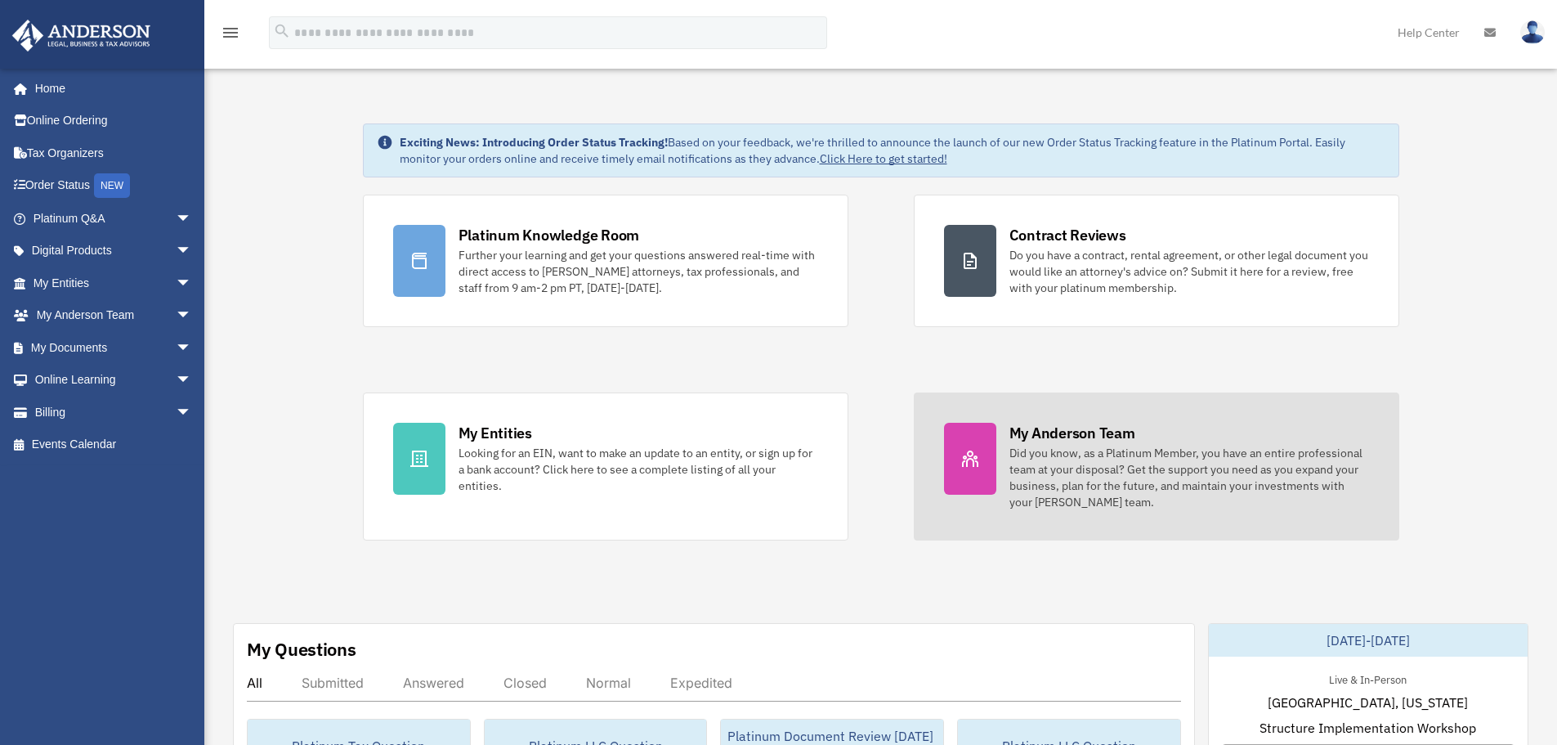
click at [1061, 497] on div "Did you know, as a Platinum Member, you have an entire professional team at you…" at bounding box center [1189, 477] width 360 height 65
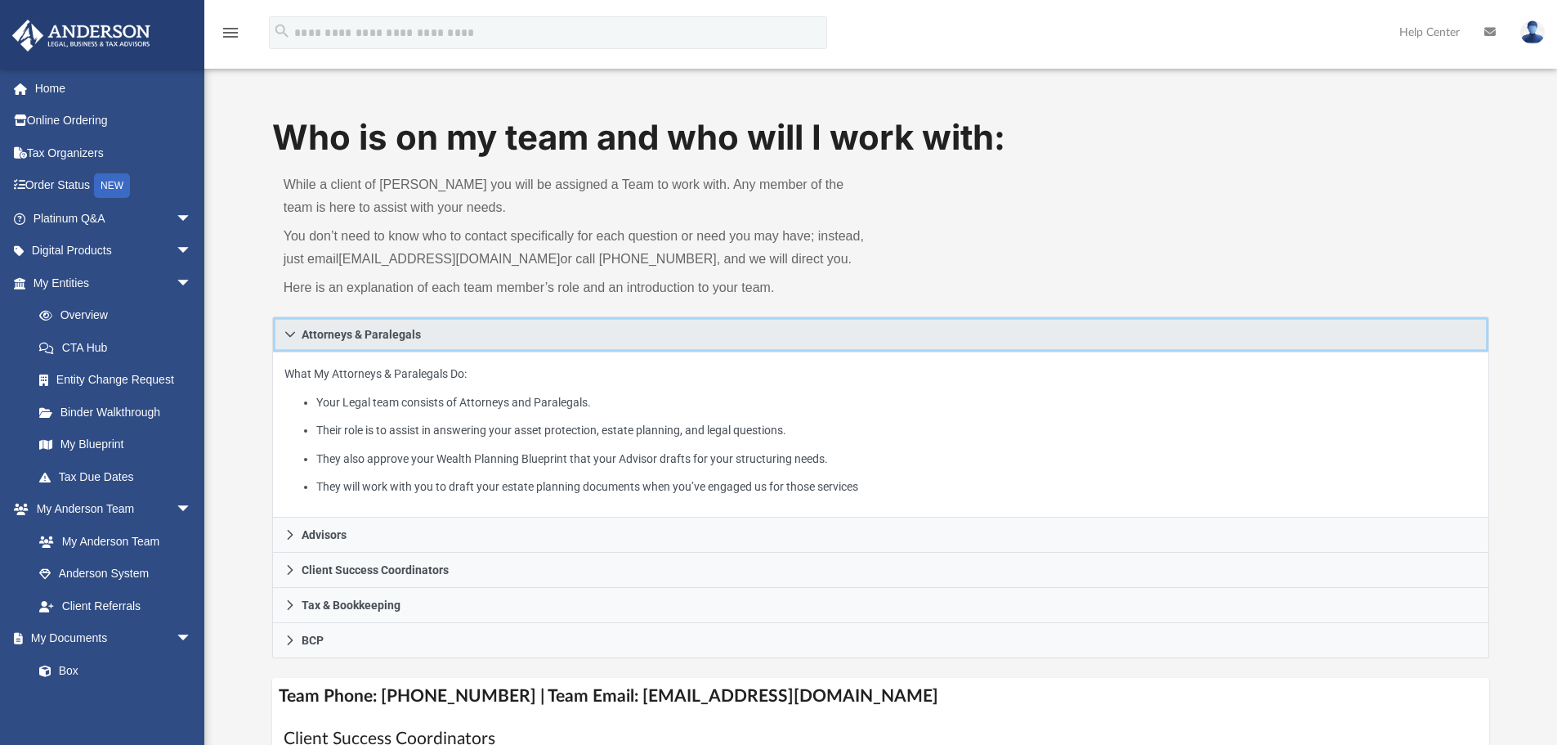
click at [289, 334] on icon at bounding box center [290, 335] width 10 height 6
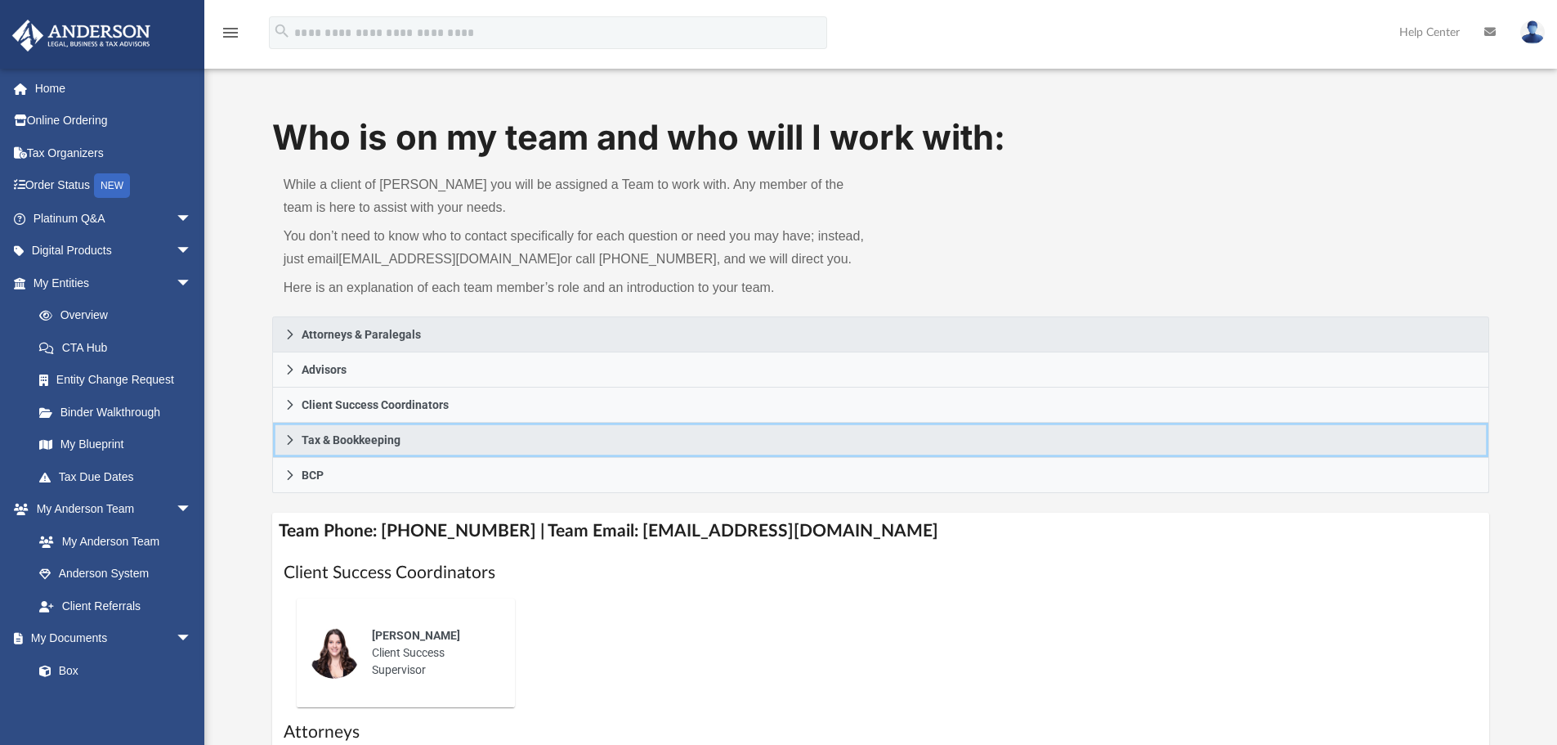
click at [293, 439] on icon at bounding box center [289, 439] width 11 height 11
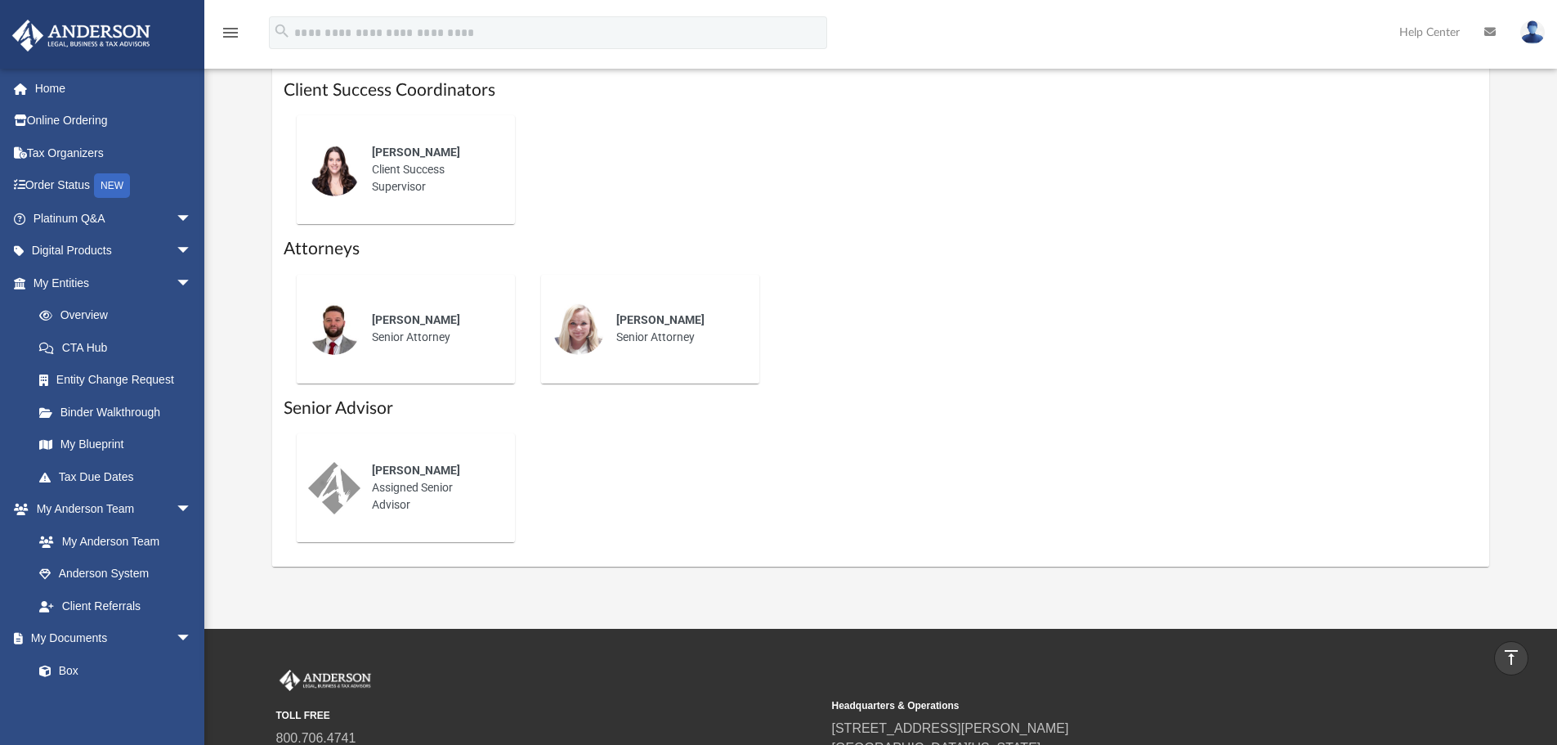
scroll to position [530, 0]
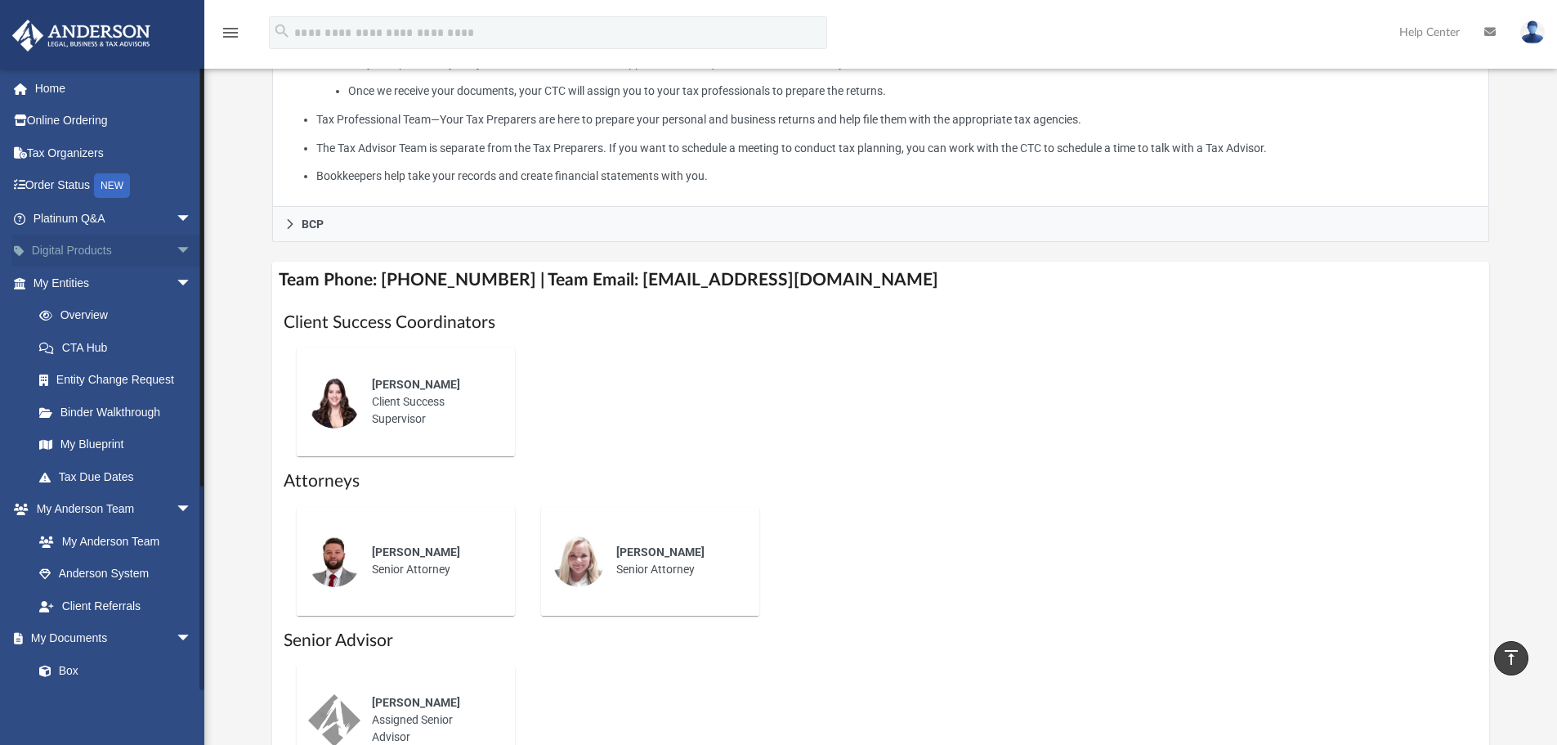
click at [176, 248] on span "arrow_drop_down" at bounding box center [192, 252] width 33 height 34
click at [100, 283] on div "Tax Toolbox" at bounding box center [126, 283] width 139 height 20
